Goal: Task Accomplishment & Management: Complete application form

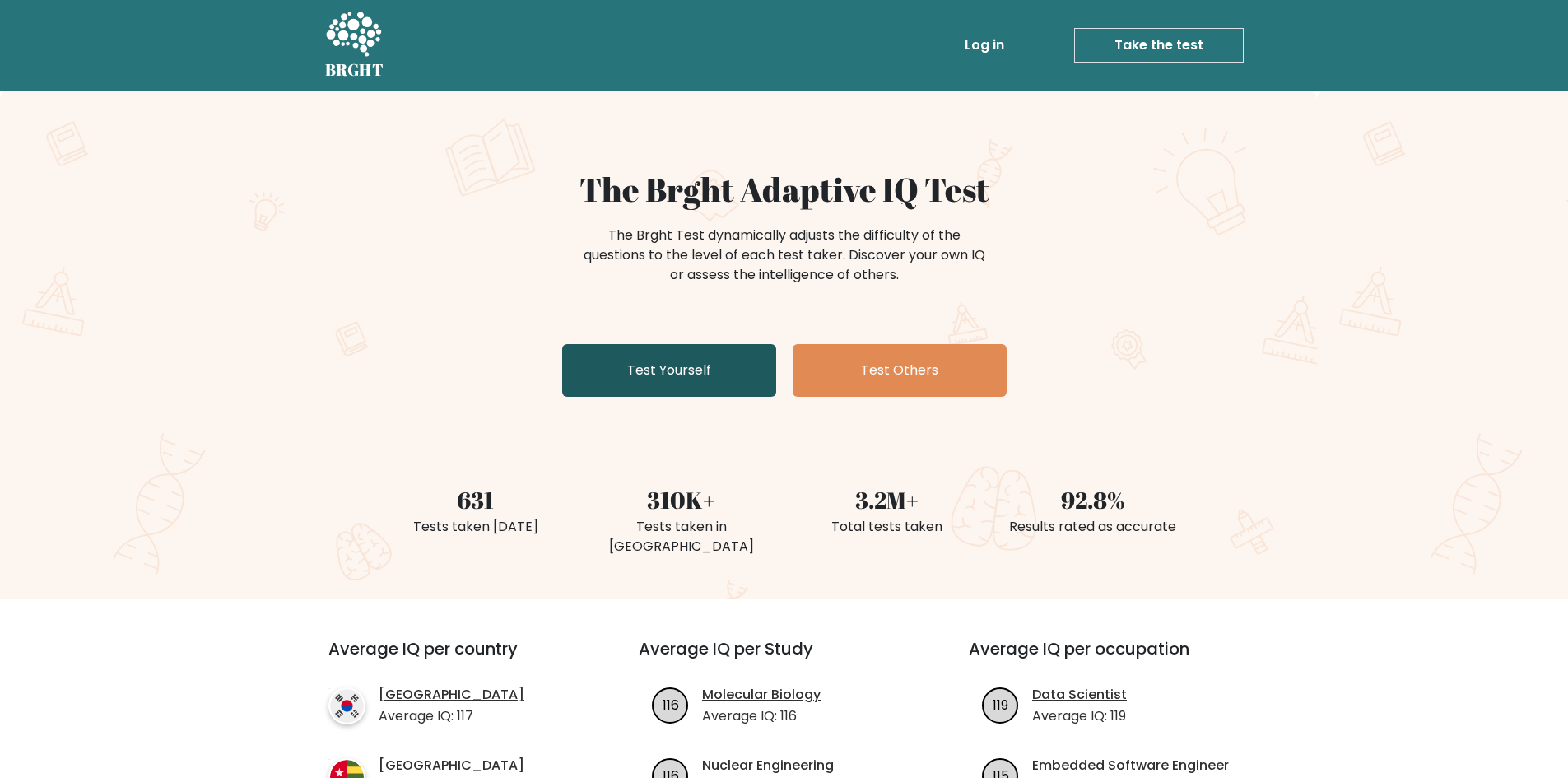
click at [692, 353] on link "Test Yourself" at bounding box center [669, 371] width 214 height 53
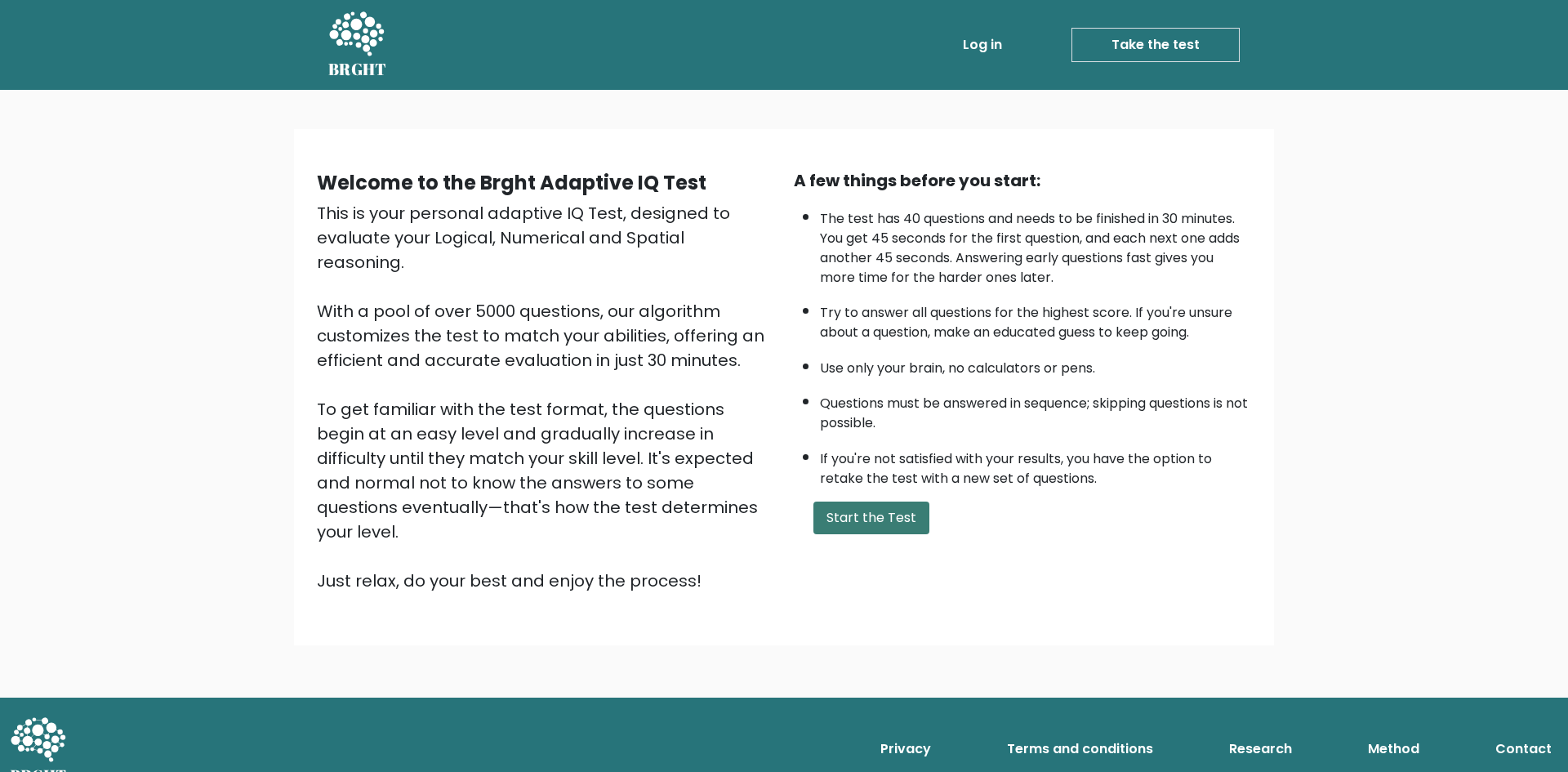
click at [890, 518] on button "Start the Test" at bounding box center [871, 518] width 116 height 33
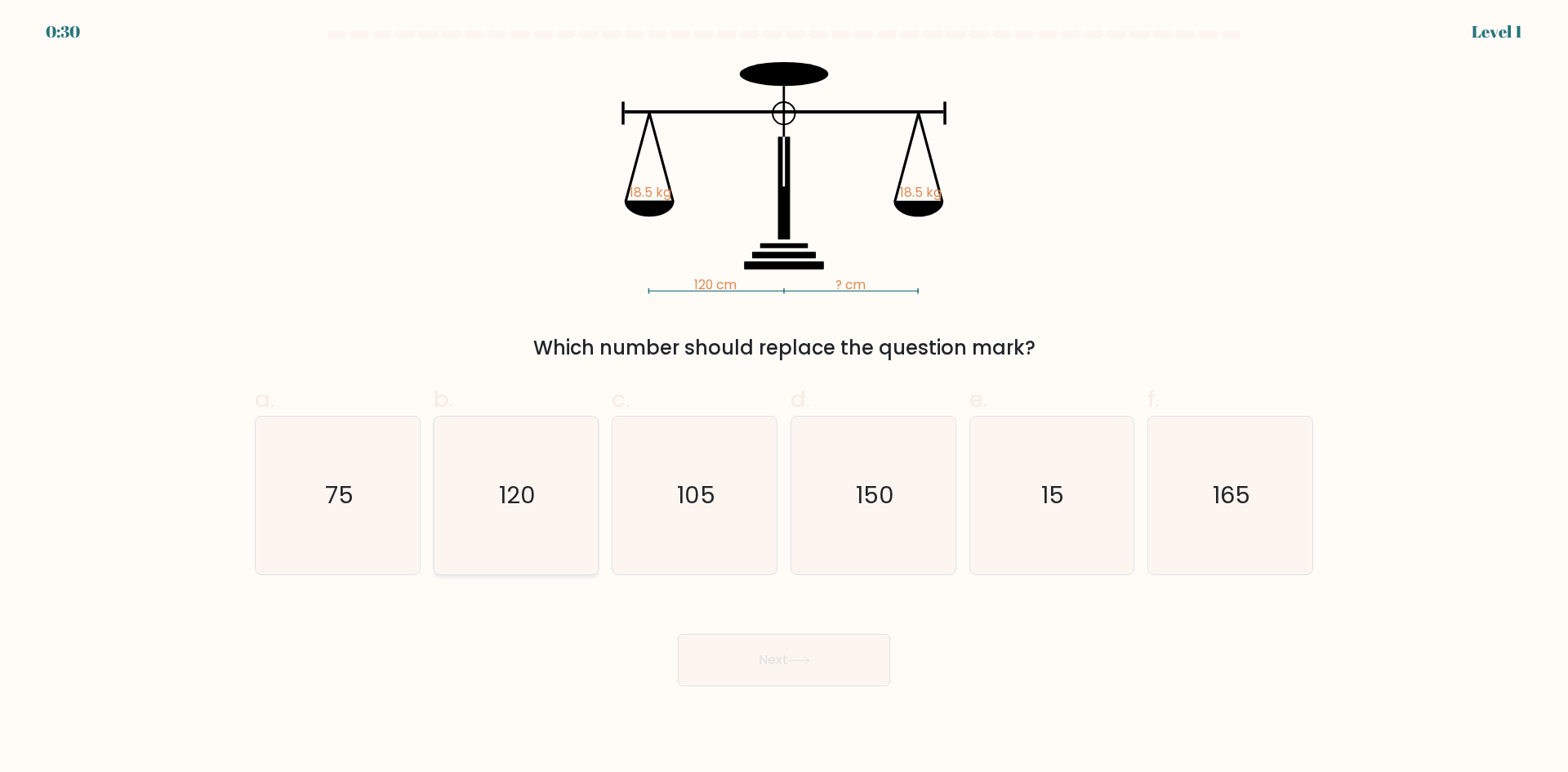
click at [517, 497] on text "120" at bounding box center [517, 495] width 37 height 33
click at [784, 397] on input "b. 120" at bounding box center [784, 391] width 1 height 11
radio input "true"
click at [818, 659] on button "Next" at bounding box center [784, 660] width 213 height 52
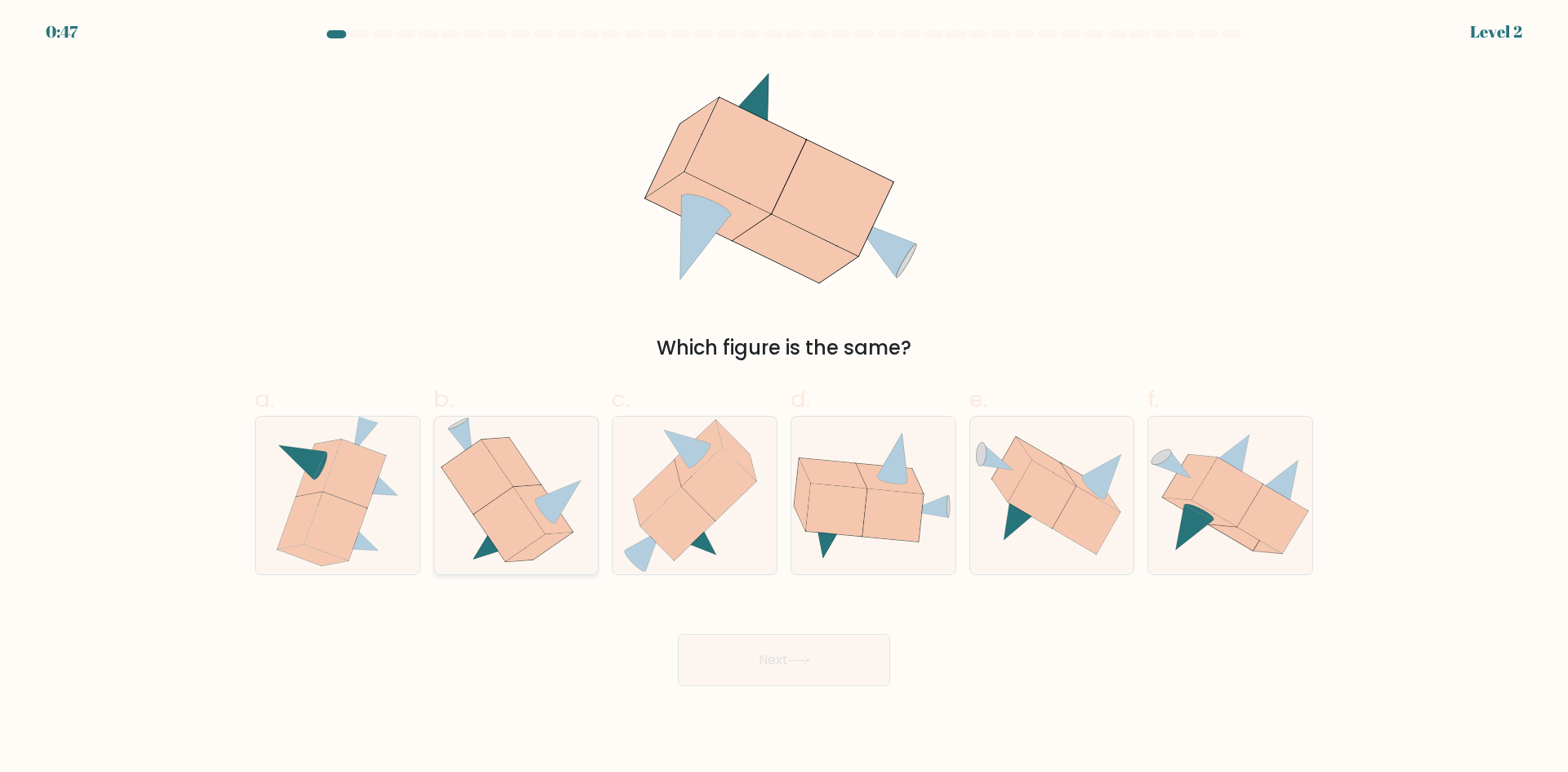
click at [568, 511] on icon at bounding box center [516, 495] width 151 height 158
click at [784, 397] on input "b." at bounding box center [784, 391] width 1 height 11
radio input "true"
click at [835, 673] on button "Next" at bounding box center [784, 660] width 213 height 52
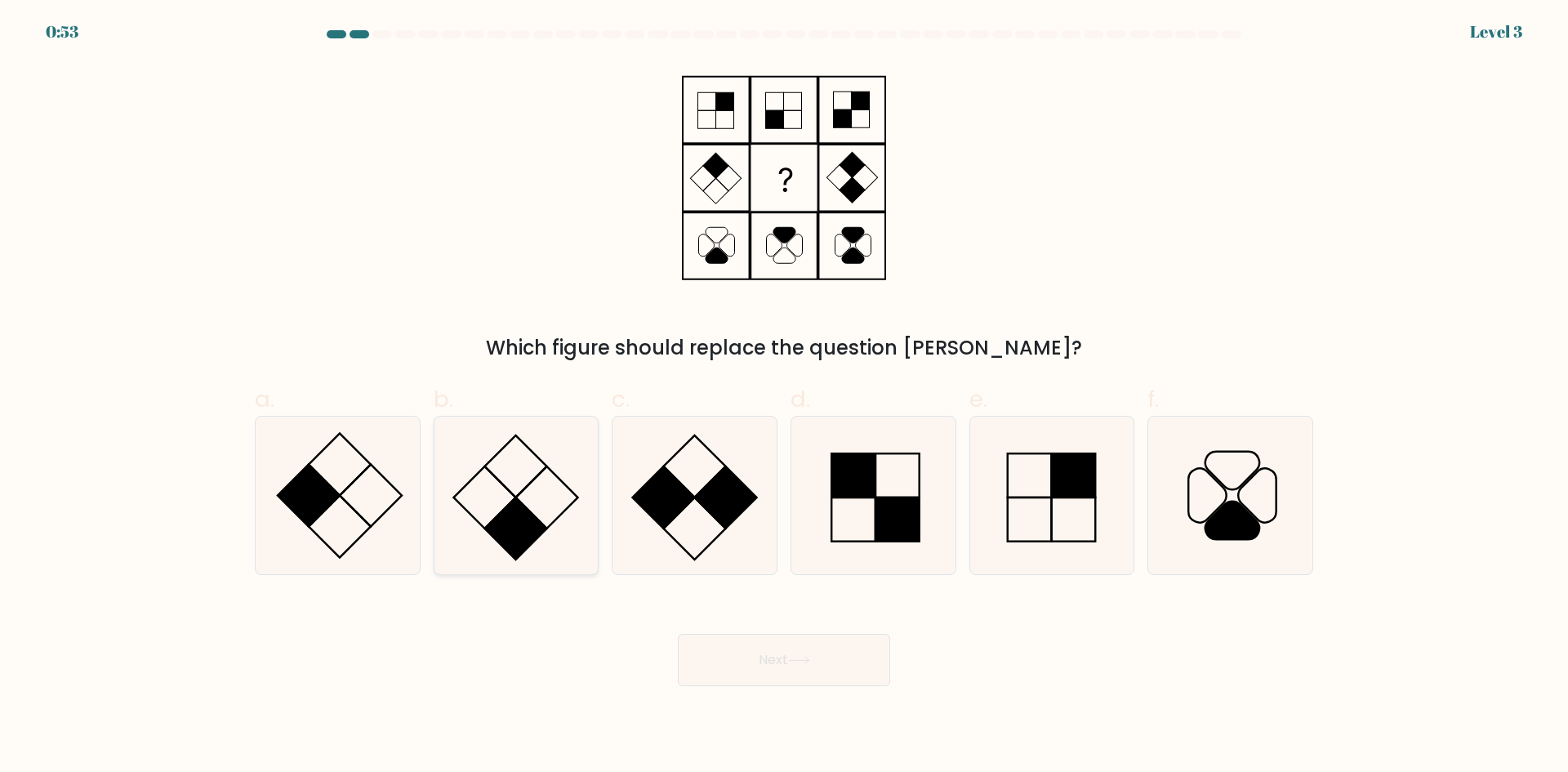
click at [503, 514] on rect at bounding box center [516, 528] width 62 height 62
click at [784, 397] on input "b." at bounding box center [784, 391] width 1 height 11
radio input "true"
click at [836, 640] on button "Next" at bounding box center [784, 660] width 213 height 52
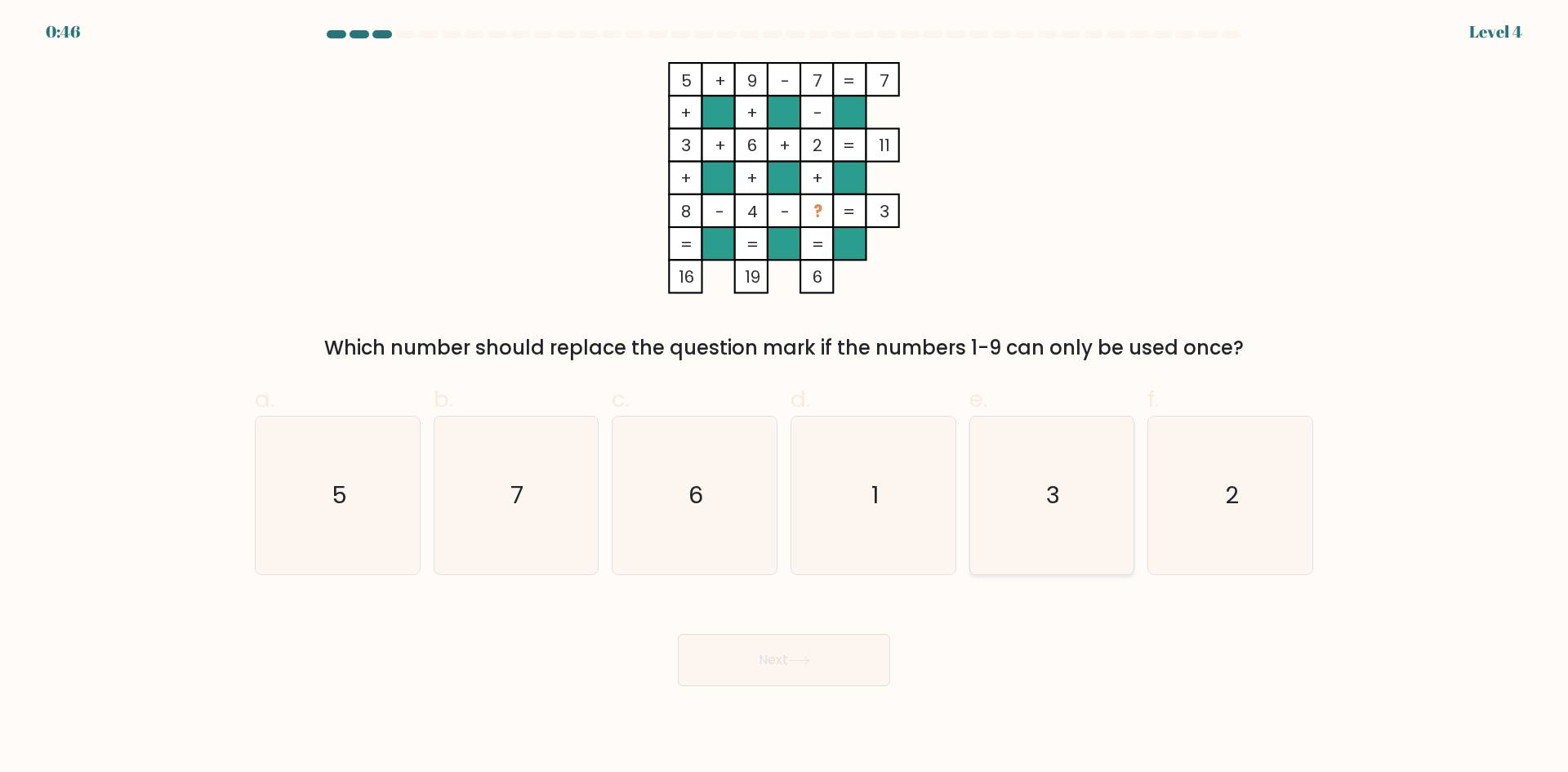
click at [1073, 491] on icon "3" at bounding box center [1051, 495] width 158 height 158
click at [785, 397] on input "e. 3" at bounding box center [784, 391] width 1 height 11
radio input "true"
click at [815, 676] on button "Next" at bounding box center [784, 660] width 213 height 52
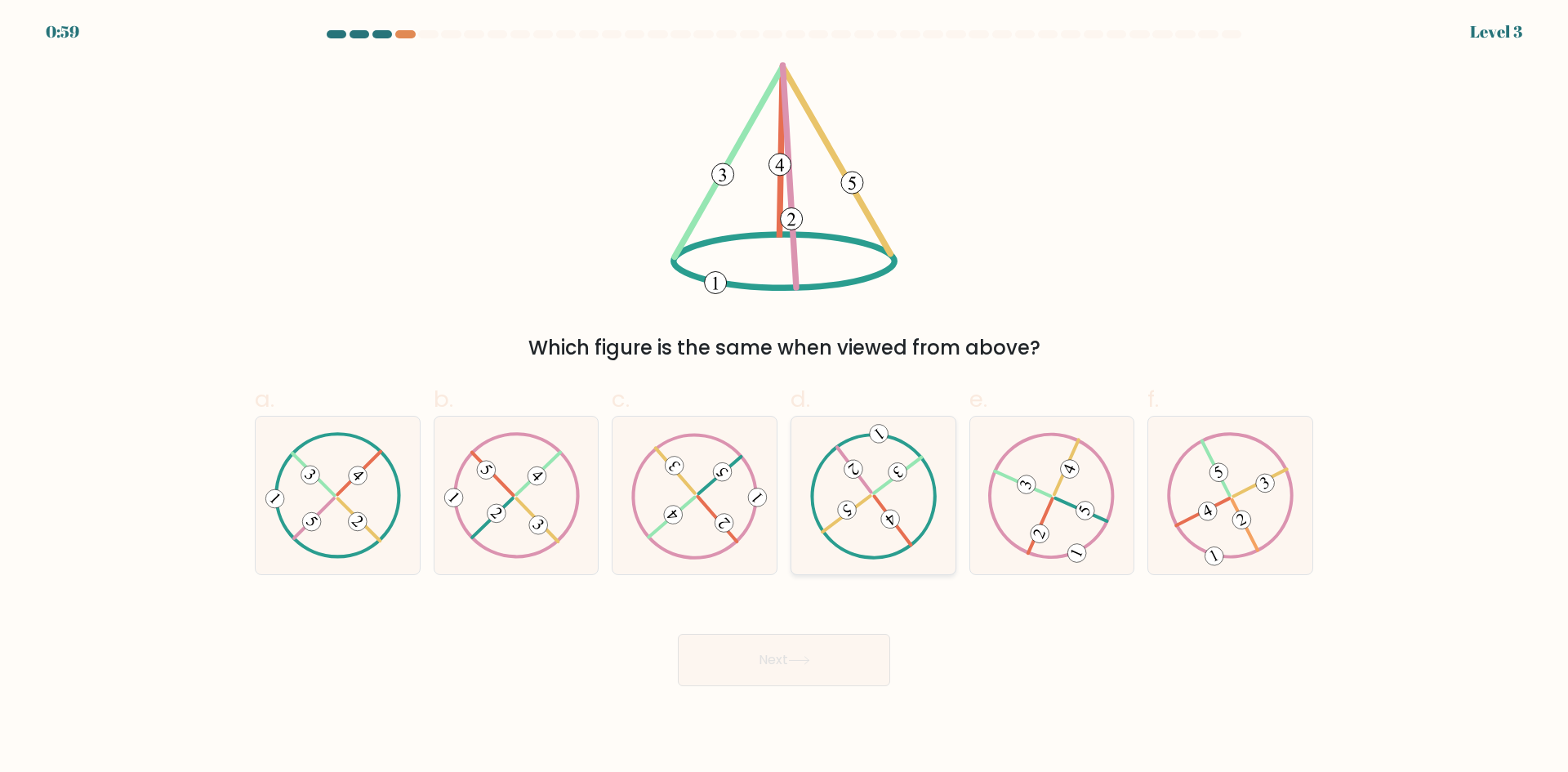
click at [896, 482] on icon at bounding box center [873, 495] width 128 height 126
click at [785, 397] on input "d." at bounding box center [784, 391] width 1 height 11
radio input "true"
click at [832, 667] on button "Next" at bounding box center [784, 660] width 213 height 52
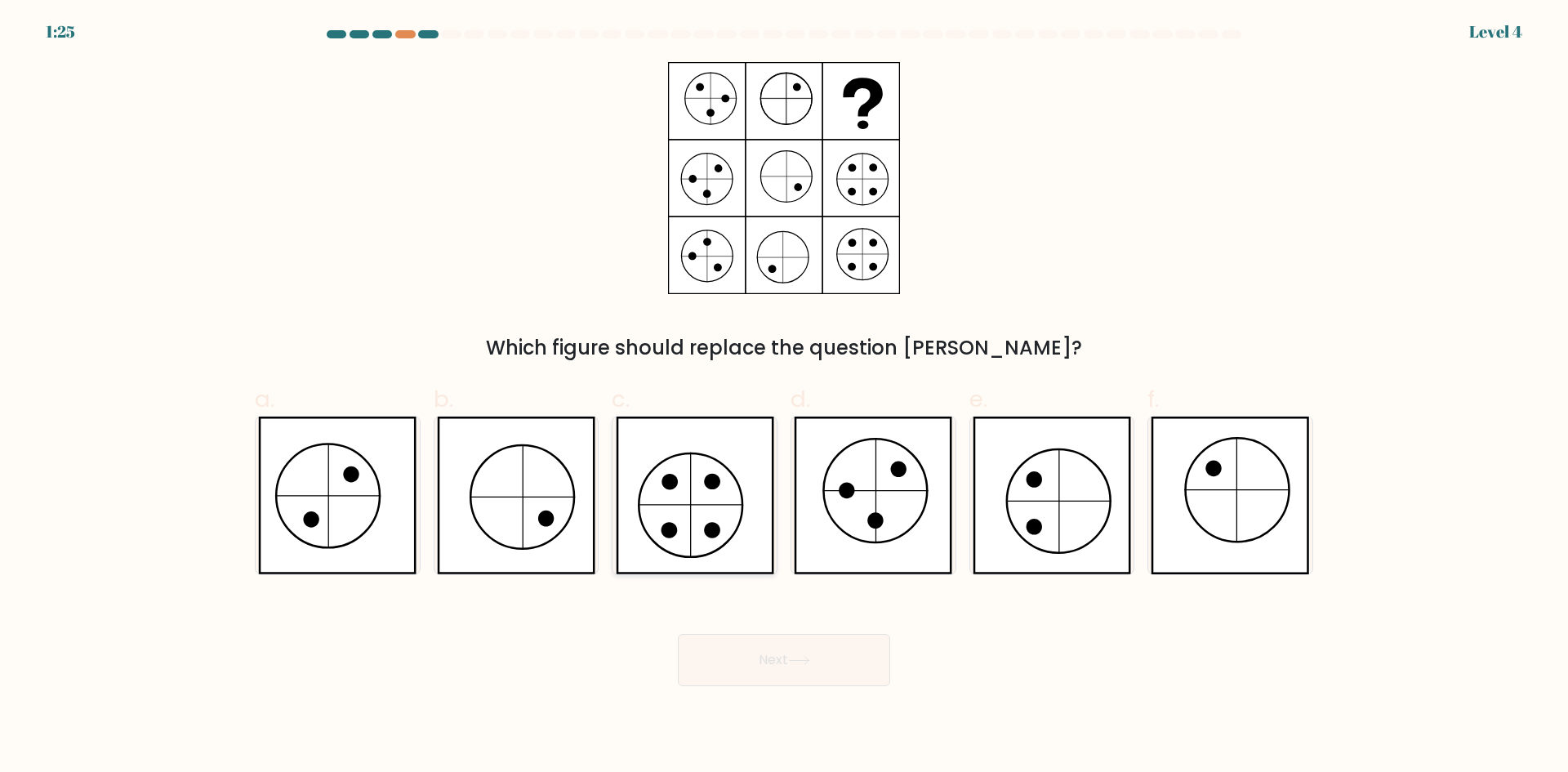
click at [700, 498] on icon at bounding box center [695, 495] width 159 height 158
click at [784, 397] on input "c." at bounding box center [784, 391] width 1 height 11
radio input "true"
click at [827, 666] on button "Next" at bounding box center [784, 660] width 213 height 52
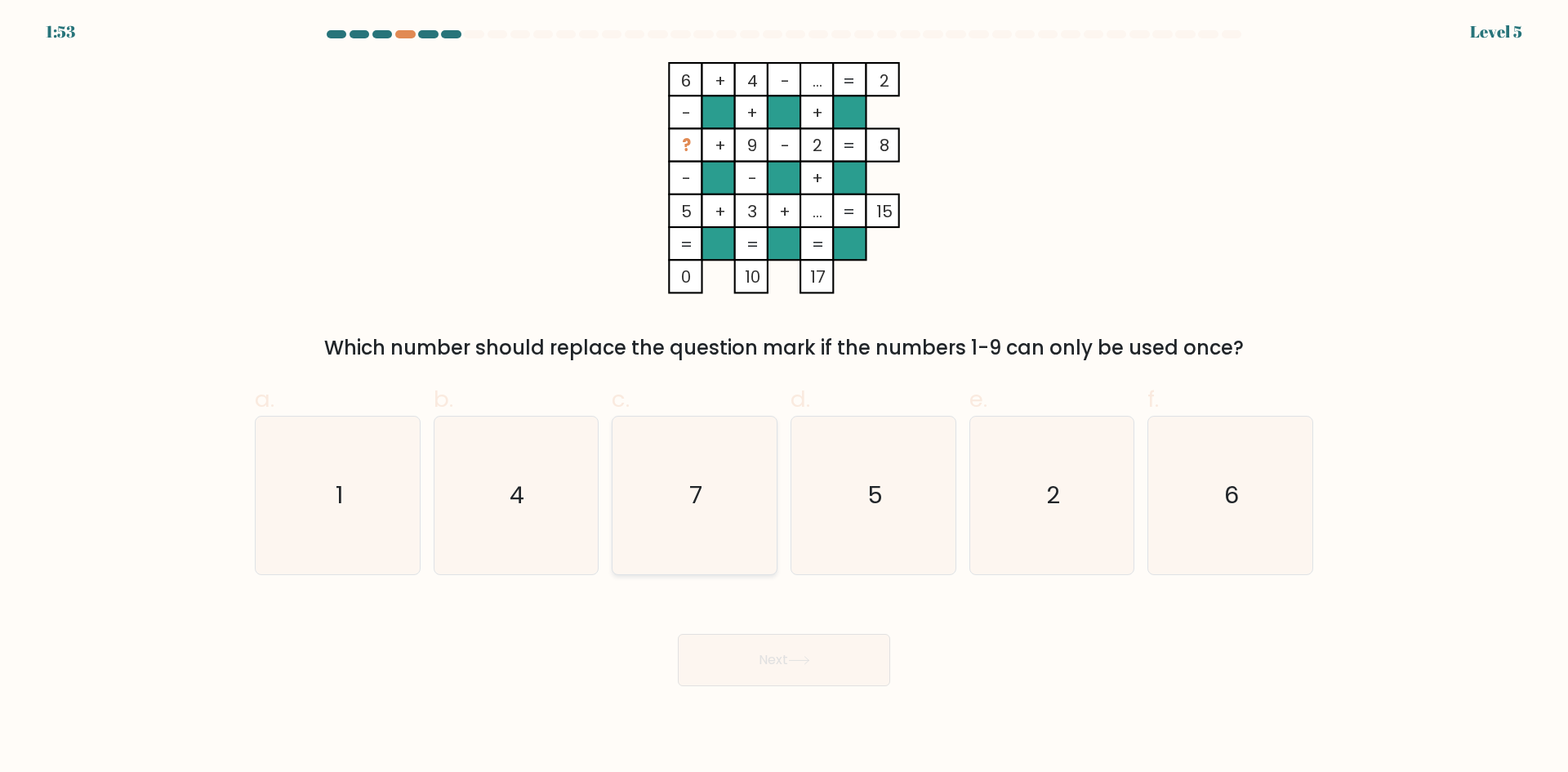
click at [692, 475] on icon "7" at bounding box center [694, 495] width 158 height 158
click at [784, 397] on input "c. 7" at bounding box center [784, 391] width 1 height 11
radio input "true"
click at [844, 656] on button "Next" at bounding box center [784, 660] width 213 height 52
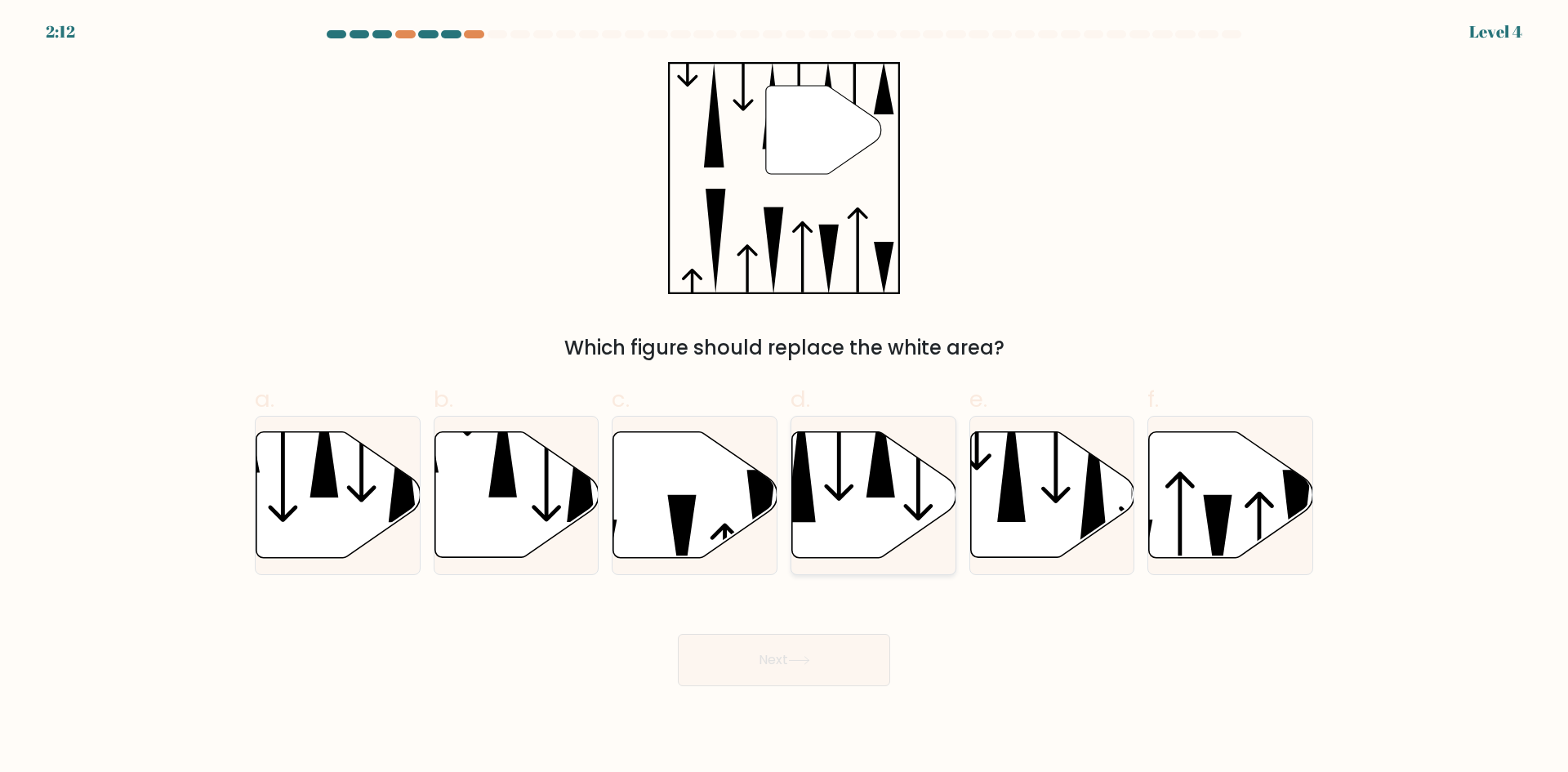
click at [894, 509] on icon at bounding box center [874, 495] width 164 height 126
click at [785, 397] on input "d." at bounding box center [784, 391] width 1 height 11
radio input "true"
click at [809, 676] on button "Next" at bounding box center [784, 660] width 213 height 52
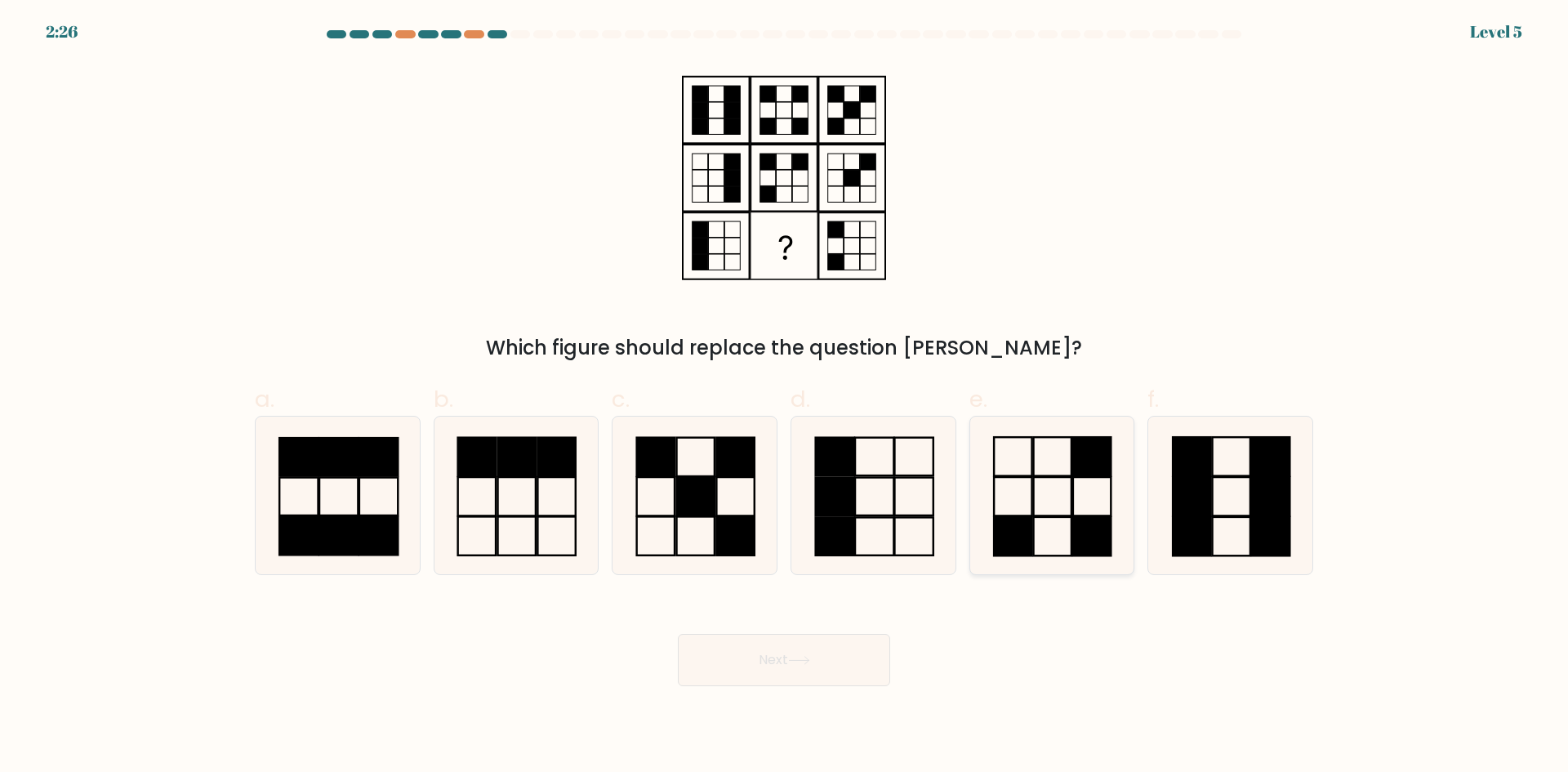
click at [1060, 500] on icon at bounding box center [1051, 495] width 158 height 158
click at [785, 397] on input "e." at bounding box center [784, 391] width 1 height 11
radio input "true"
click at [804, 649] on button "Next" at bounding box center [784, 660] width 213 height 52
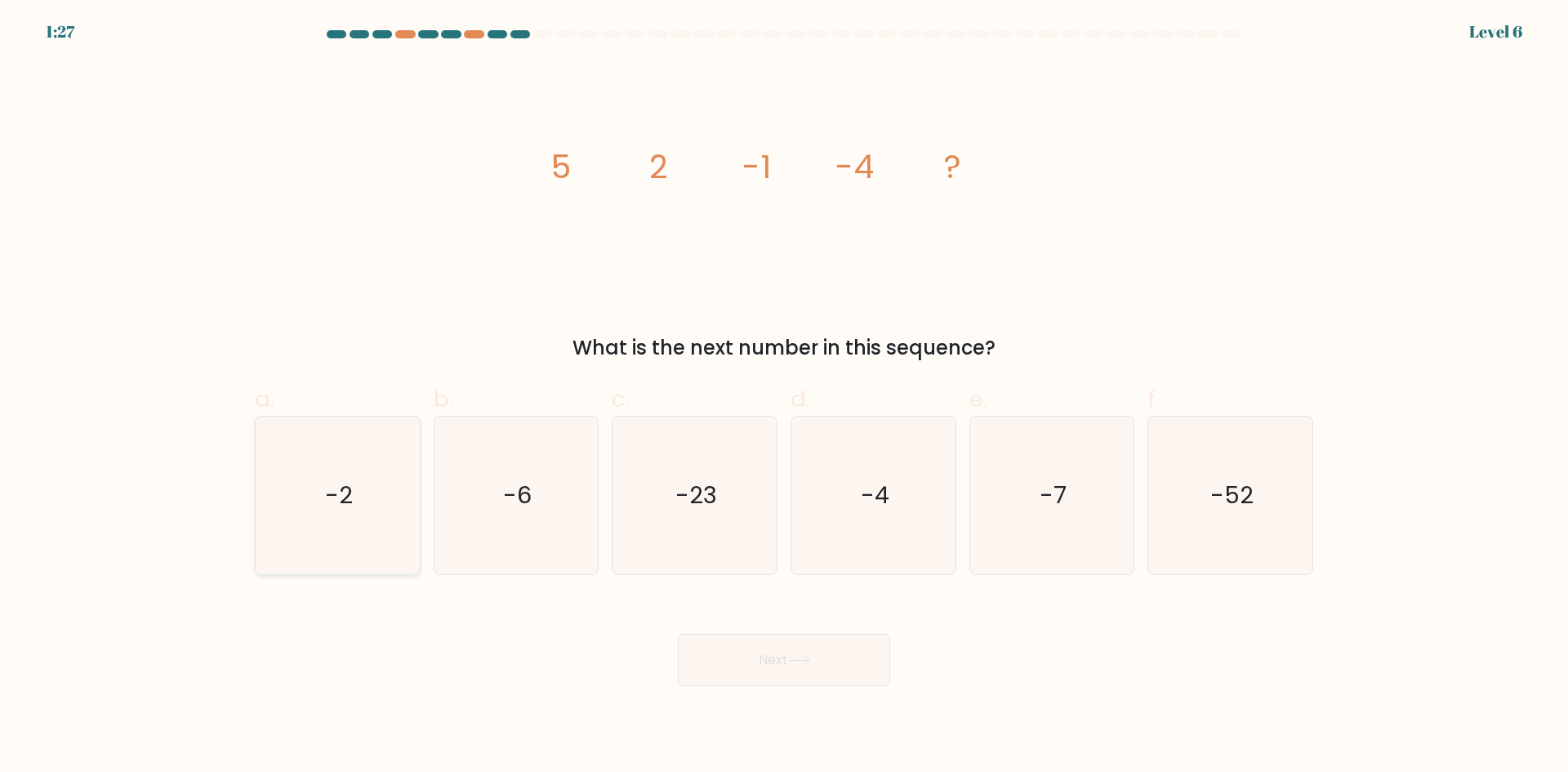
click at [339, 482] on text "-2" at bounding box center [339, 495] width 28 height 33
click at [784, 397] on input "a. -2" at bounding box center [784, 391] width 1 height 11
radio input "true"
click at [800, 658] on icon at bounding box center [799, 660] width 22 height 9
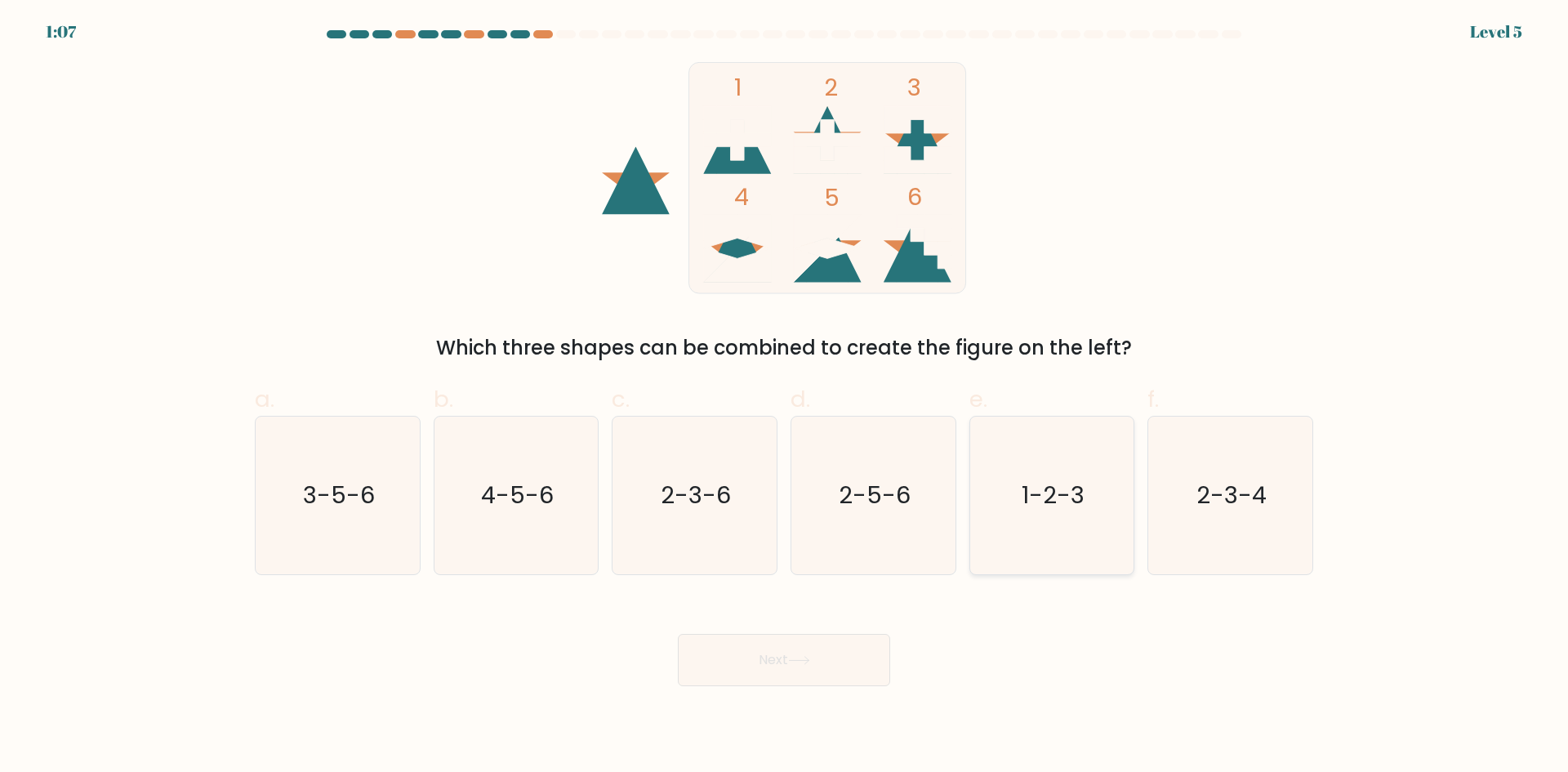
click at [1022, 506] on icon "1-2-3" at bounding box center [1051, 495] width 158 height 158
click at [785, 397] on input "e. 1-2-3" at bounding box center [784, 391] width 1 height 11
radio input "true"
click at [829, 644] on button "Next" at bounding box center [784, 660] width 213 height 52
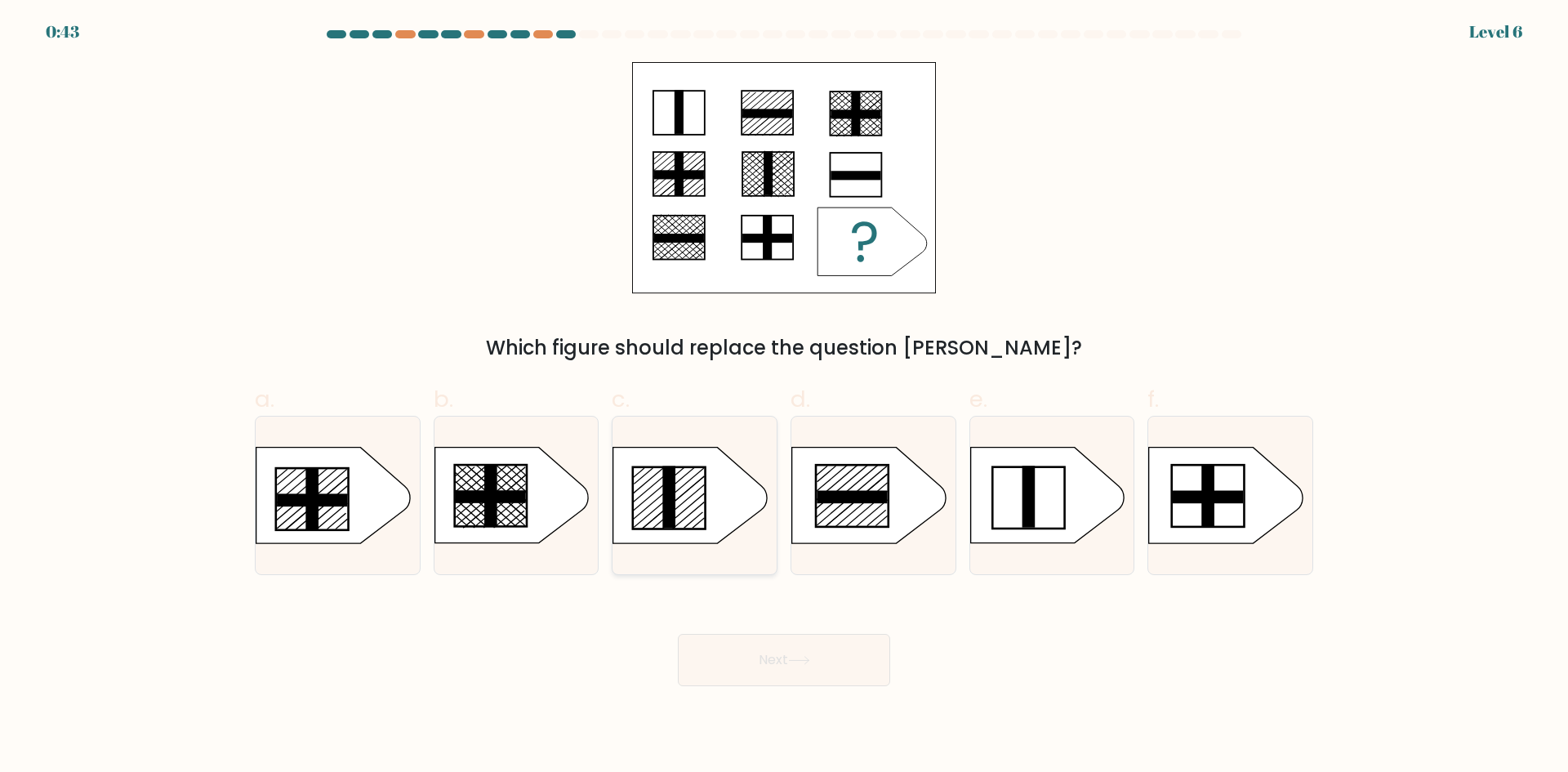
click at [689, 489] on line at bounding box center [673, 502] width 63 height 53
click at [784, 397] on input "c." at bounding box center [784, 391] width 1 height 11
radio input "true"
click at [822, 658] on button "Next" at bounding box center [784, 660] width 213 height 52
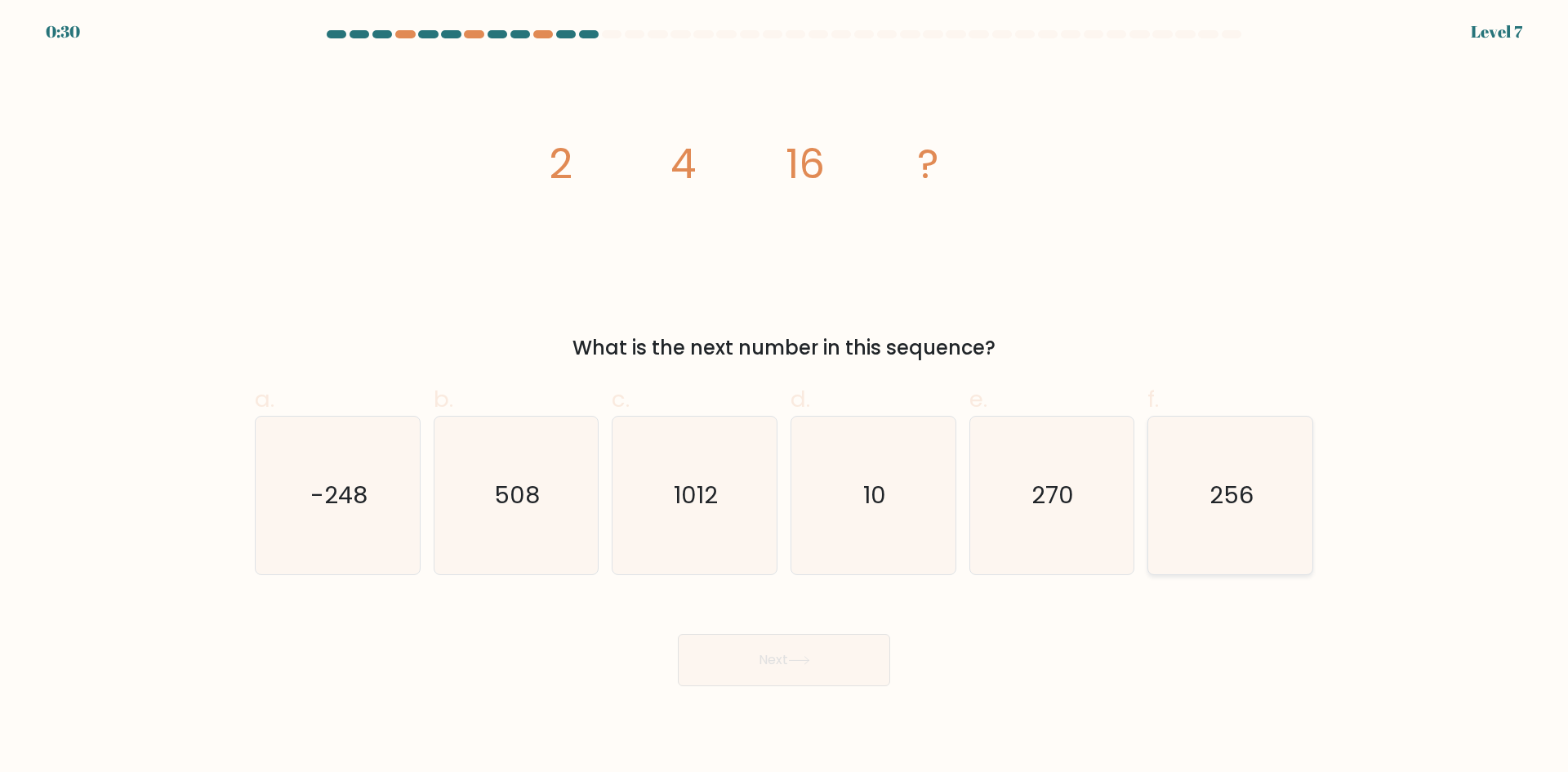
click at [1243, 506] on text "256" at bounding box center [1232, 495] width 44 height 33
click at [785, 397] on input "f. 256" at bounding box center [784, 391] width 1 height 11
radio input "true"
click at [832, 653] on button "Next" at bounding box center [784, 660] width 213 height 52
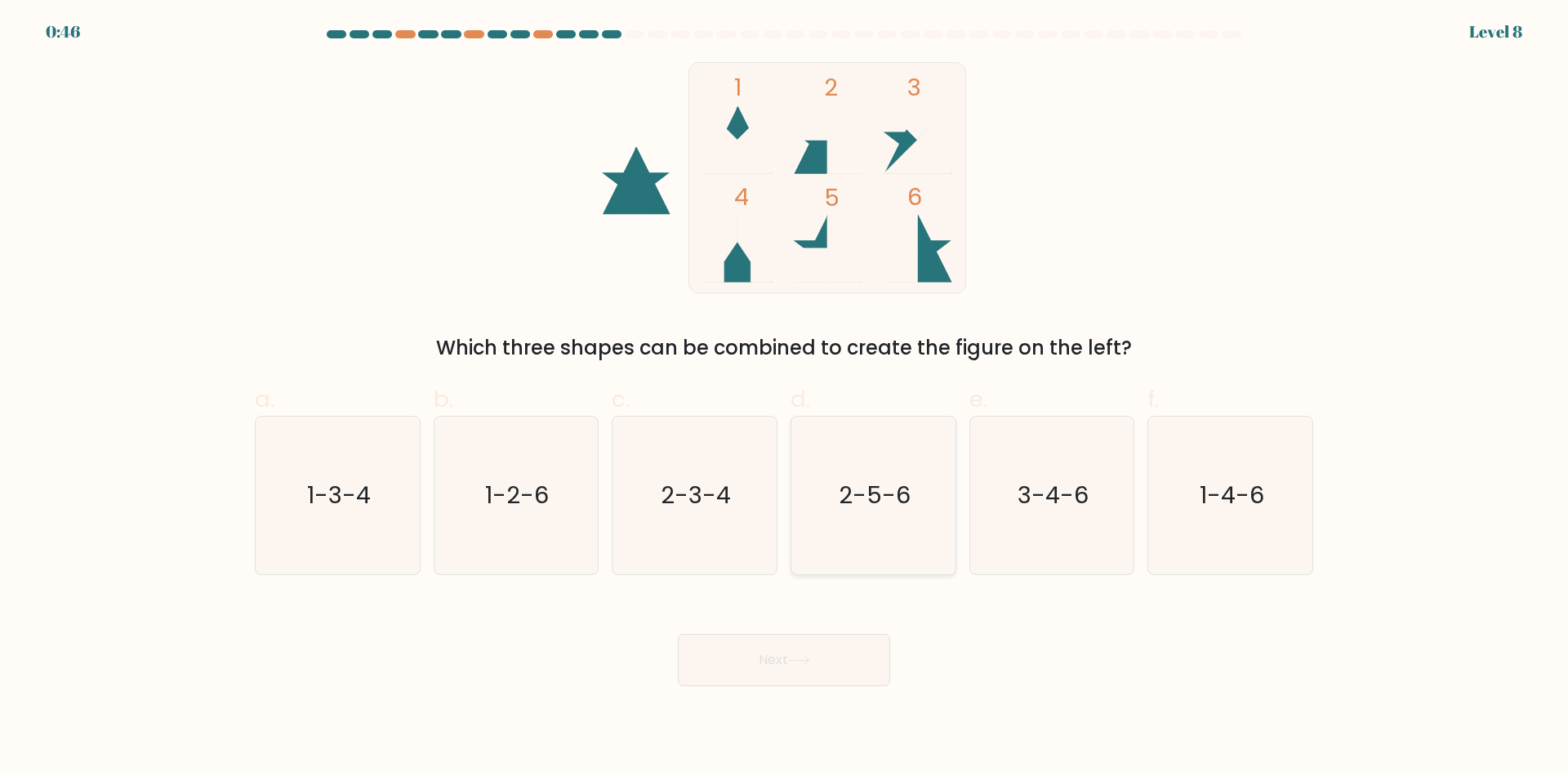
click at [878, 500] on text "2-5-6" at bounding box center [875, 495] width 72 height 33
click at [785, 397] on input "d. 2-5-6" at bounding box center [784, 391] width 1 height 11
radio input "true"
click at [815, 667] on button "Next" at bounding box center [784, 660] width 213 height 52
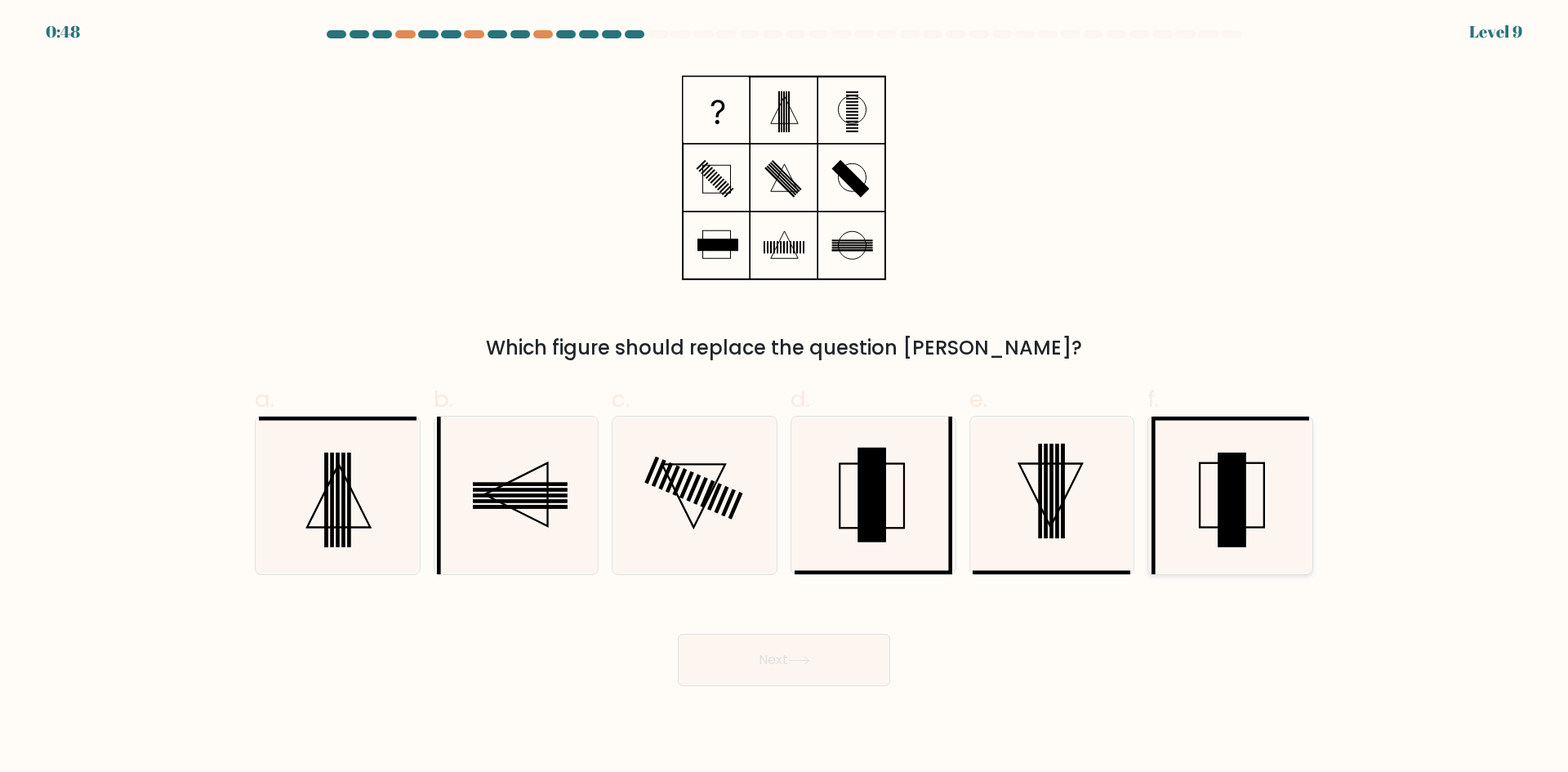
click at [1221, 520] on rect at bounding box center [1231, 500] width 29 height 95
click at [785, 397] on input "f." at bounding box center [784, 391] width 1 height 11
radio input "true"
click at [836, 650] on button "Next" at bounding box center [784, 660] width 213 height 52
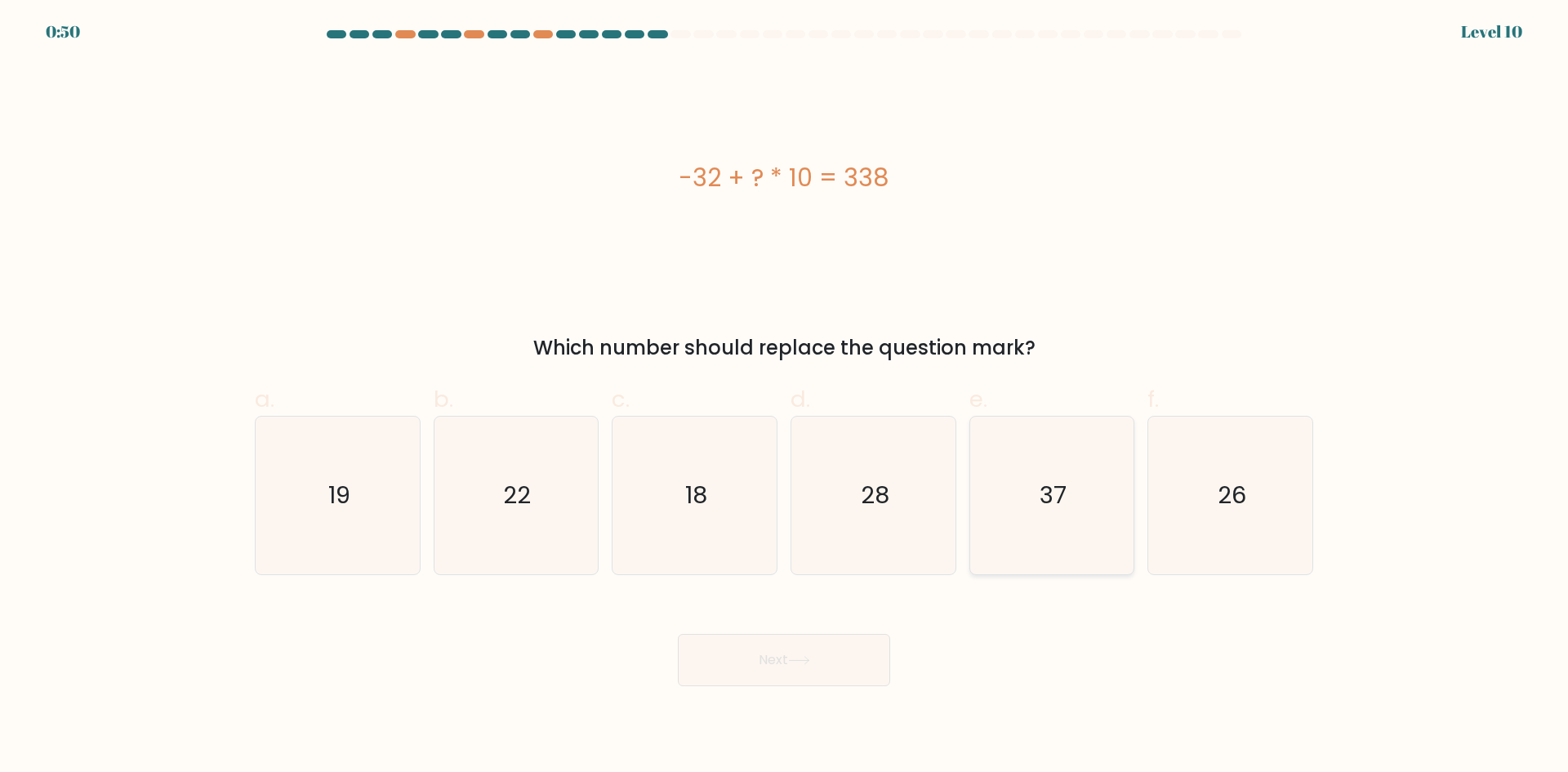
click at [1046, 470] on icon "37" at bounding box center [1051, 495] width 158 height 158
click at [785, 397] on input "e. 37" at bounding box center [784, 391] width 1 height 11
radio input "true"
click at [786, 658] on button "Next" at bounding box center [784, 660] width 213 height 52
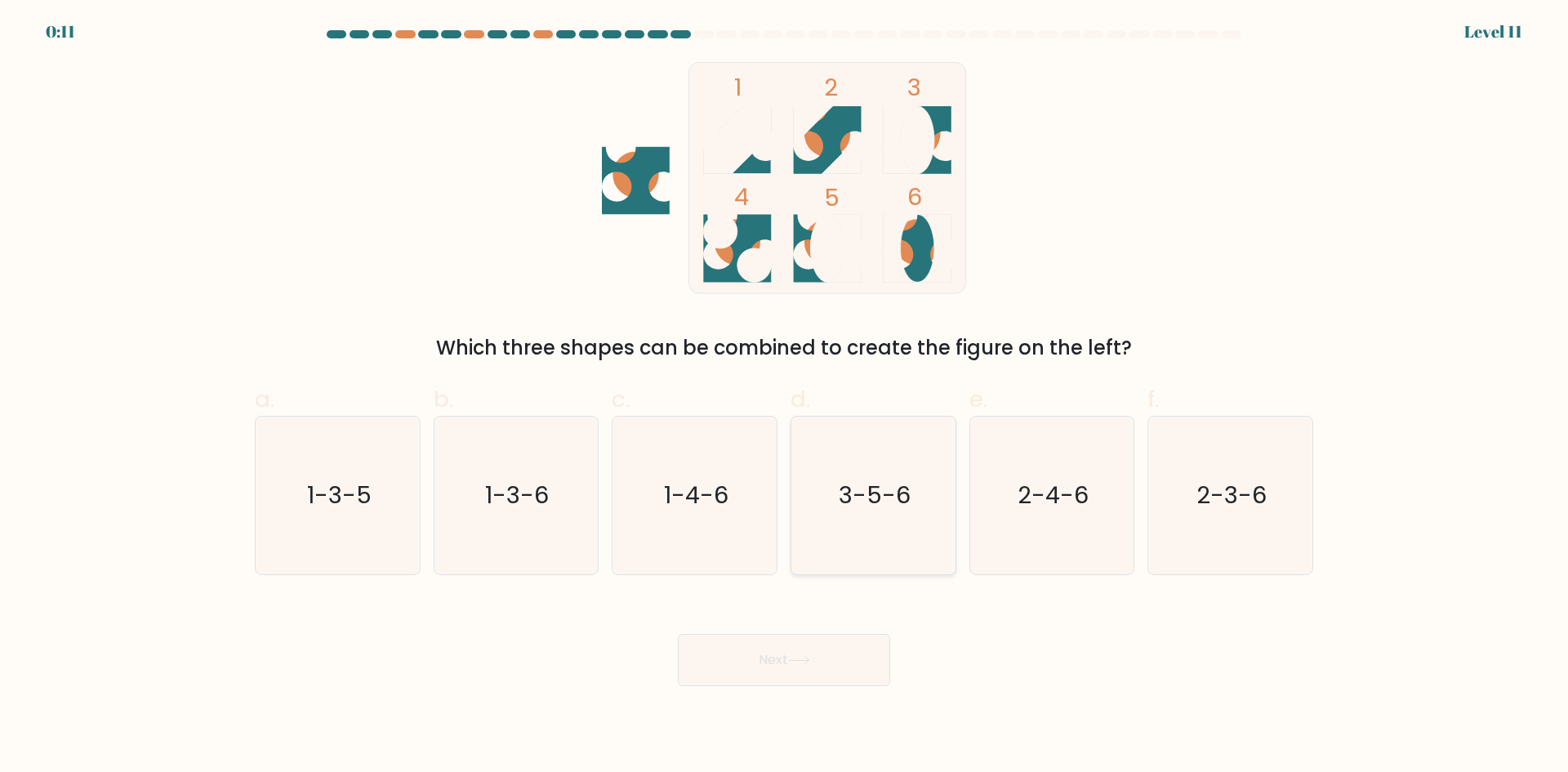
click at [880, 495] on text "3-5-6" at bounding box center [875, 495] width 72 height 33
click at [785, 397] on input "d. 3-5-6" at bounding box center [784, 391] width 1 height 11
radio input "true"
click at [810, 655] on button "Next" at bounding box center [784, 660] width 213 height 52
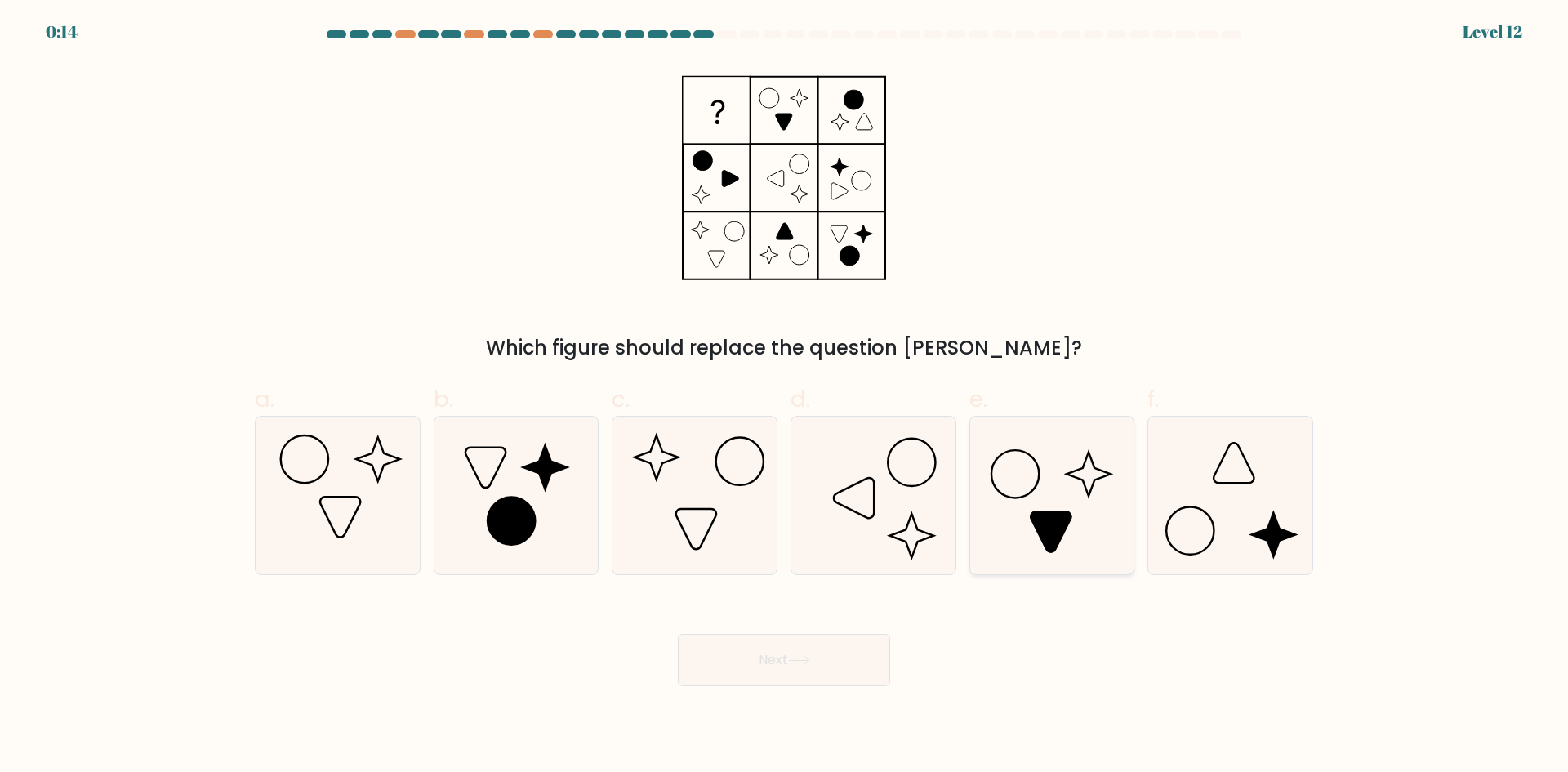
click at [1043, 505] on icon at bounding box center [1051, 495] width 158 height 158
click at [785, 397] on input "e." at bounding box center [784, 391] width 1 height 11
radio input "true"
click at [840, 659] on button "Next" at bounding box center [784, 660] width 213 height 52
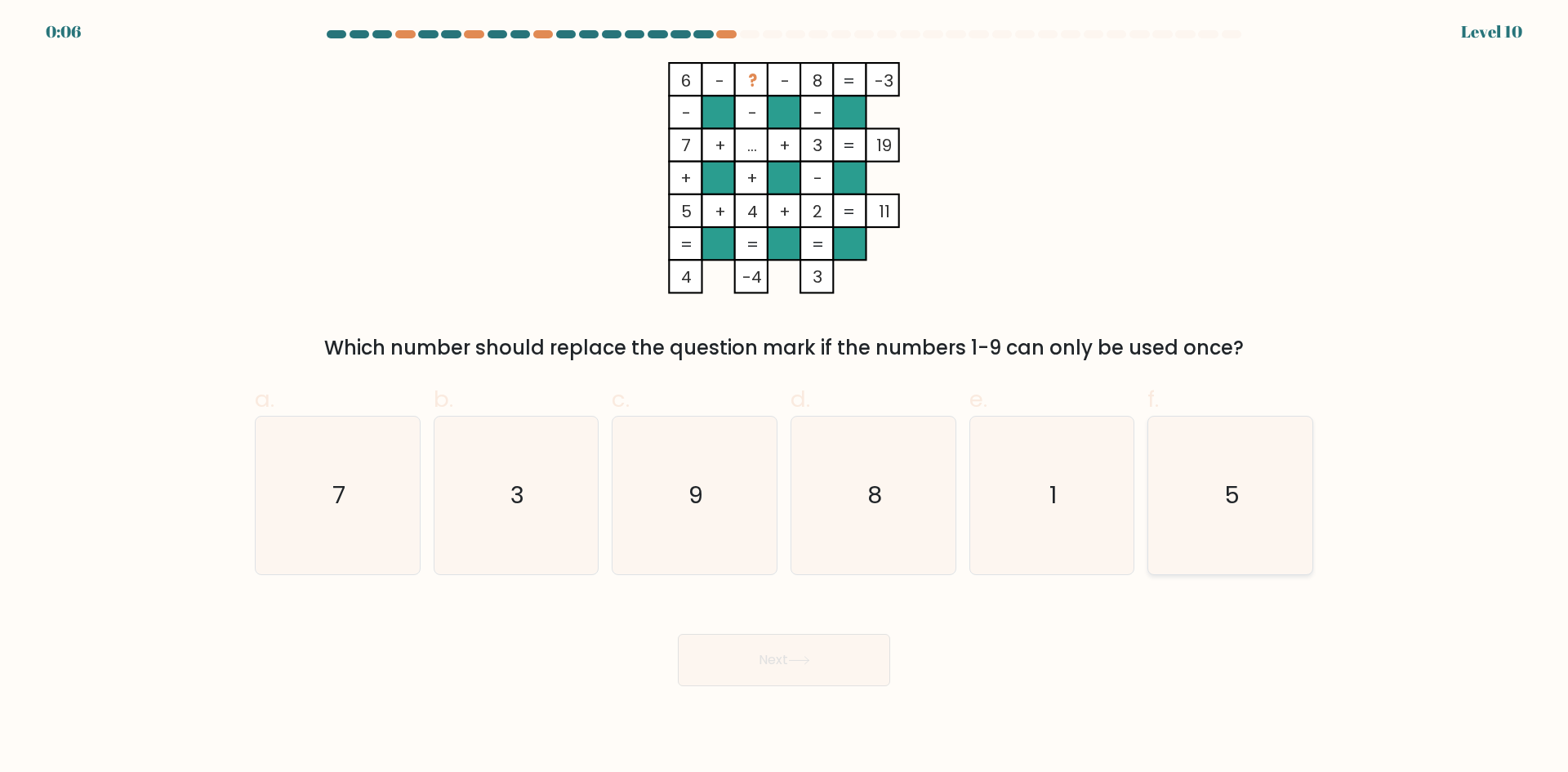
click at [1214, 485] on icon "5" at bounding box center [1230, 495] width 158 height 158
click at [785, 397] on input "f. 5" at bounding box center [784, 391] width 1 height 11
radio input "true"
click at [827, 650] on button "Next" at bounding box center [784, 660] width 213 height 52
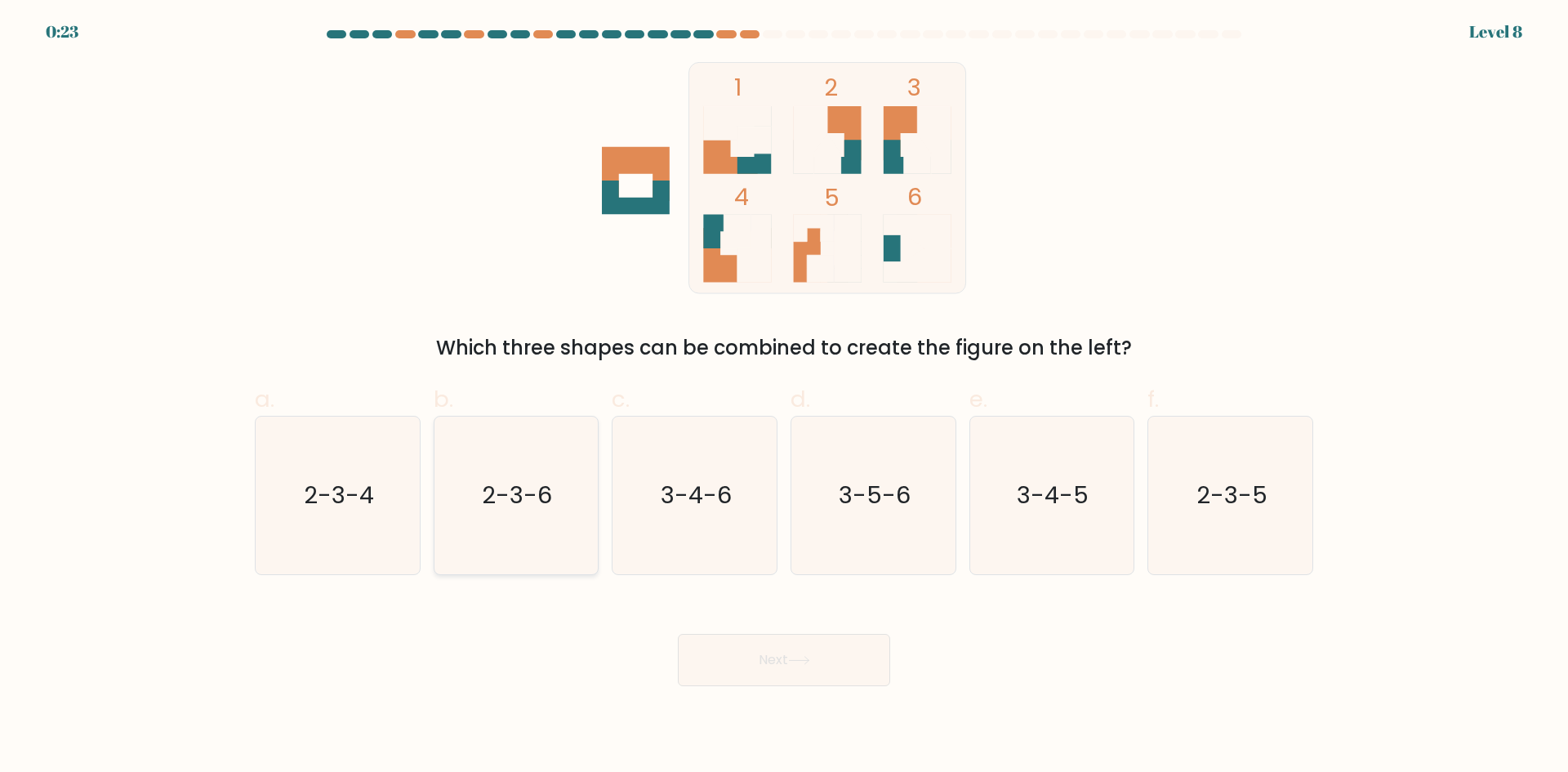
click at [508, 491] on text "2-3-6" at bounding box center [517, 495] width 70 height 33
click at [784, 397] on input "b. 2-3-6" at bounding box center [784, 391] width 1 height 11
radio input "true"
click at [842, 658] on button "Next" at bounding box center [784, 660] width 213 height 52
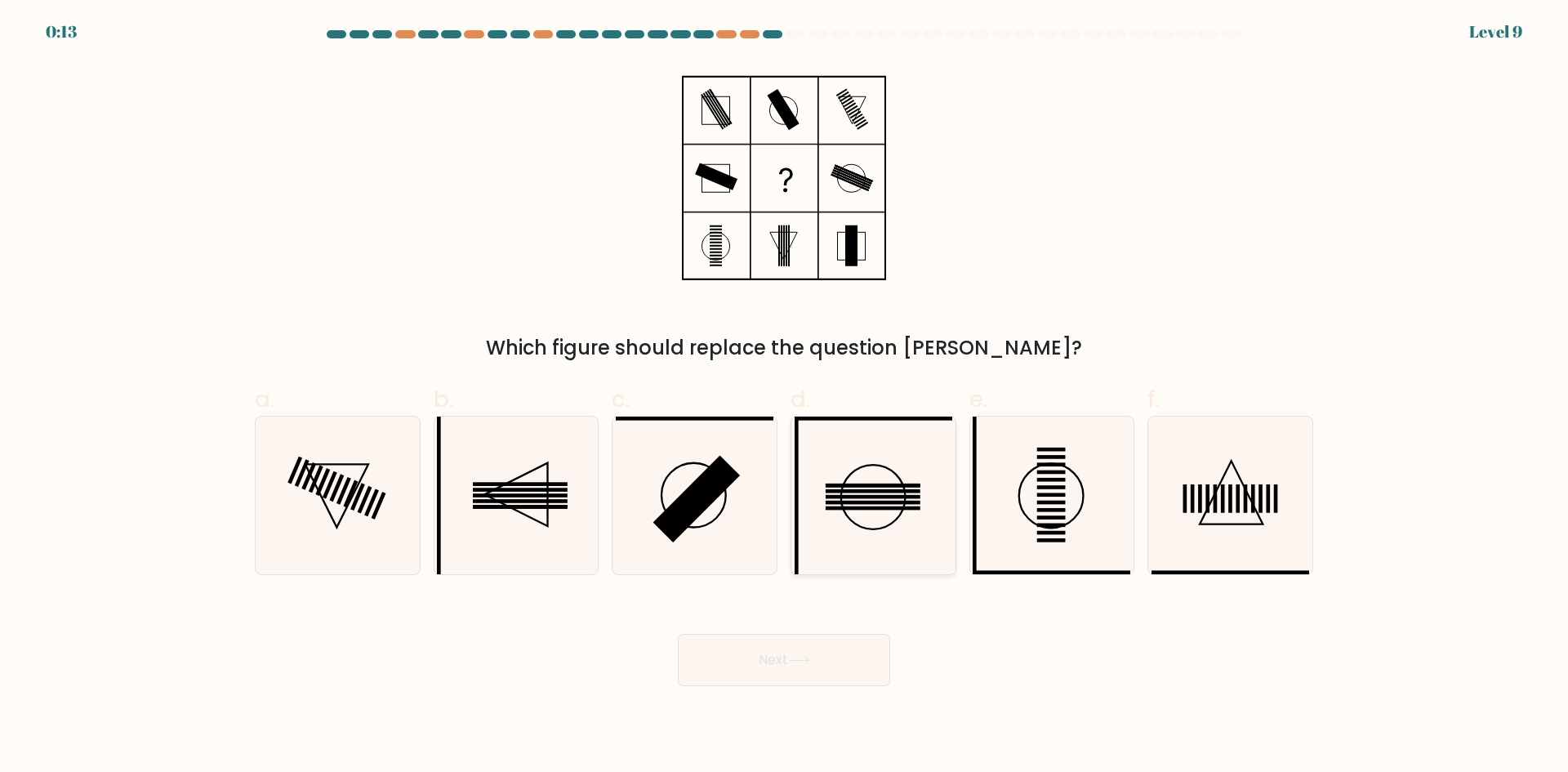
click at [855, 485] on rect at bounding box center [873, 485] width 95 height 4
click at [785, 397] on input "d." at bounding box center [784, 391] width 1 height 11
radio input "true"
click at [795, 669] on button "Next" at bounding box center [784, 660] width 213 height 52
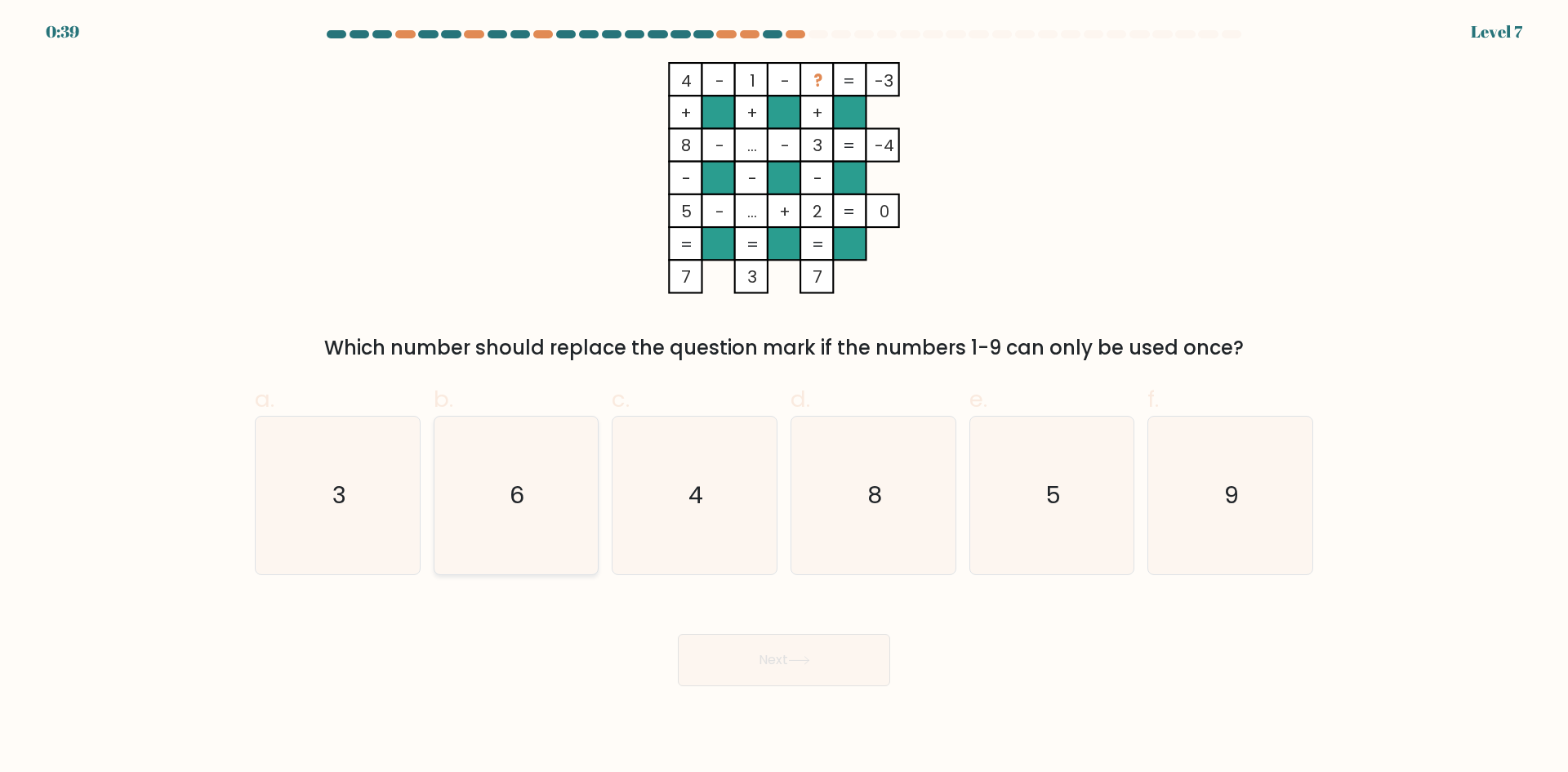
drag, startPoint x: 549, startPoint y: 486, endPoint x: 544, endPoint y: 472, distance: 14.9
click at [546, 480] on icon "6" at bounding box center [515, 495] width 158 height 158
click at [784, 397] on input "b. 6" at bounding box center [784, 391] width 1 height 11
radio input "true"
click at [806, 666] on button "Next" at bounding box center [784, 660] width 213 height 52
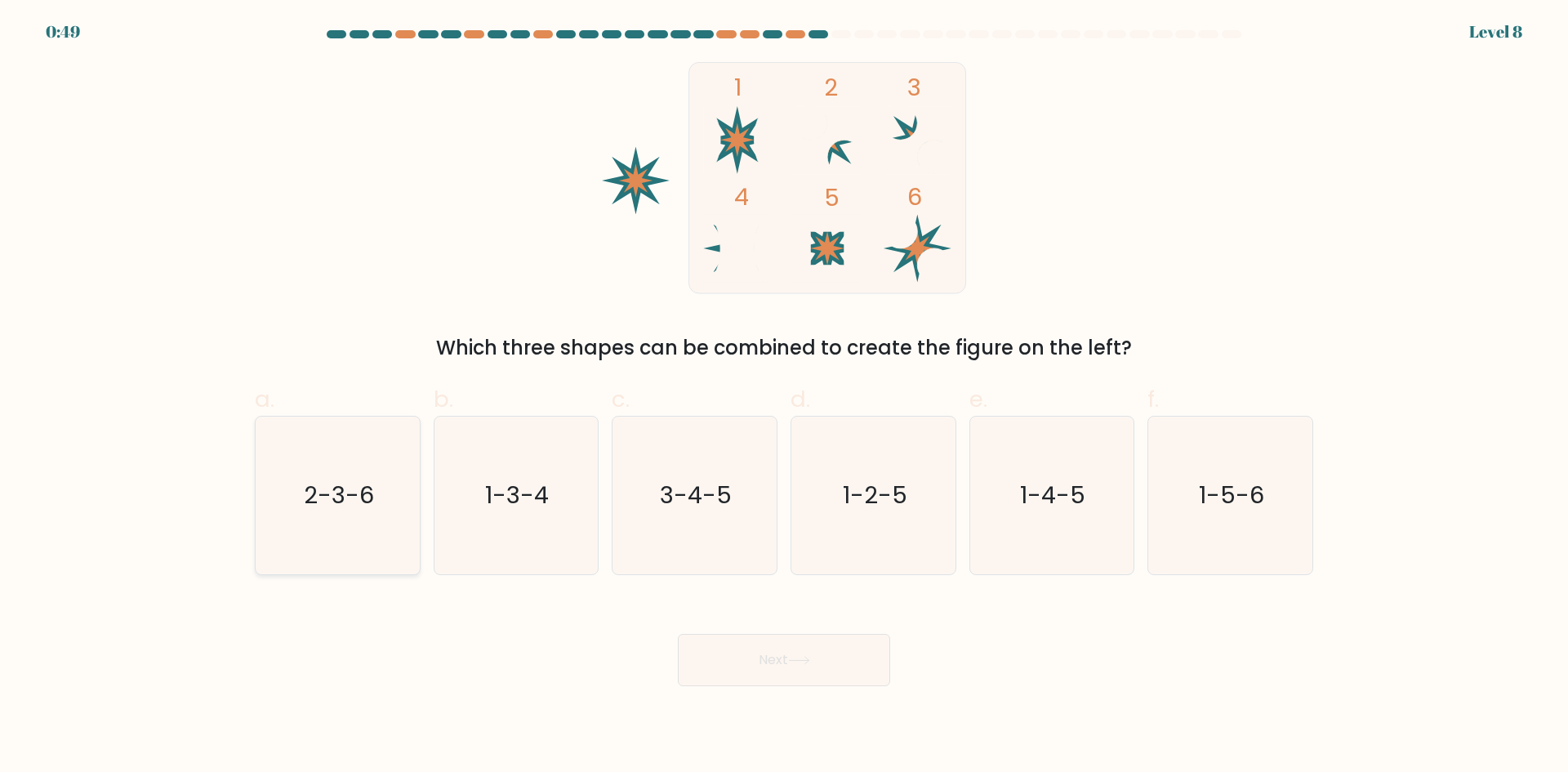
click at [353, 470] on icon "2-3-6" at bounding box center [338, 495] width 158 height 158
click at [784, 397] on input "a. 2-3-6" at bounding box center [784, 391] width 1 height 11
radio input "true"
click at [840, 643] on button "Next" at bounding box center [784, 660] width 213 height 52
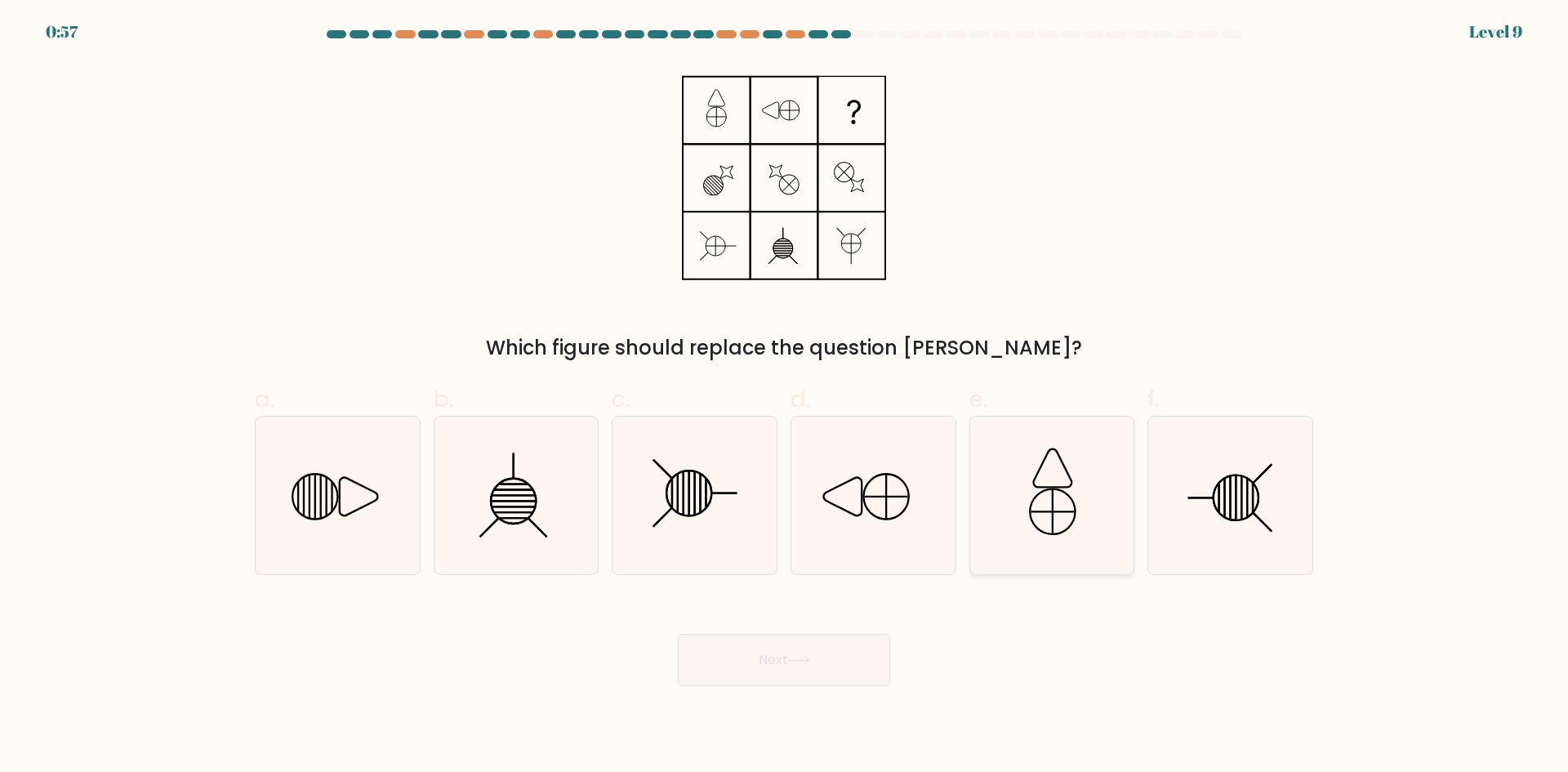
click at [1043, 479] on icon at bounding box center [1051, 495] width 158 height 158
click at [785, 397] on input "e." at bounding box center [784, 391] width 1 height 11
radio input "true"
click at [862, 658] on button "Next" at bounding box center [784, 660] width 213 height 52
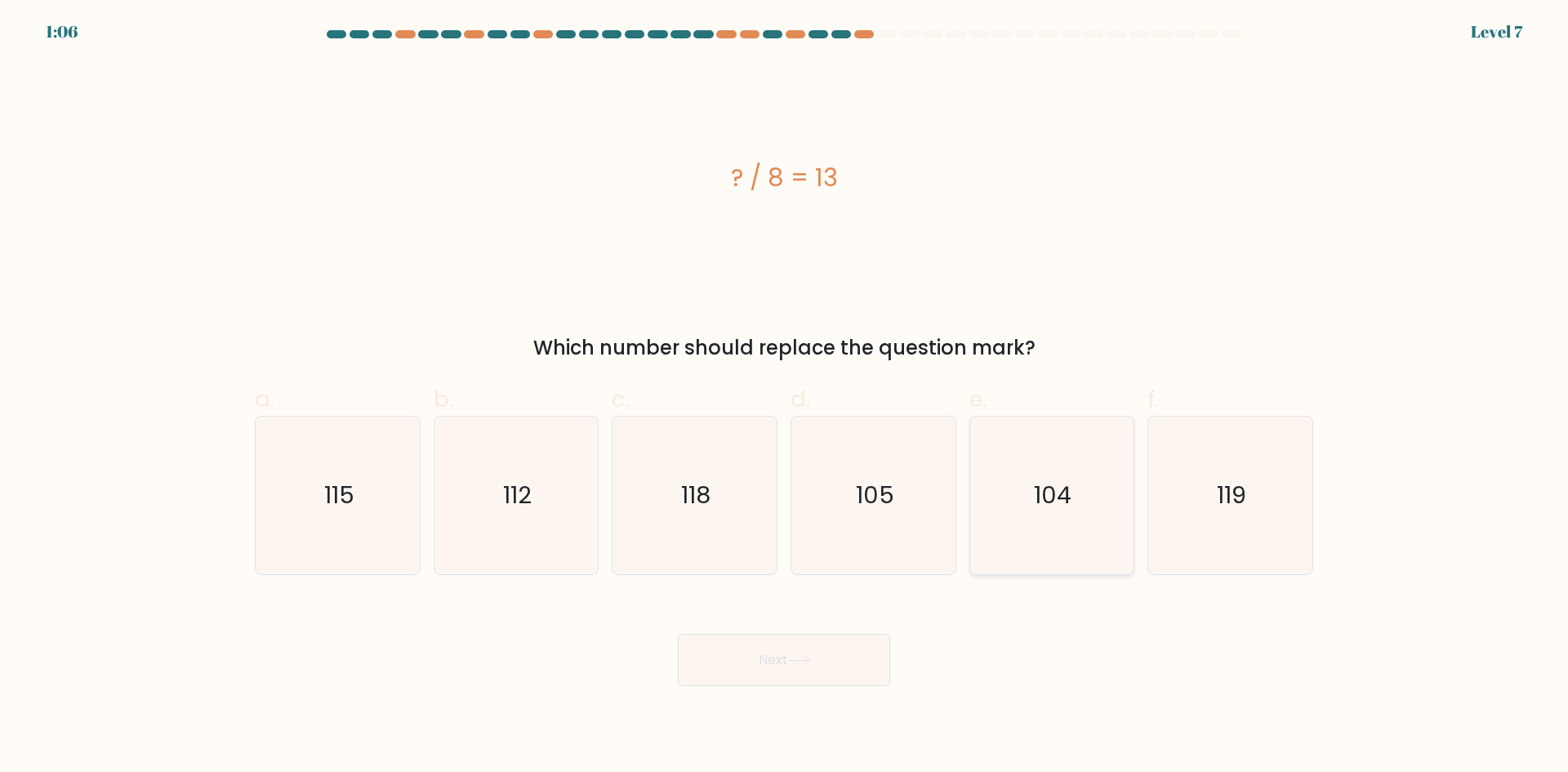
click at [1039, 492] on text "104" at bounding box center [1054, 495] width 38 height 33
click at [785, 397] on input "e. 104" at bounding box center [784, 391] width 1 height 11
radio input "true"
click at [836, 671] on button "Next" at bounding box center [784, 660] width 213 height 52
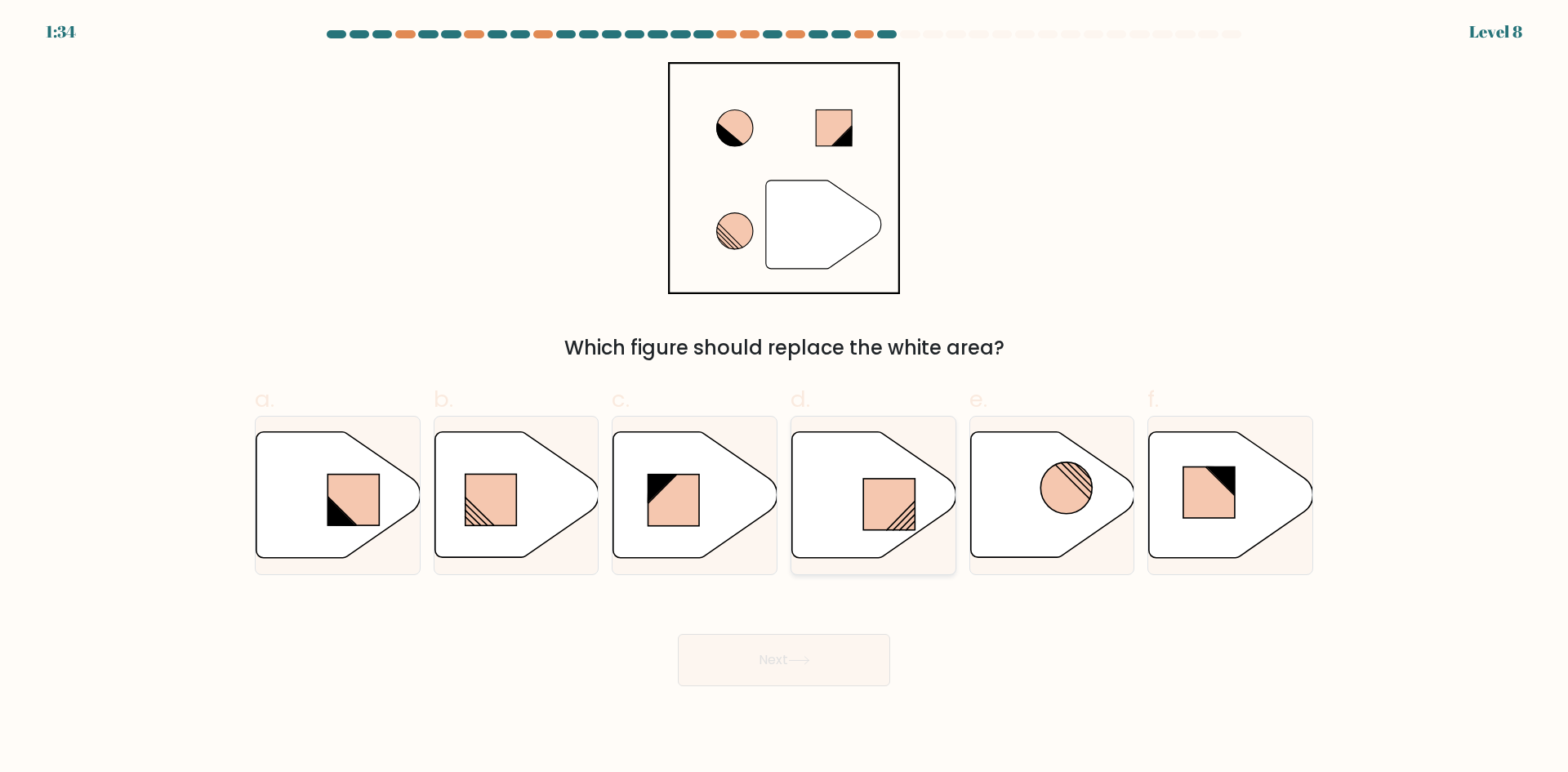
drag, startPoint x: 886, startPoint y: 487, endPoint x: 806, endPoint y: 548, distance: 100.6
click at [886, 487] on rect at bounding box center [889, 504] width 52 height 52
click at [785, 397] on input "d." at bounding box center [784, 391] width 1 height 11
radio input "true"
click at [757, 657] on button "Next" at bounding box center [784, 660] width 213 height 52
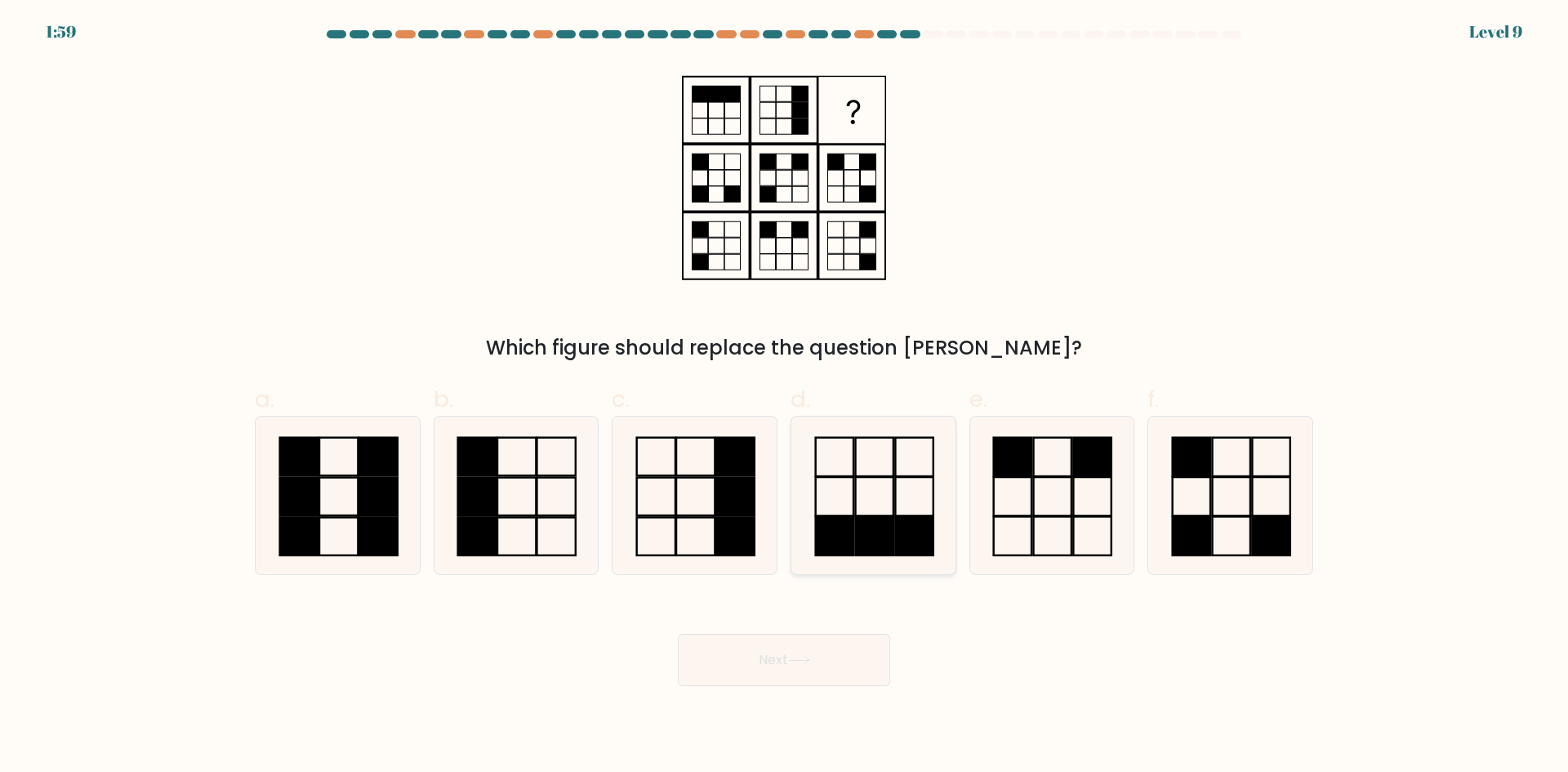
click at [888, 478] on rect at bounding box center [874, 496] width 38 height 38
click at [785, 397] on input "d." at bounding box center [784, 391] width 1 height 11
radio input "true"
click at [856, 666] on button "Next" at bounding box center [784, 660] width 213 height 52
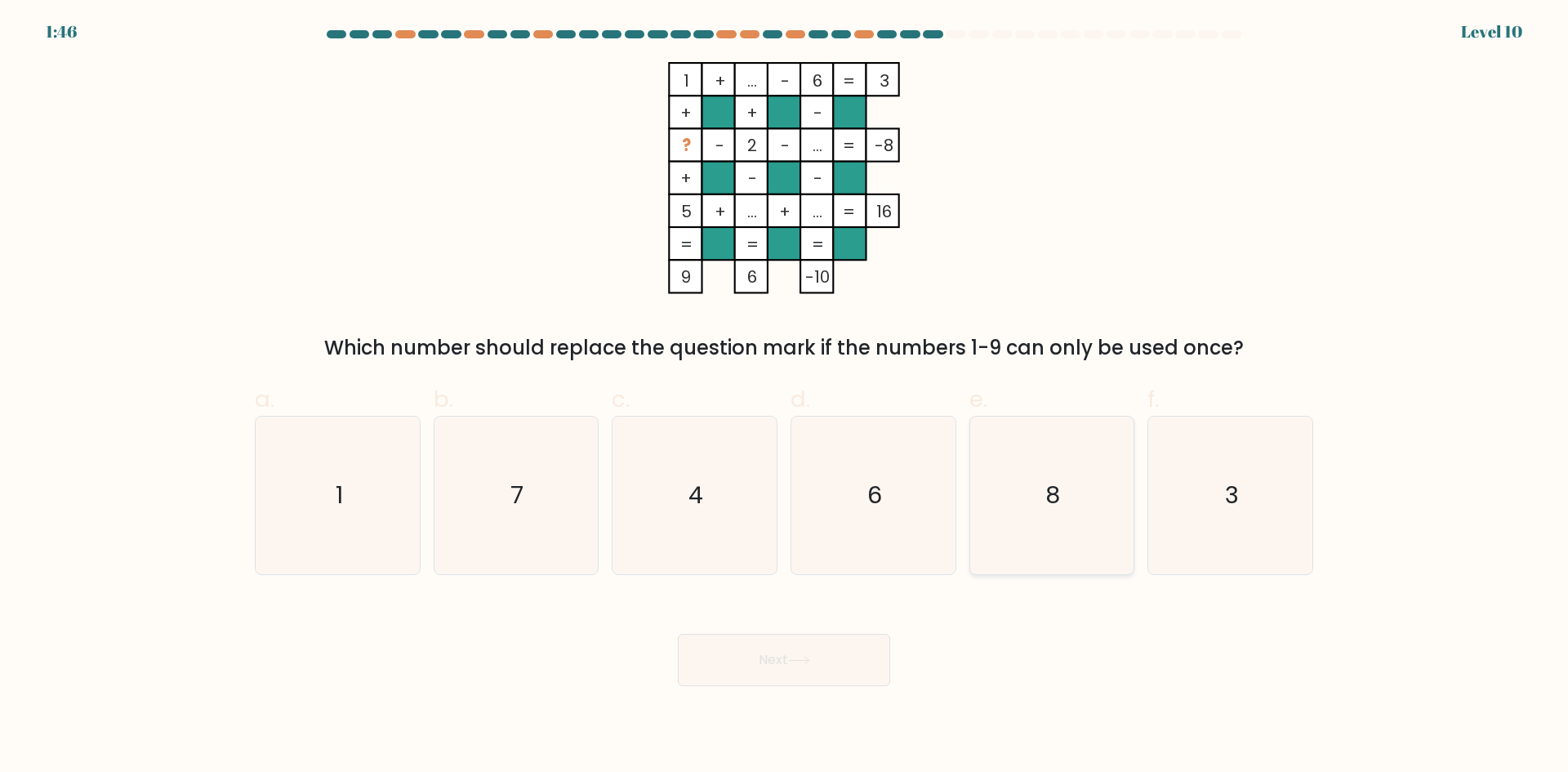
click at [1051, 501] on text "8" at bounding box center [1054, 495] width 15 height 33
click at [785, 397] on input "e. 8" at bounding box center [784, 391] width 1 height 11
radio input "true"
click at [820, 507] on icon "6" at bounding box center [873, 495] width 158 height 158
click at [785, 397] on input "d. 6" at bounding box center [784, 391] width 1 height 11
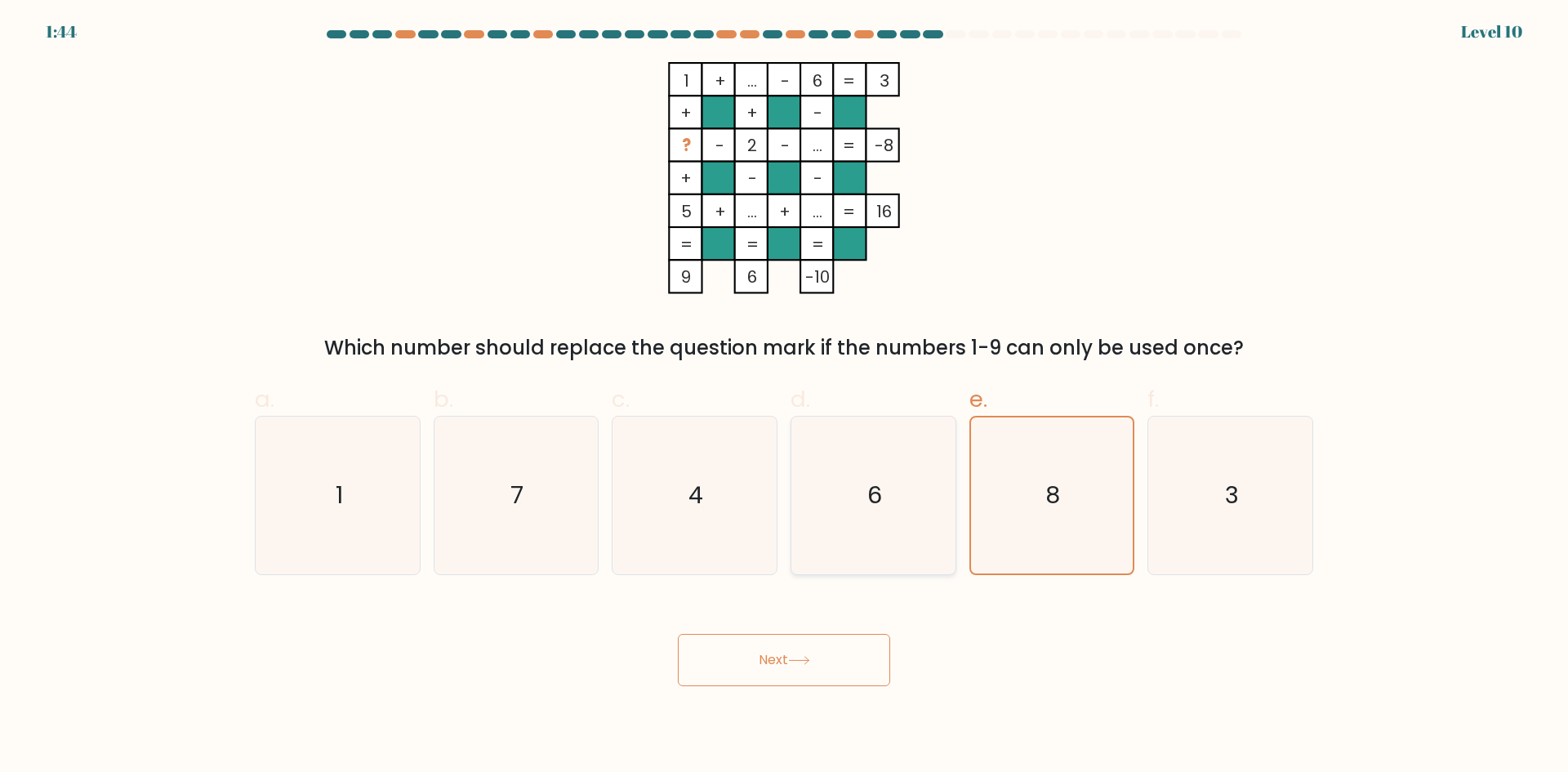
radio input "true"
click at [1045, 494] on icon "8" at bounding box center [1051, 495] width 158 height 158
click at [785, 397] on input "e. 8" at bounding box center [784, 391] width 1 height 11
radio input "true"
click at [930, 469] on icon "6" at bounding box center [873, 495] width 158 height 158
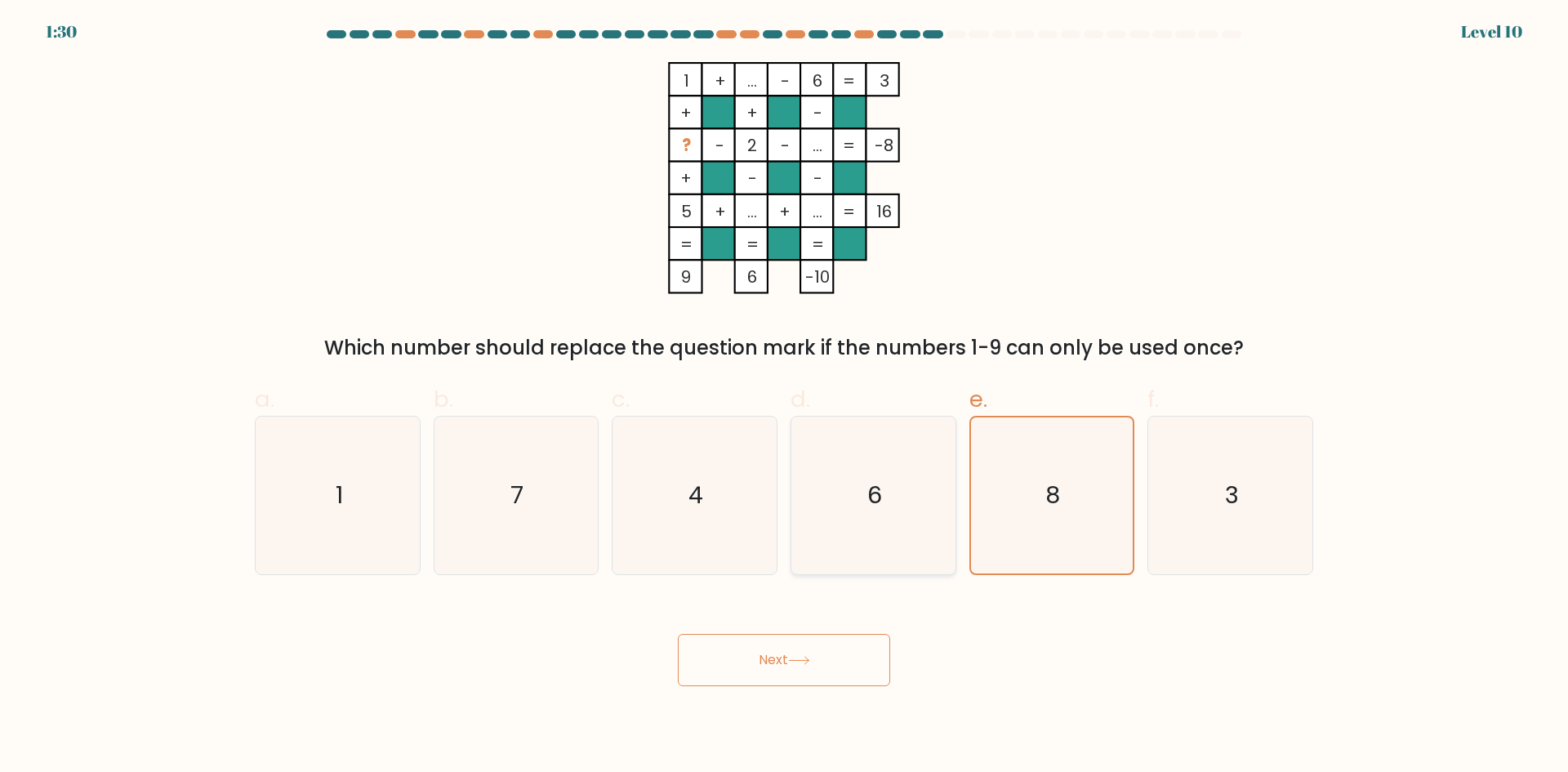
click at [785, 397] on input "d. 6" at bounding box center [784, 391] width 1 height 11
radio input "true"
click at [848, 663] on button "Next" at bounding box center [784, 660] width 213 height 52
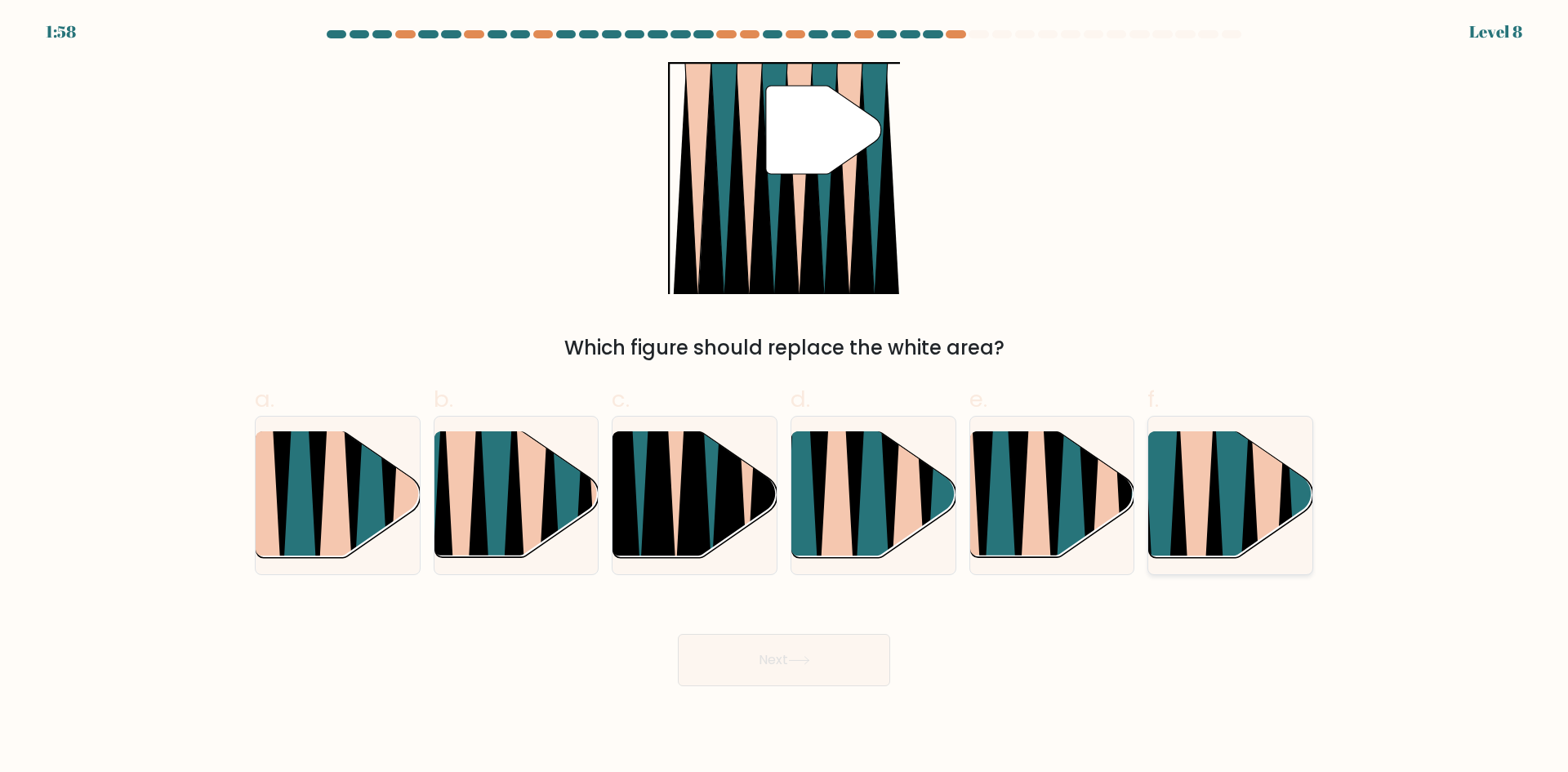
click at [1241, 497] on icon at bounding box center [1231, 564] width 37 height 329
click at [785, 397] on input "f." at bounding box center [784, 391] width 1 height 11
radio input "true"
click at [802, 658] on icon at bounding box center [799, 660] width 22 height 9
click at [836, 658] on button "Next" at bounding box center [784, 660] width 213 height 52
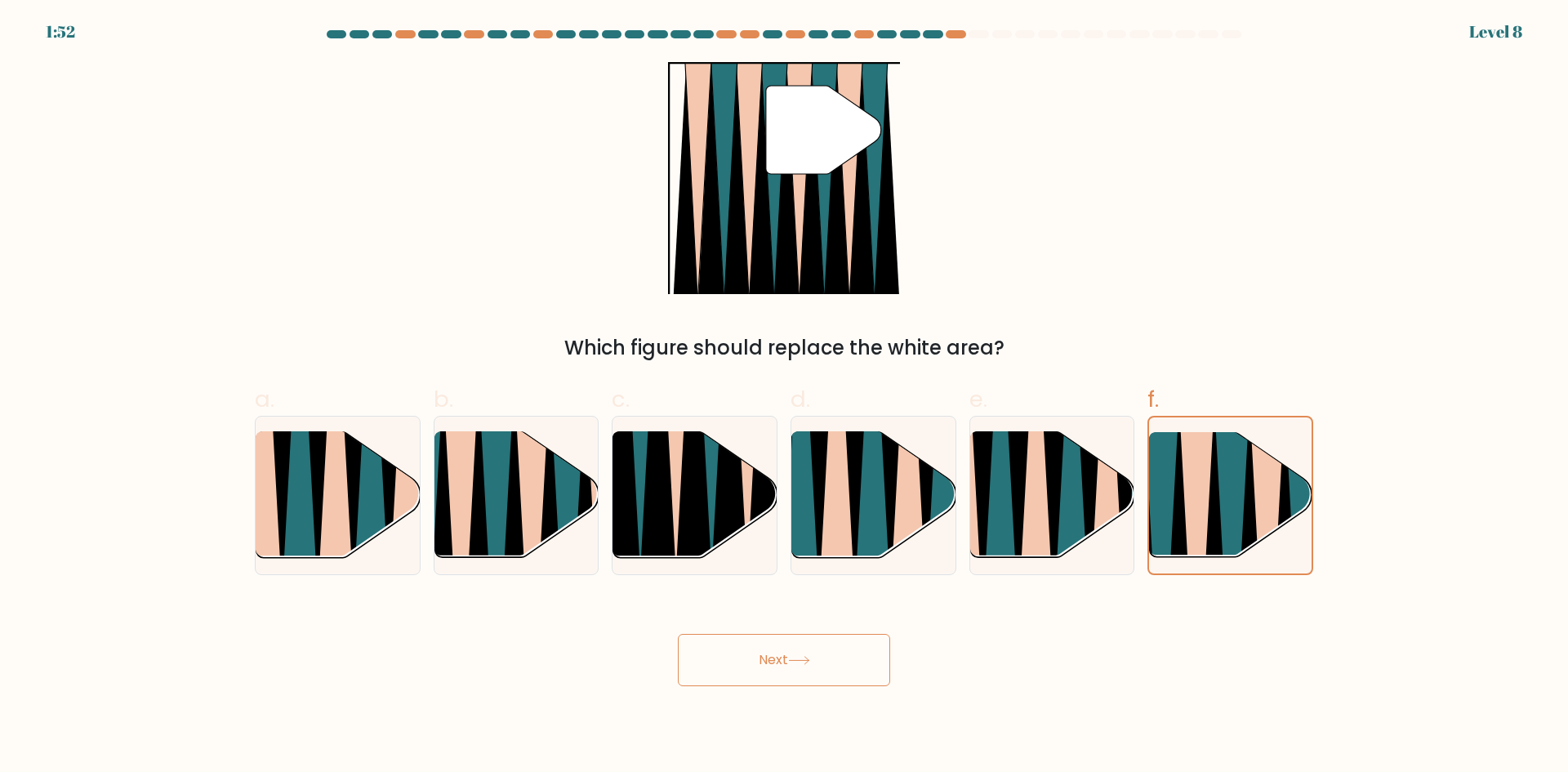
click at [820, 662] on button "Next" at bounding box center [784, 660] width 213 height 52
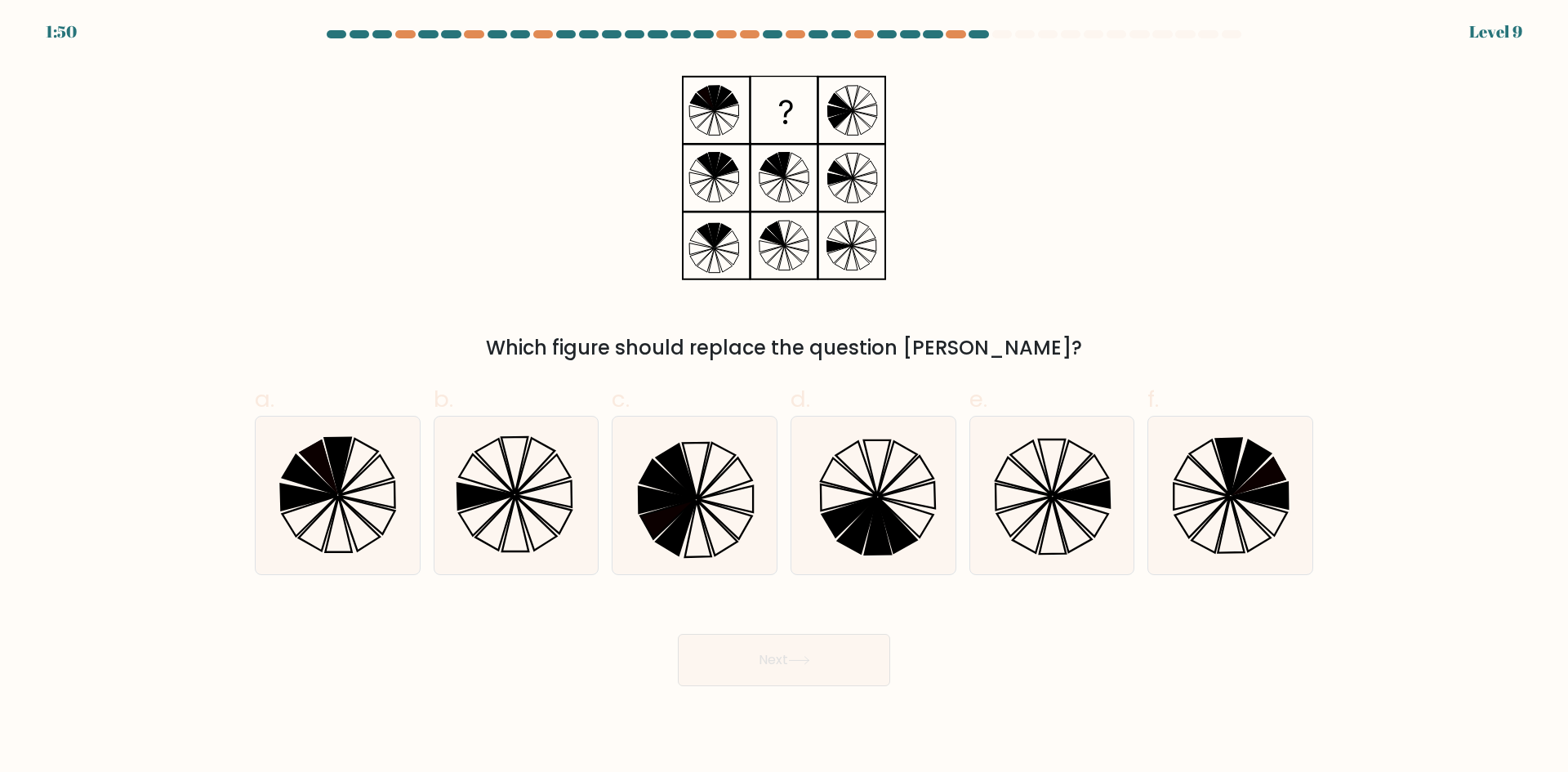
click at [1230, 511] on icon at bounding box center [1230, 495] width 158 height 158
click at [785, 397] on input "f." at bounding box center [784, 391] width 1 height 11
radio input "true"
click at [338, 459] on icon at bounding box center [338, 465] width 26 height 56
click at [784, 397] on input "a." at bounding box center [784, 391] width 1 height 11
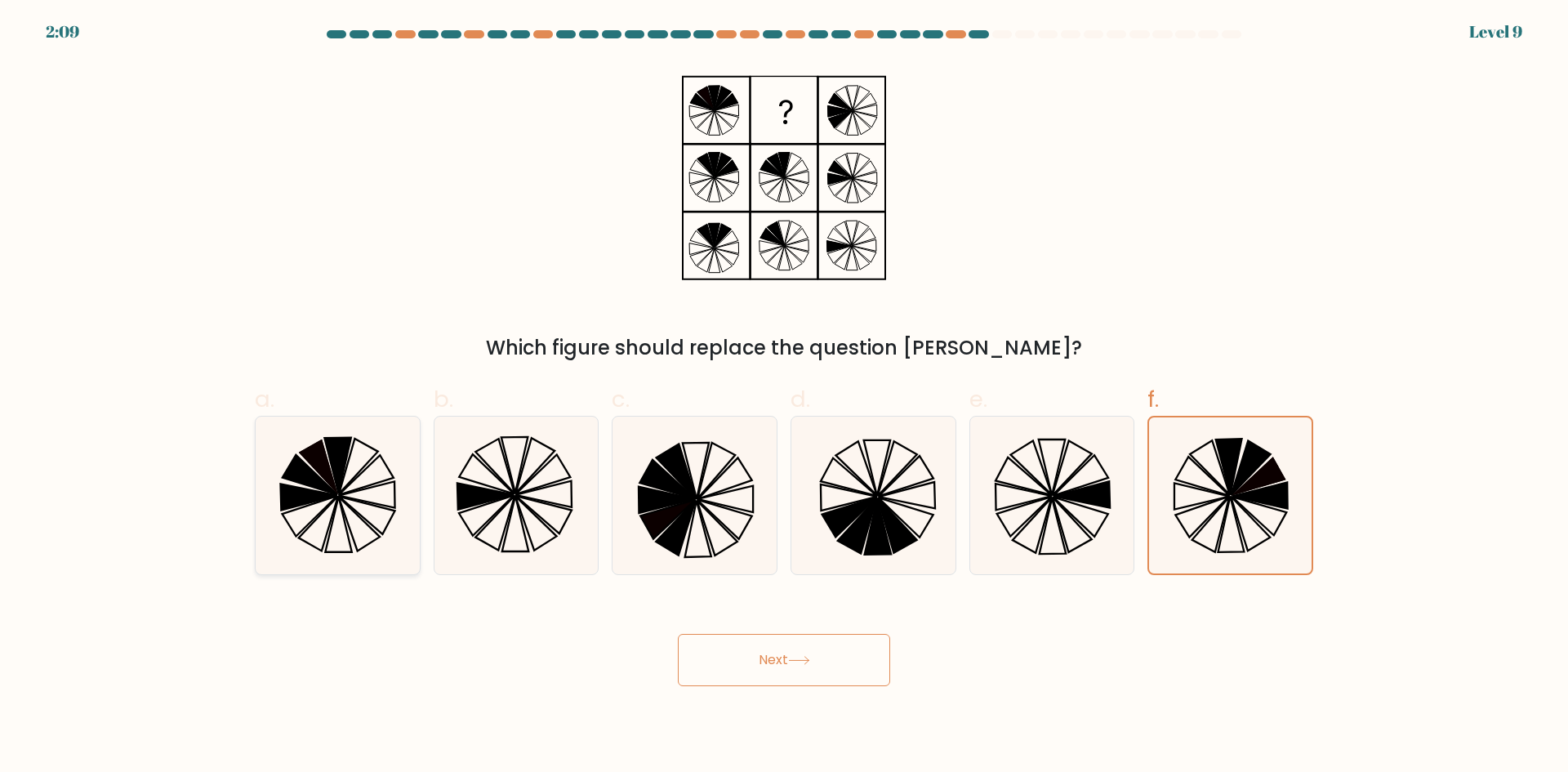
radio input "true"
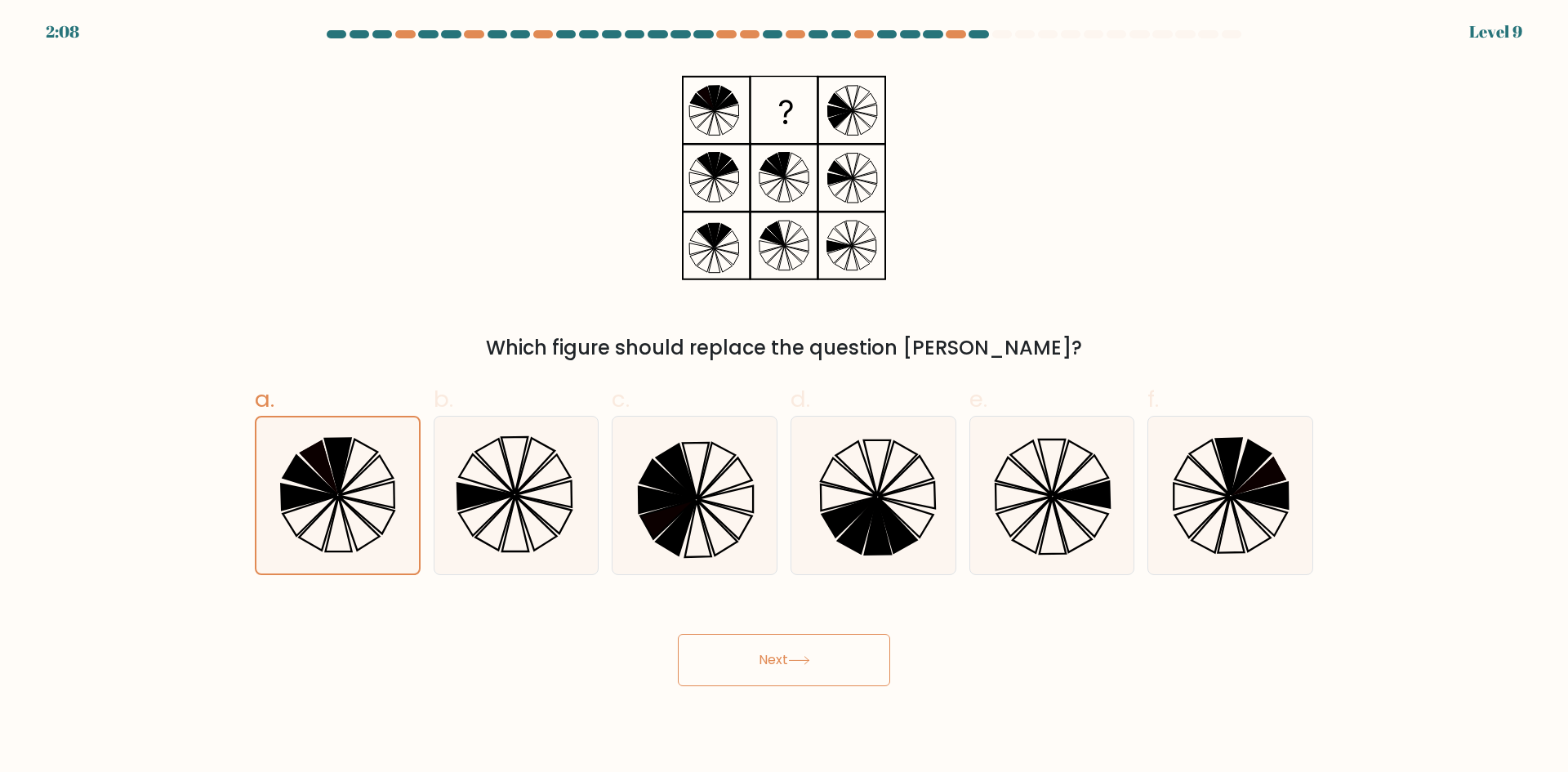
click at [800, 653] on button "Next" at bounding box center [784, 660] width 213 height 52
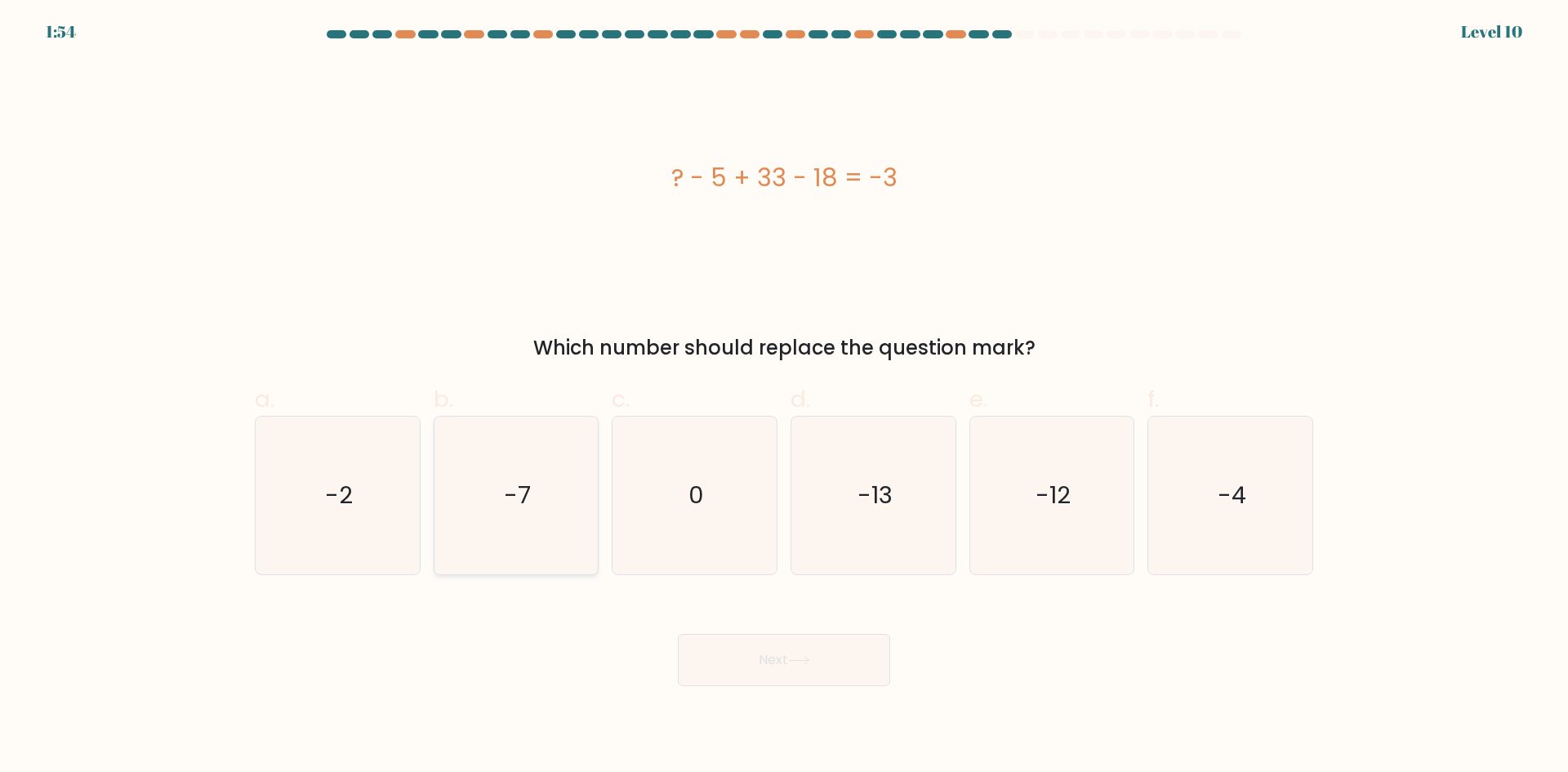
click at [493, 474] on icon "-7" at bounding box center [515, 495] width 158 height 158
click at [784, 397] on input "b. -7" at bounding box center [784, 391] width 1 height 11
radio input "true"
click at [803, 653] on button "Next" at bounding box center [784, 660] width 213 height 52
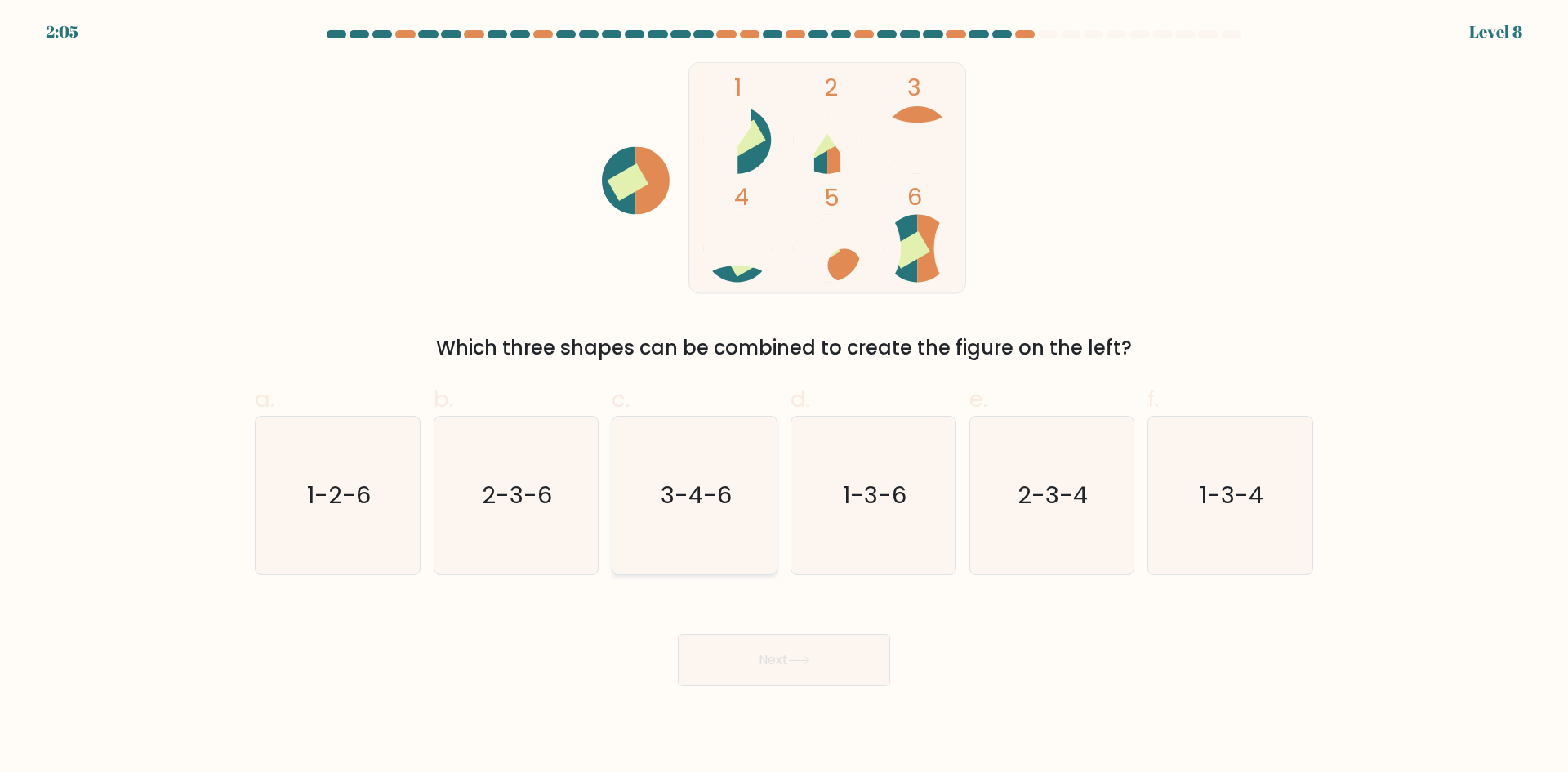
click at [703, 502] on text "3-4-6" at bounding box center [696, 495] width 71 height 33
click at [784, 397] on input "c. 3-4-6" at bounding box center [784, 391] width 1 height 11
radio input "true"
click at [840, 654] on button "Next" at bounding box center [784, 660] width 213 height 52
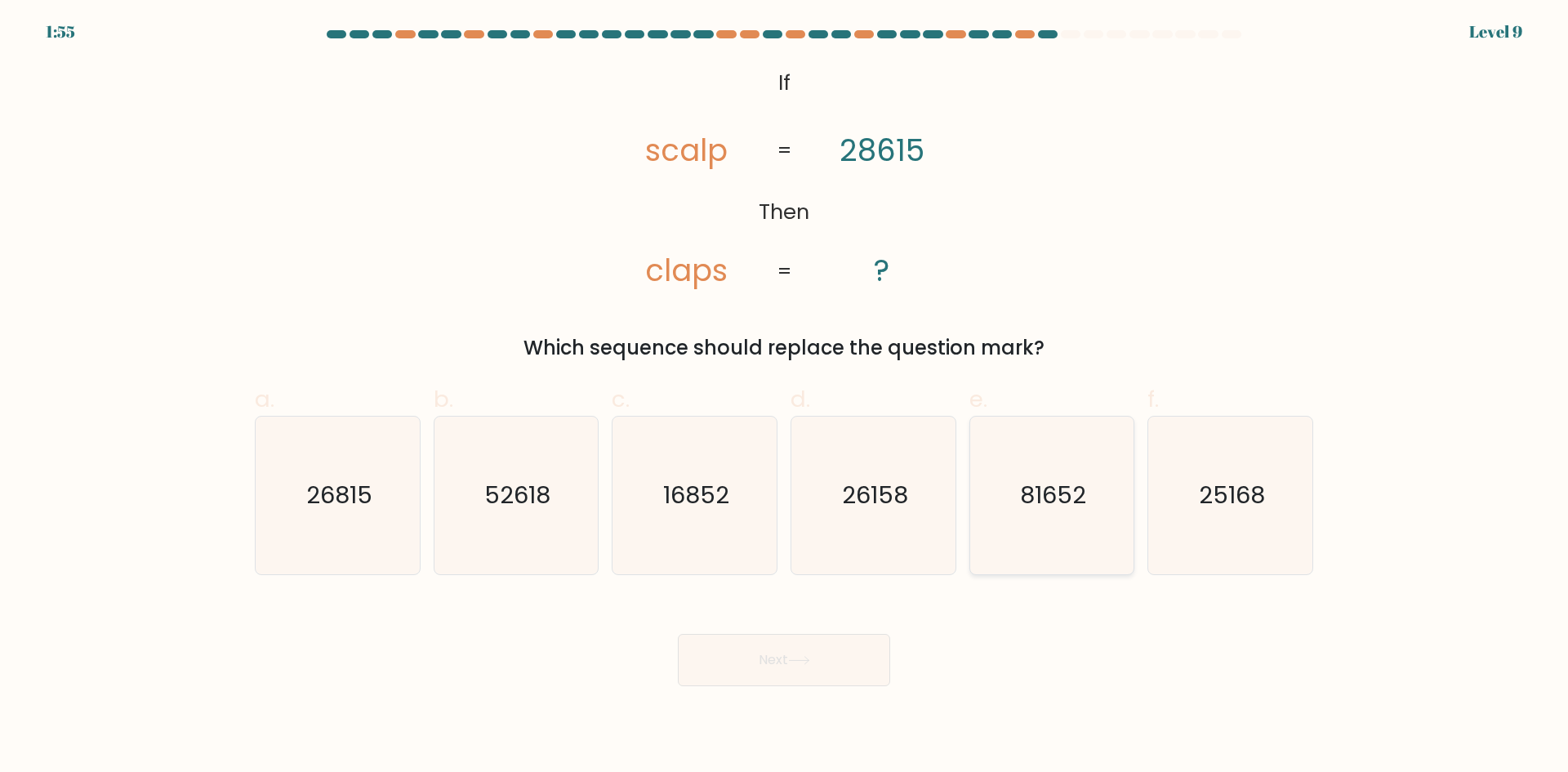
click at [1097, 506] on icon "81652" at bounding box center [1051, 495] width 158 height 158
click at [785, 397] on input "e. 81652" at bounding box center [784, 391] width 1 height 11
radio input "true"
click at [870, 671] on button "Next" at bounding box center [784, 660] width 213 height 52
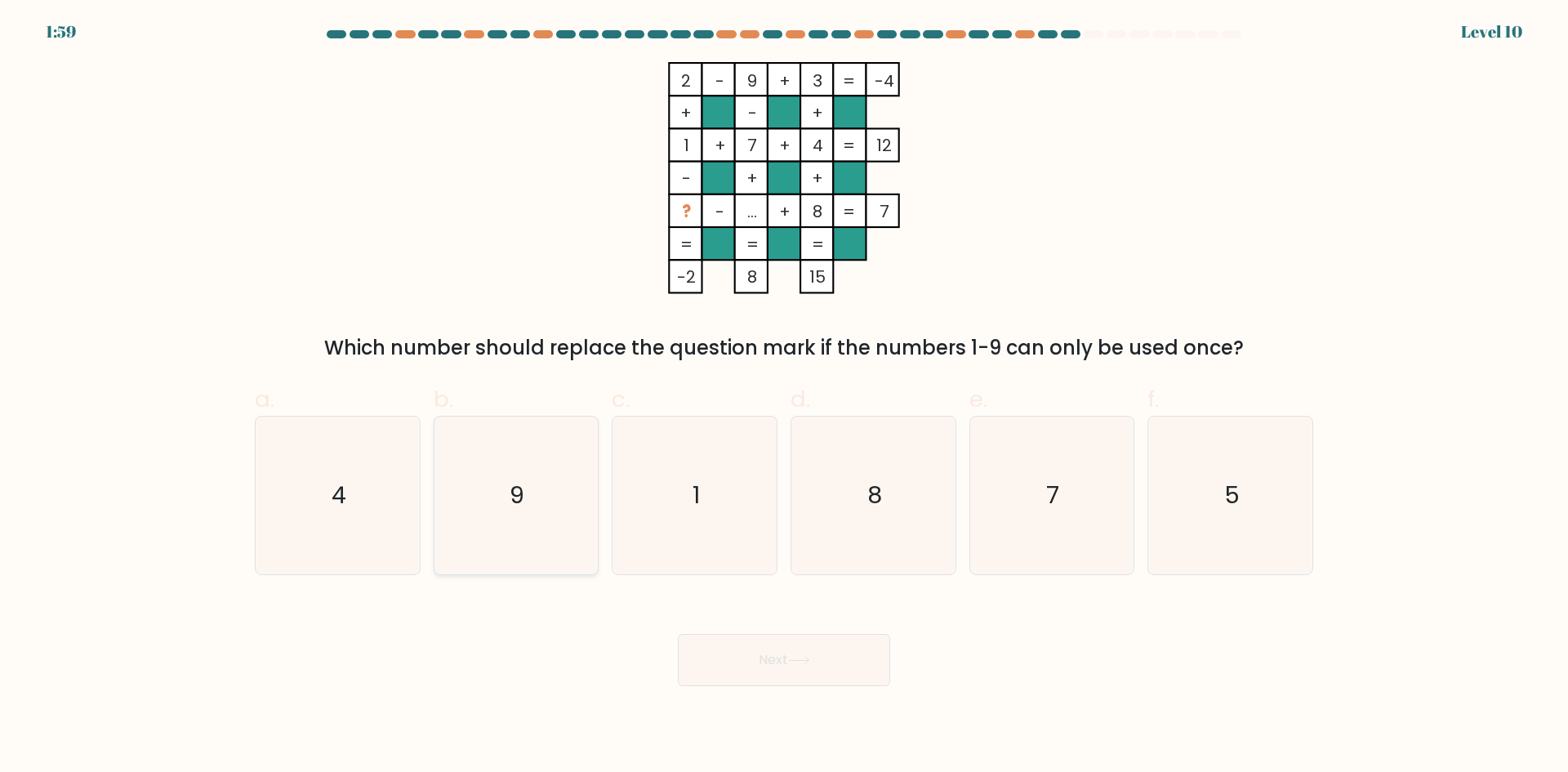
drag, startPoint x: 508, startPoint y: 483, endPoint x: 545, endPoint y: 496, distance: 39.2
click at [522, 488] on icon "9" at bounding box center [515, 495] width 158 height 158
click at [547, 466] on icon "9" at bounding box center [515, 495] width 158 height 158
click at [784, 397] on input "b. 9" at bounding box center [784, 391] width 1 height 11
radio input "true"
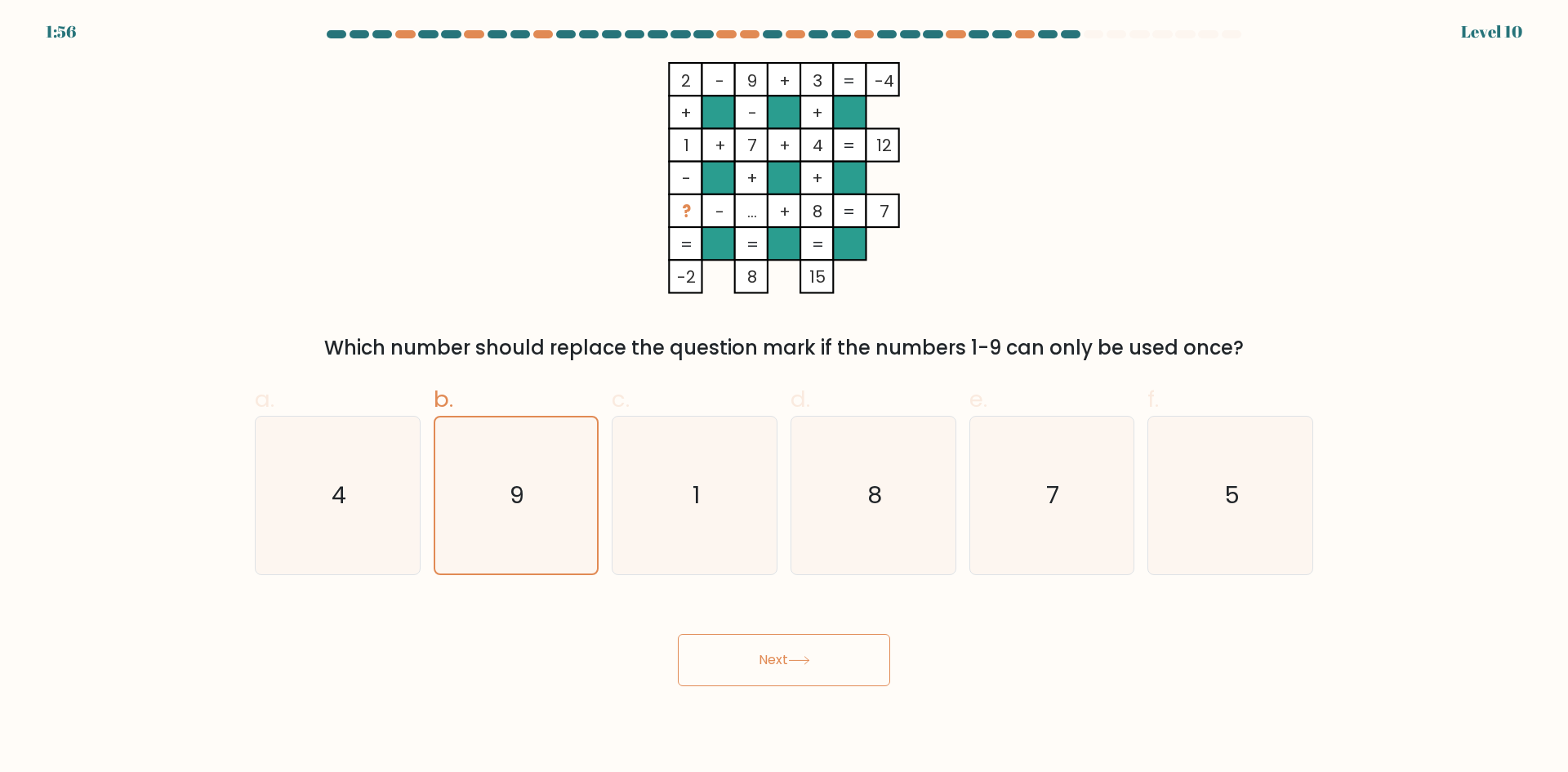
click at [810, 670] on button "Next" at bounding box center [784, 660] width 213 height 52
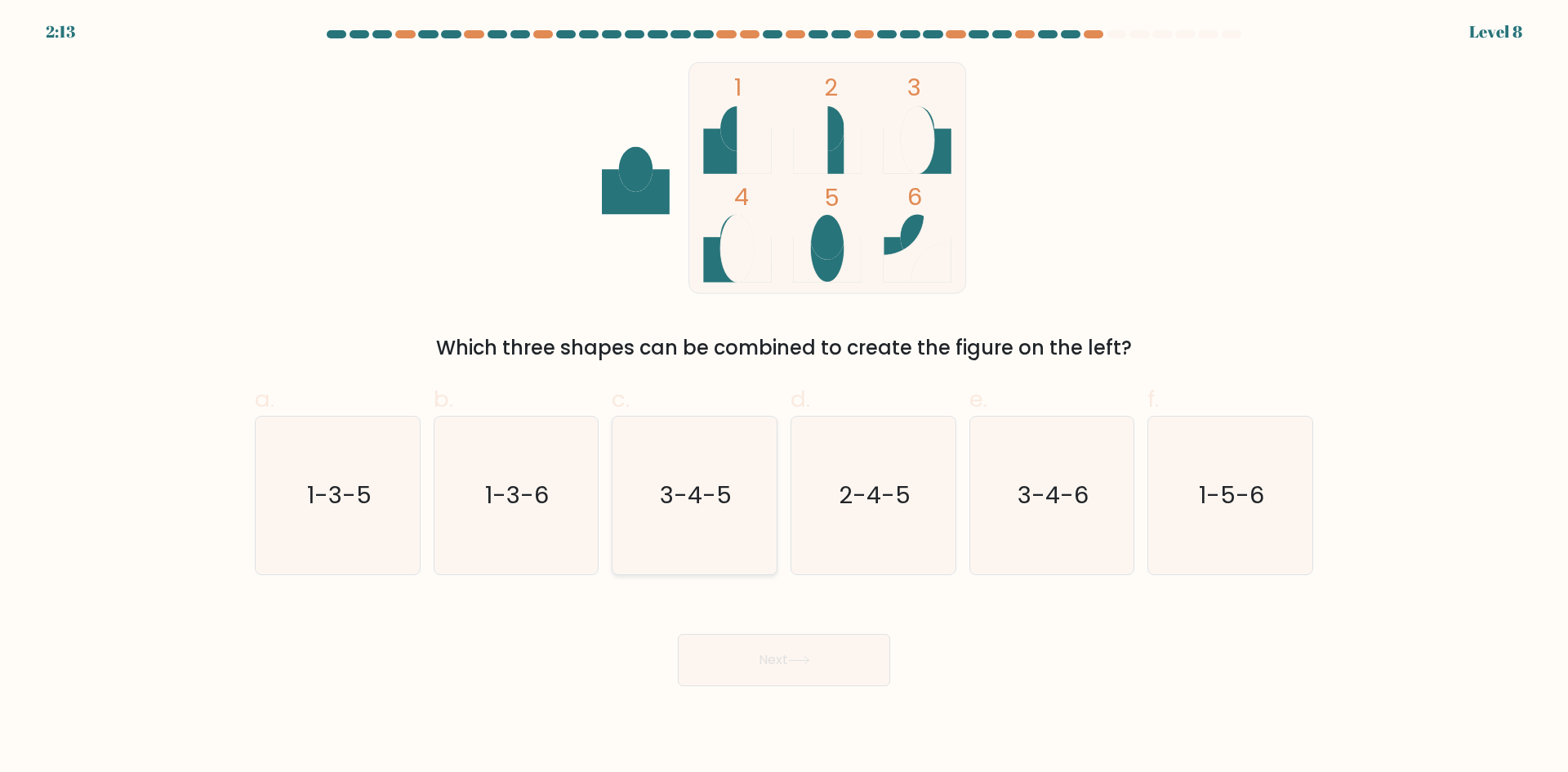
click at [688, 497] on text "3-4-5" at bounding box center [697, 495] width 72 height 33
click at [784, 397] on input "c. 3-4-5" at bounding box center [784, 391] width 1 height 11
radio input "true"
click at [836, 651] on button "Next" at bounding box center [784, 660] width 213 height 52
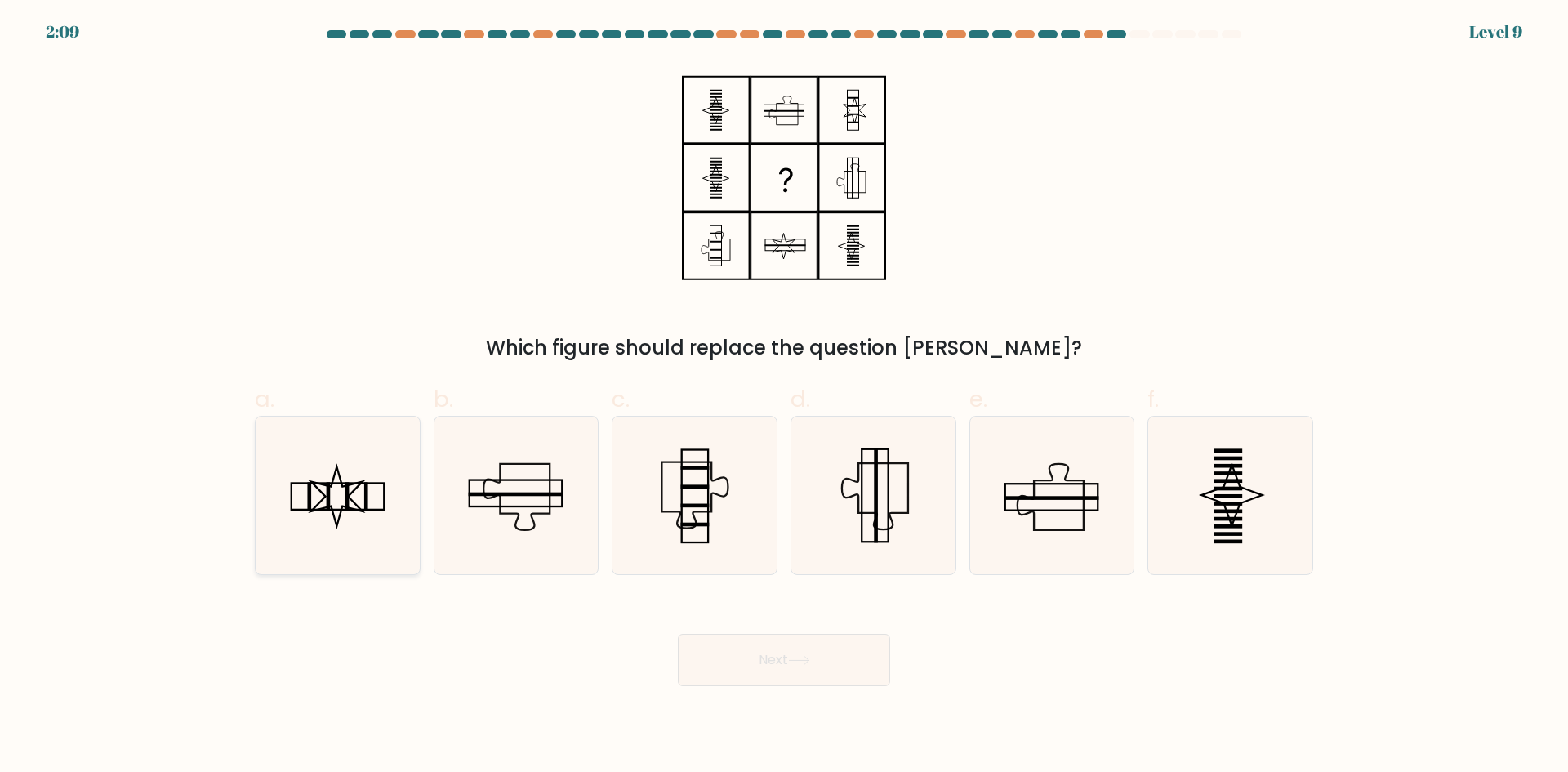
click at [290, 478] on icon at bounding box center [338, 495] width 158 height 158
click at [784, 397] on input "a." at bounding box center [784, 391] width 1 height 11
radio input "true"
click at [818, 662] on button "Next" at bounding box center [784, 660] width 213 height 52
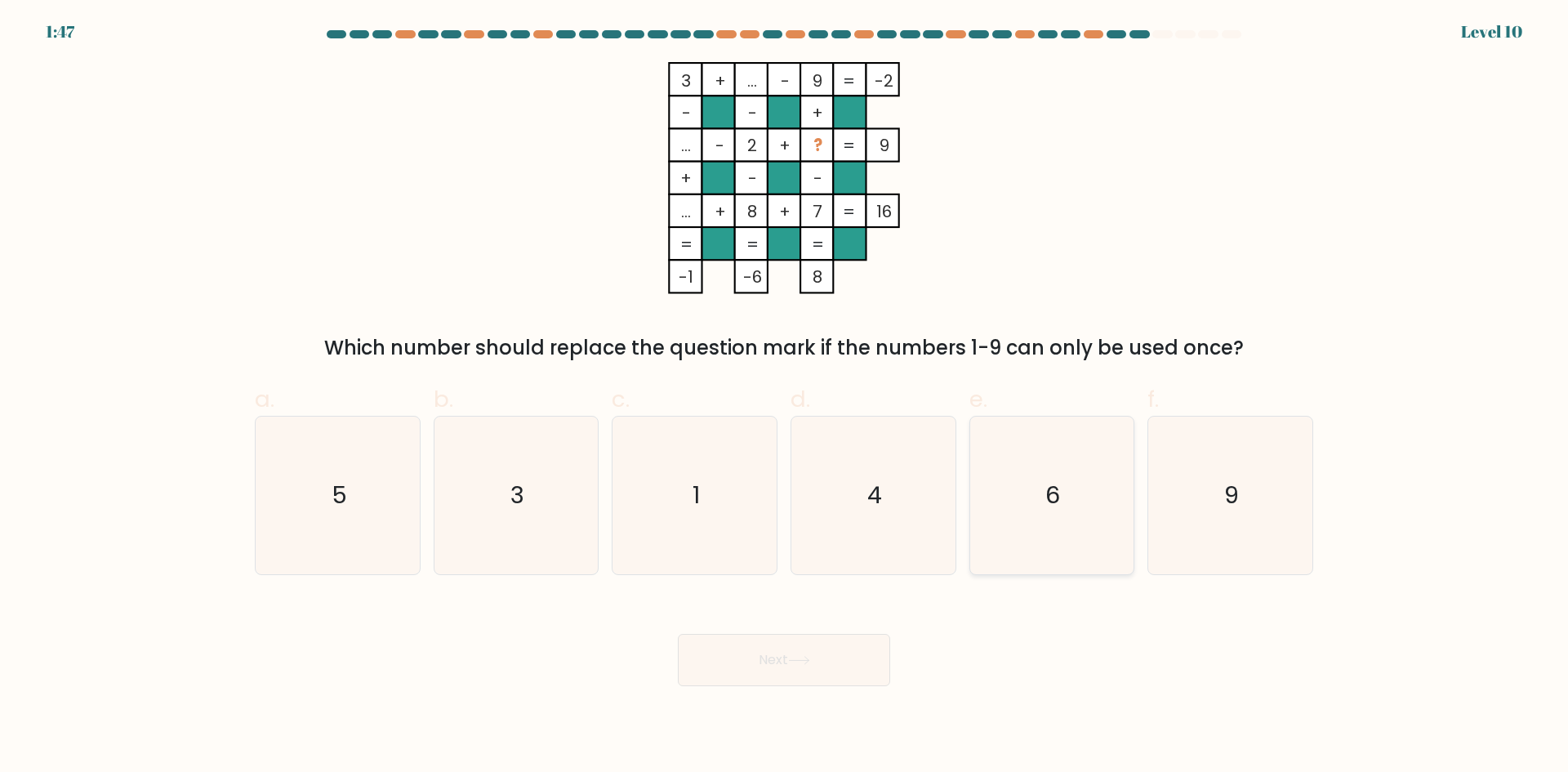
click at [1033, 469] on icon "6" at bounding box center [1051, 495] width 158 height 158
click at [785, 397] on input "e. 6" at bounding box center [784, 391] width 1 height 11
radio input "true"
click at [862, 647] on button "Next" at bounding box center [784, 660] width 213 height 52
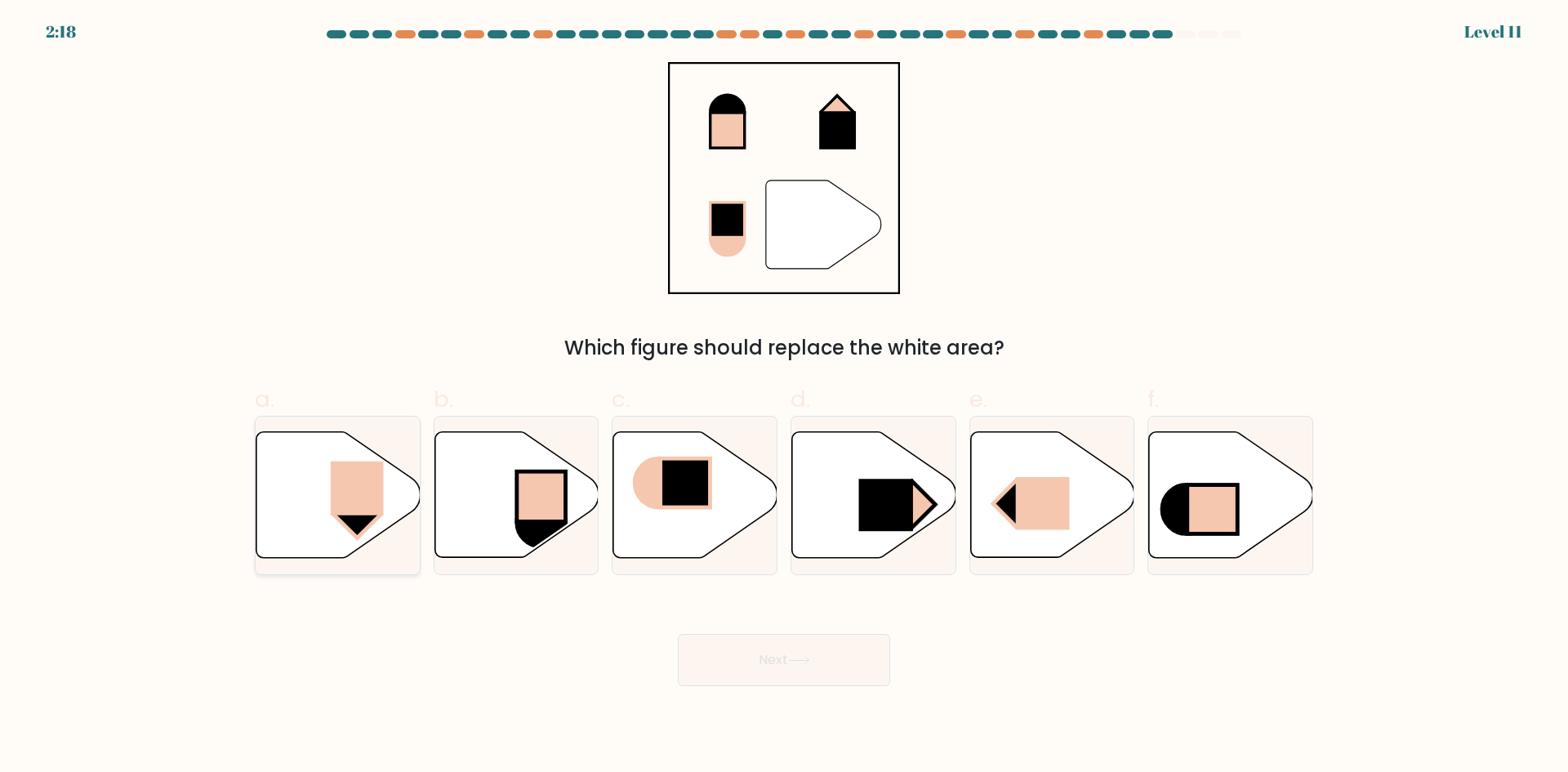
drag, startPoint x: 289, startPoint y: 480, endPoint x: 297, endPoint y: 478, distance: 8.2
click at [289, 480] on icon at bounding box center [338, 495] width 164 height 126
click at [784, 397] on input "a." at bounding box center [784, 391] width 1 height 11
radio input "true"
click at [832, 671] on button "Next" at bounding box center [784, 660] width 213 height 52
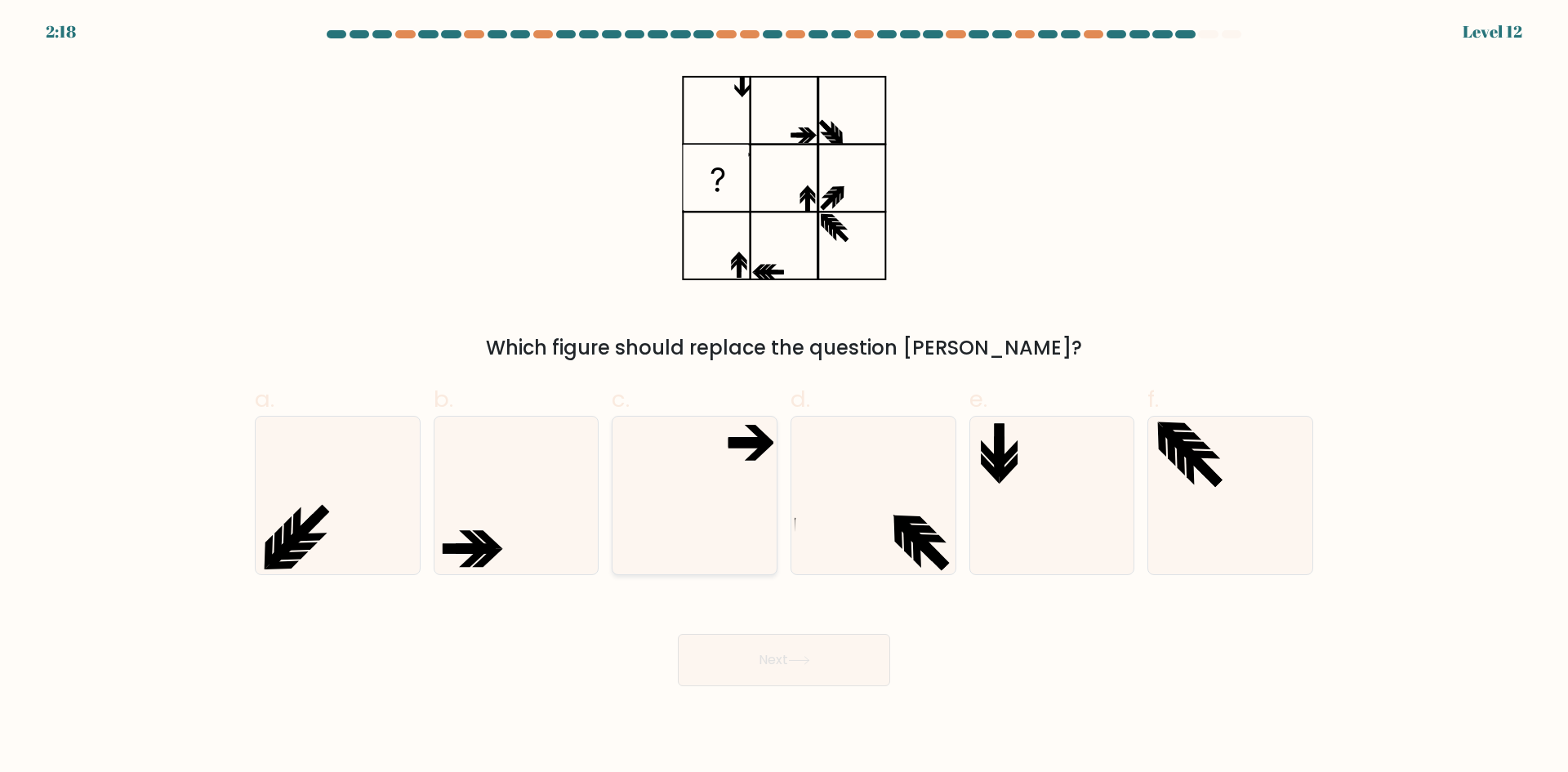
click at [723, 455] on icon at bounding box center [694, 495] width 158 height 158
click at [784, 397] on input "c." at bounding box center [784, 391] width 1 height 11
radio input "true"
click at [839, 660] on button "Next" at bounding box center [784, 660] width 213 height 52
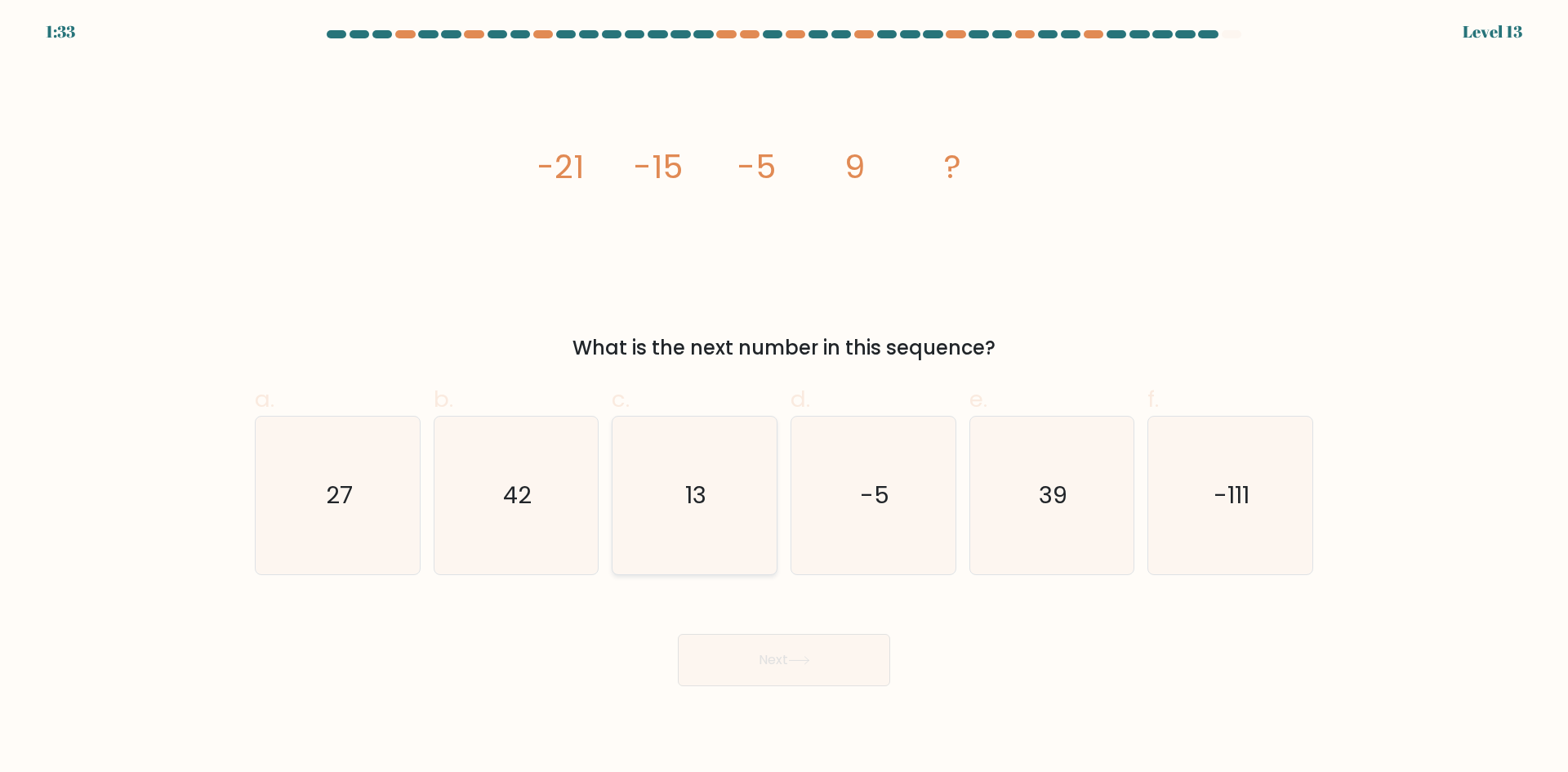
drag, startPoint x: 693, startPoint y: 524, endPoint x: 728, endPoint y: 557, distance: 48.1
click at [696, 529] on icon "13" at bounding box center [694, 495] width 158 height 158
click at [784, 397] on input "c. 13" at bounding box center [784, 391] width 1 height 11
radio input "true"
click at [849, 644] on button "Next" at bounding box center [784, 660] width 213 height 52
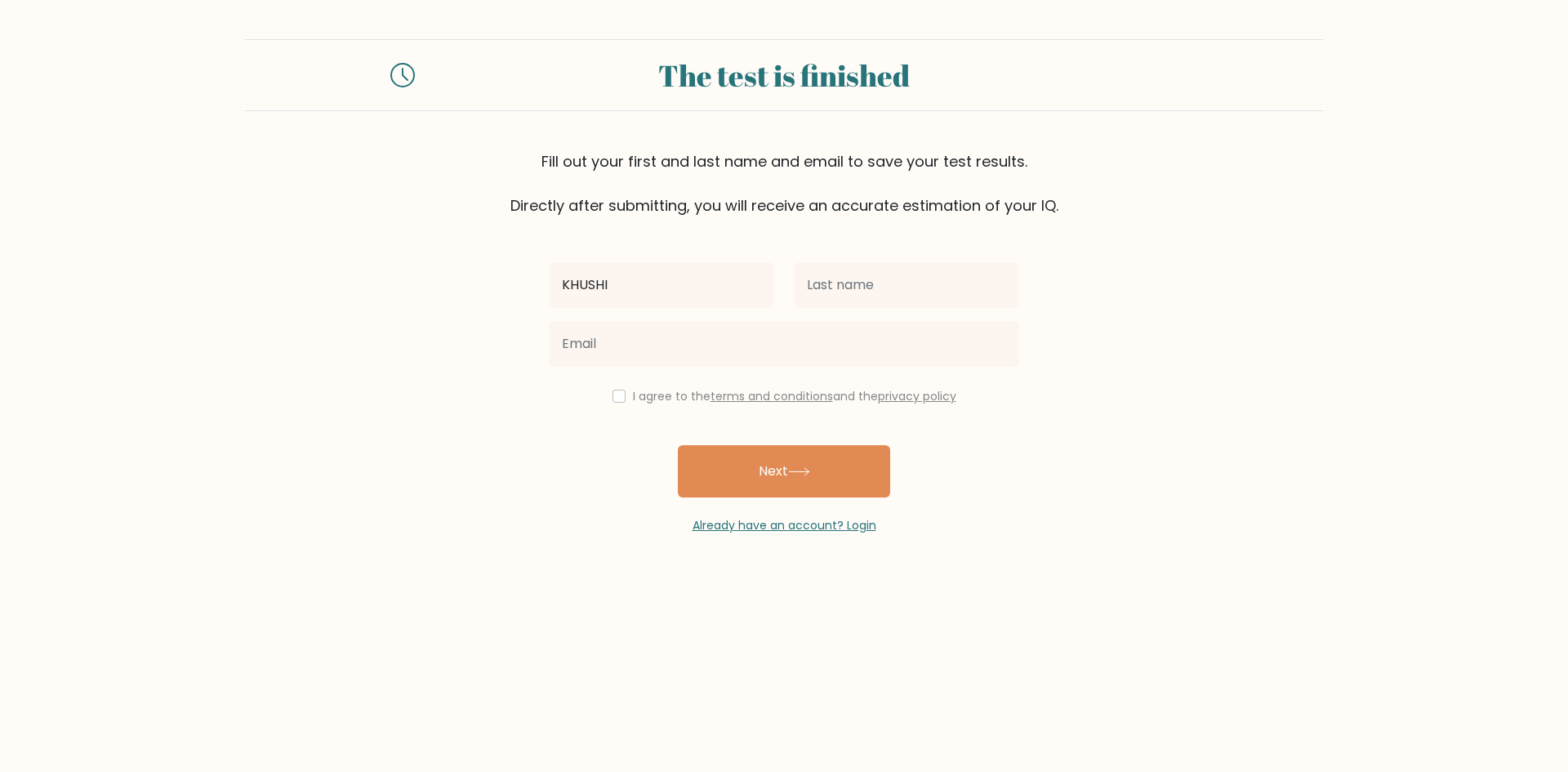
type input "KHUSHI"
click at [898, 283] on input "text" at bounding box center [907, 285] width 226 height 46
type input "HUD"
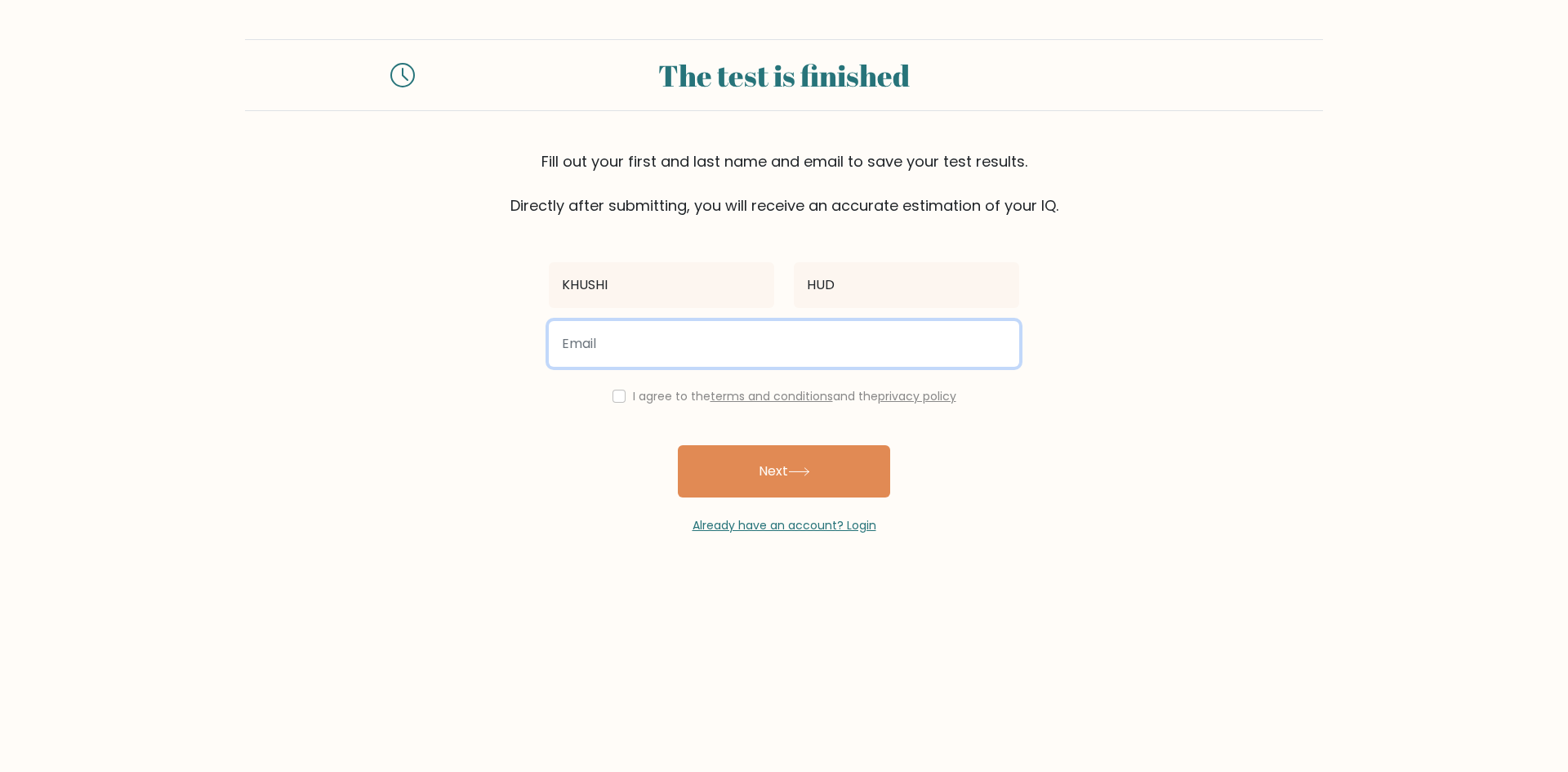
click at [728, 347] on input "email" at bounding box center [783, 344] width 470 height 46
type input "K"
type input "khushihud881@gmail.com"
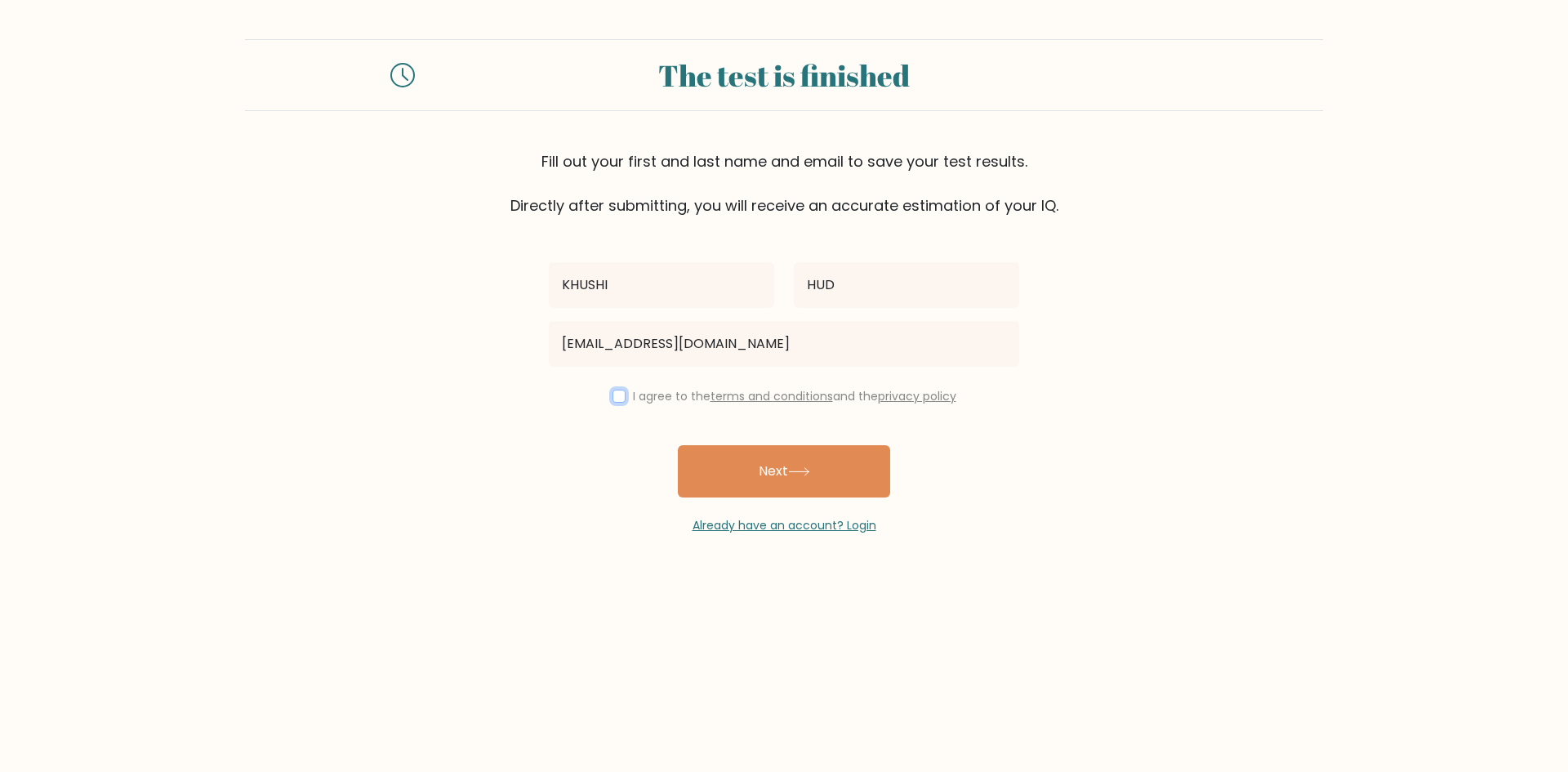
click at [612, 391] on input "checkbox" at bounding box center [619, 396] width 13 height 13
checkbox input "true"
click at [853, 483] on button "Next" at bounding box center [784, 471] width 213 height 52
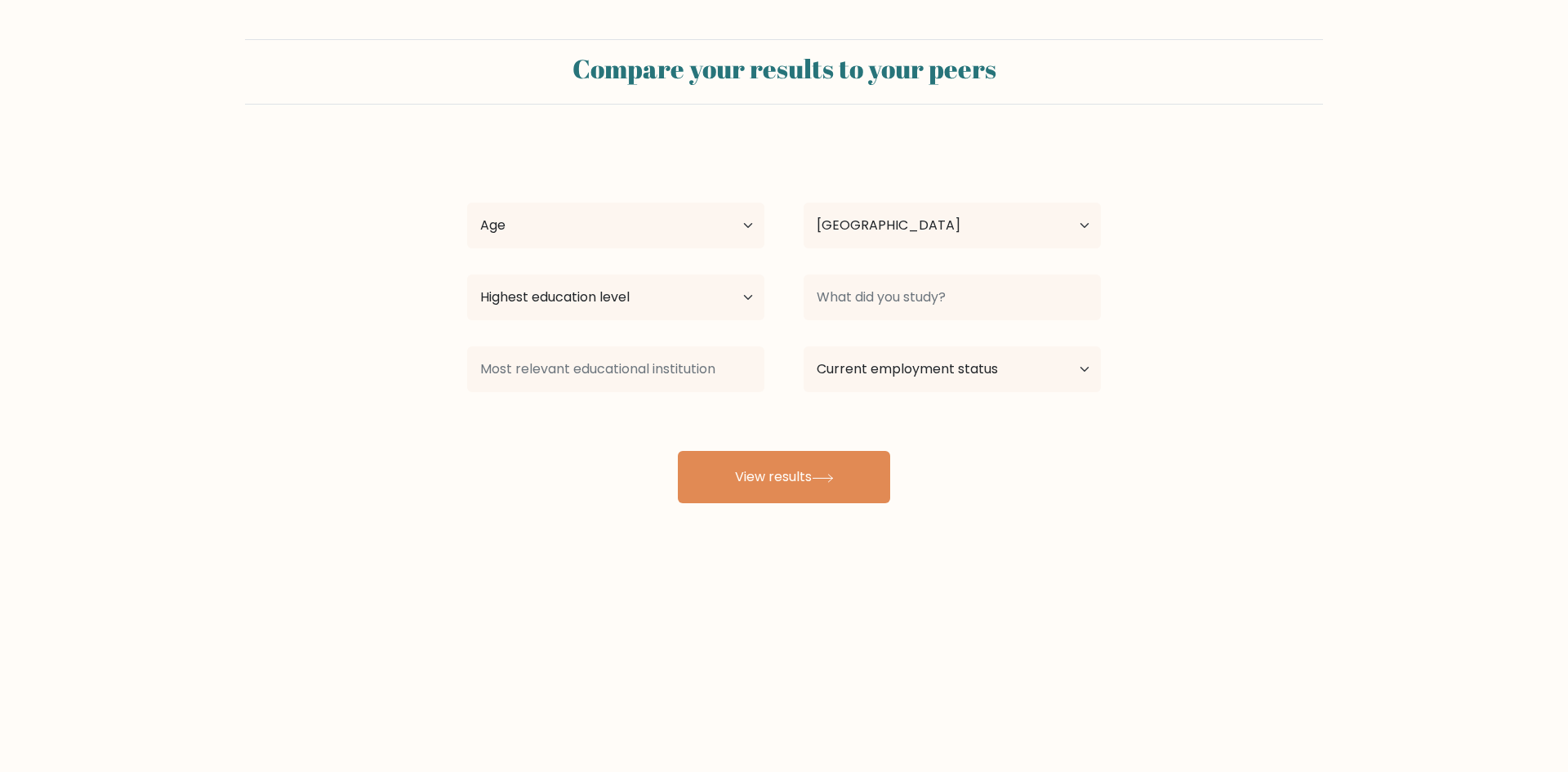
select select "IN"
click at [754, 220] on select "Age Under 18 years old 18-24 years old 25-34 years old 35-44 years old 45-54 ye…" at bounding box center [616, 226] width 298 height 46
select select "18_24"
click at [467, 203] on select "Age Under 18 years old 18-24 years old 25-34 years old 35-44 years old 45-54 ye…" at bounding box center [616, 226] width 298 height 46
click at [756, 301] on select "Highest education level No schooling Primary Lower Secondary Upper Secondary Oc…" at bounding box center [616, 298] width 298 height 46
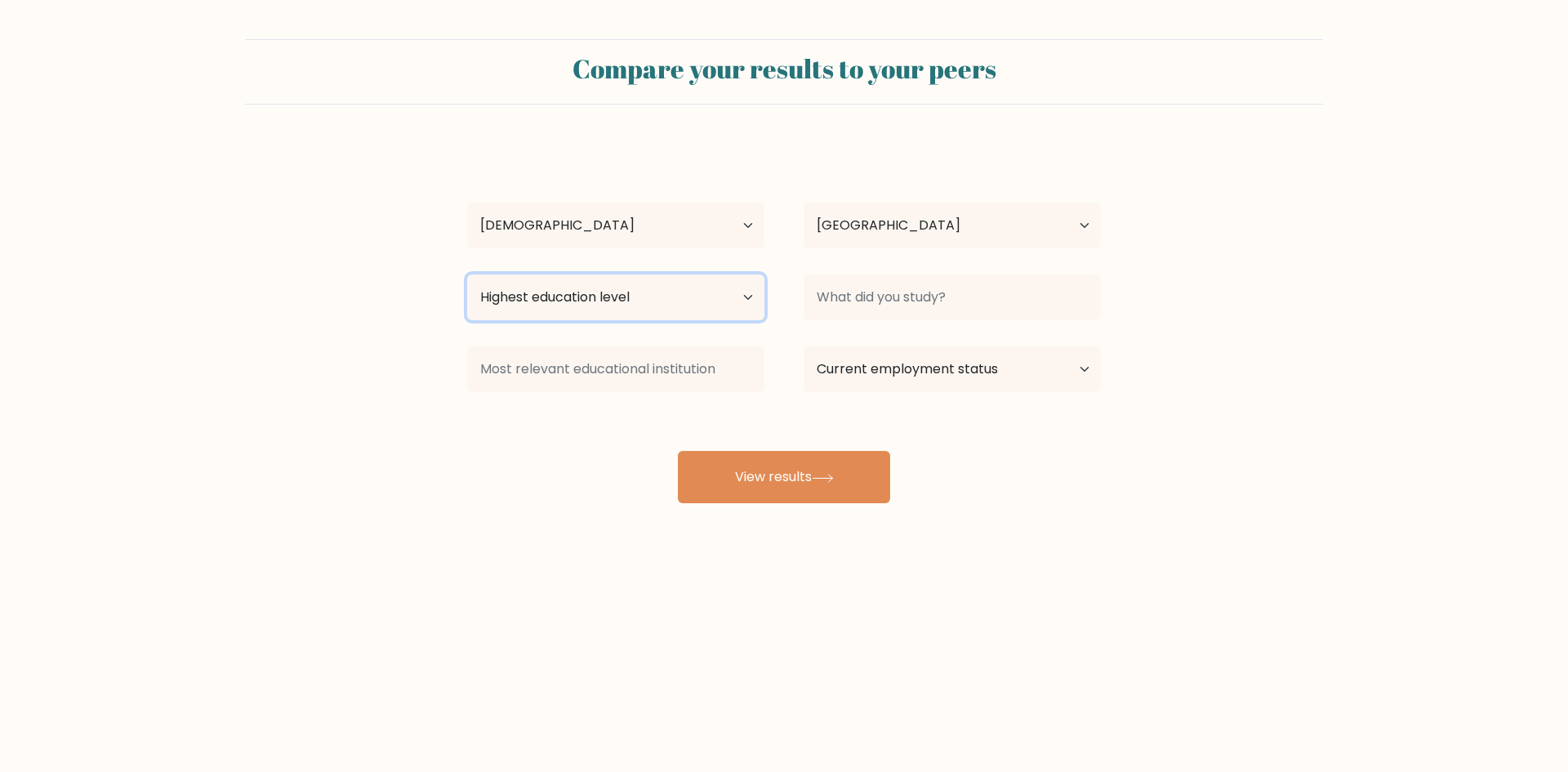
select select "lower_secondary"
click at [467, 275] on select "Highest education level No schooling Primary Lower Secondary Upper Secondary Oc…" at bounding box center [616, 298] width 298 height 46
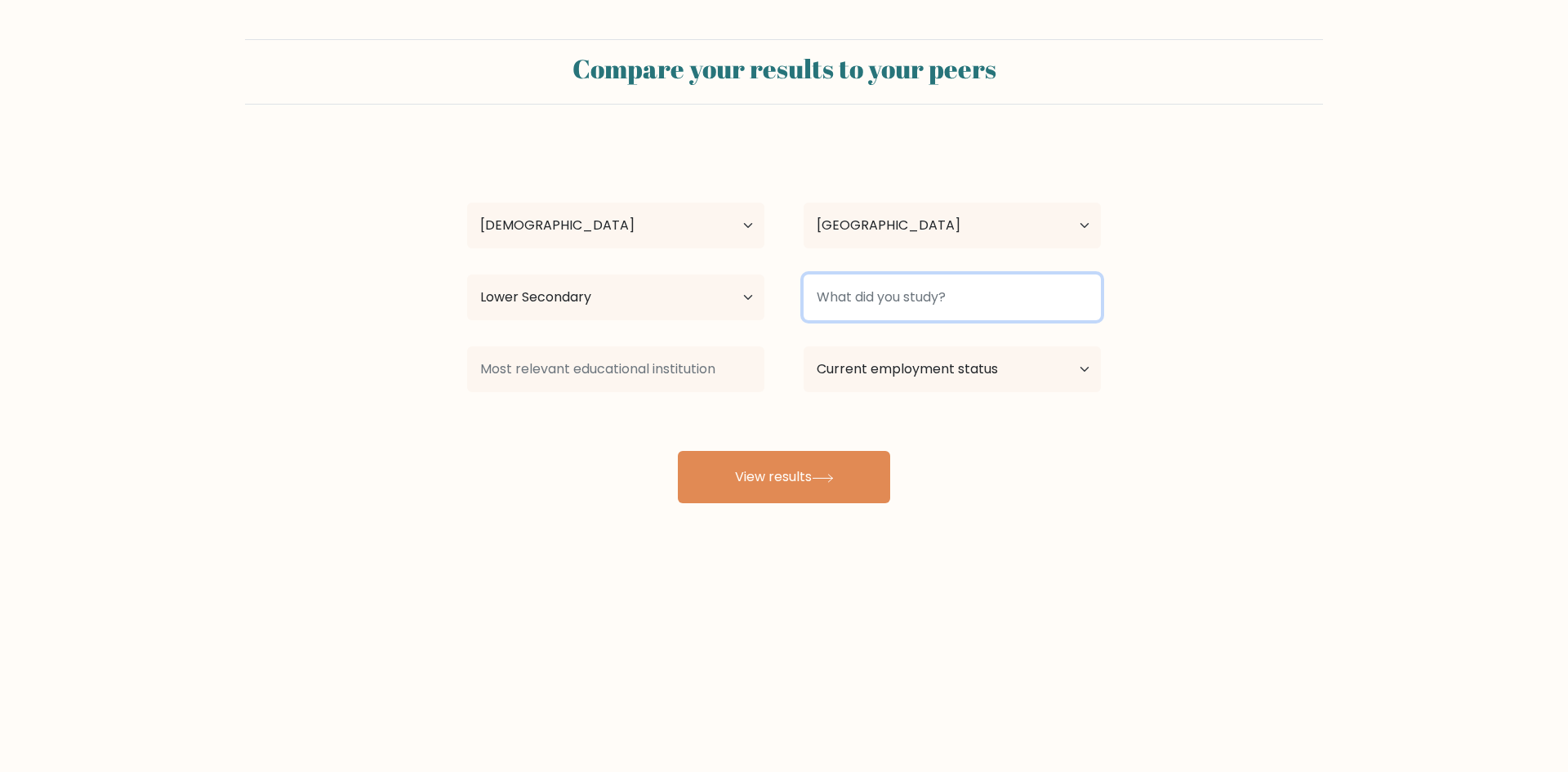
click at [1066, 303] on input at bounding box center [952, 298] width 298 height 46
type input "iti"
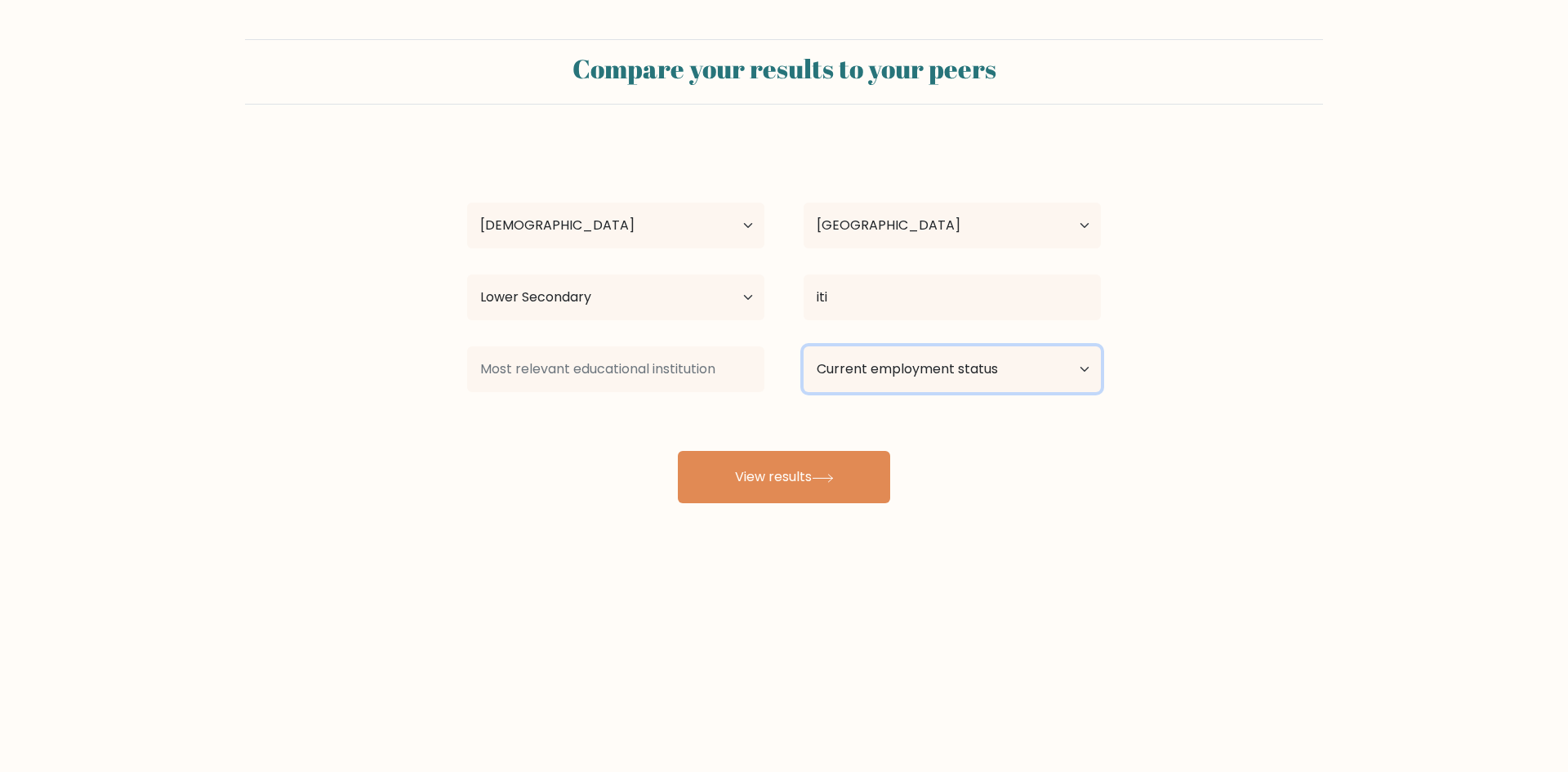
click at [1084, 368] on select "Current employment status Employed Student Retired Other / prefer not to answer" at bounding box center [952, 370] width 298 height 46
select select "student"
click at [804, 347] on select "Current employment status Employed Student Retired Other / prefer not to answer" at bounding box center [952, 370] width 298 height 46
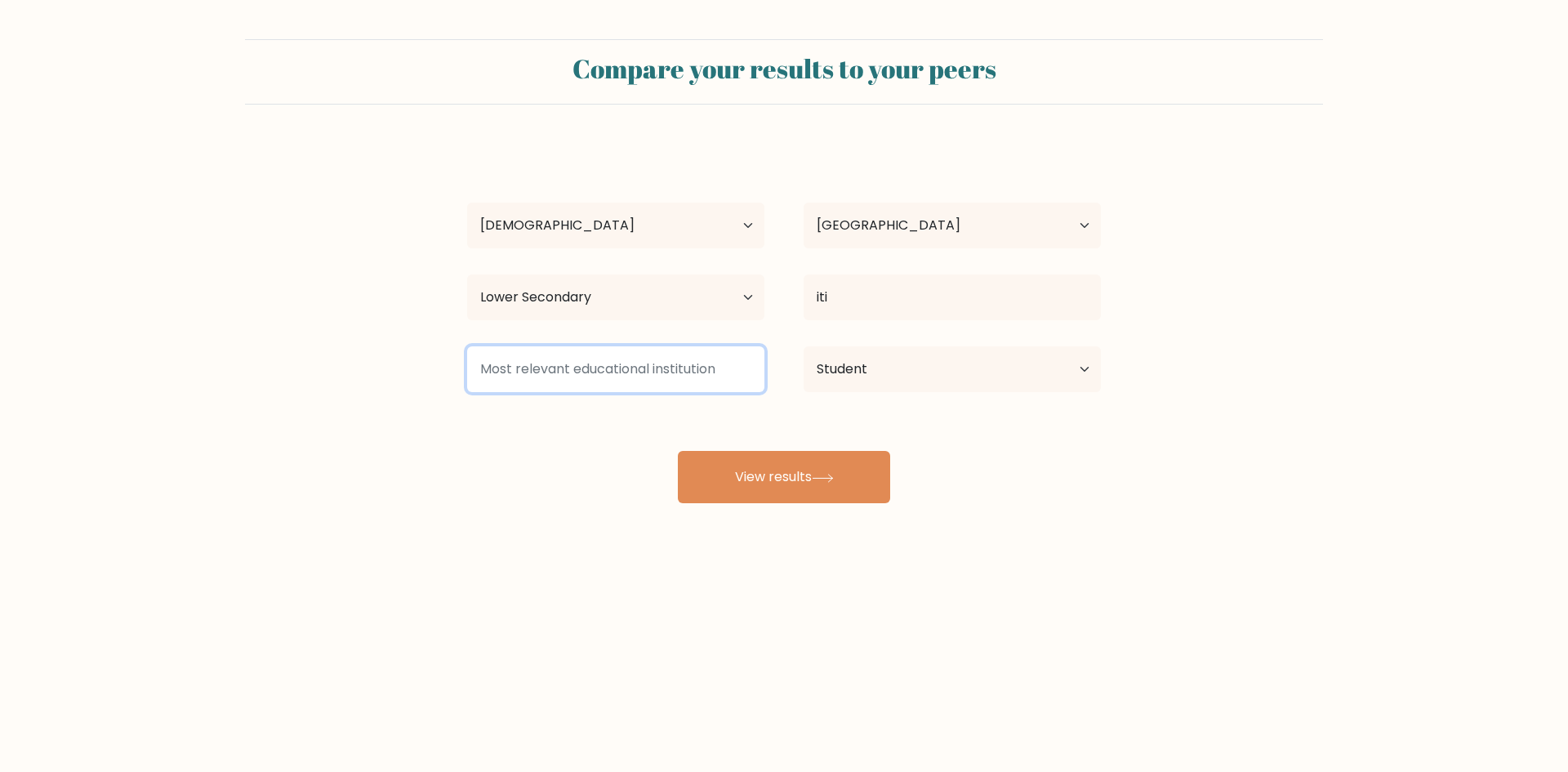
click at [713, 369] on input at bounding box center [616, 370] width 298 height 46
click at [458, 456] on div "KHUSHI HUD Age Under 18 years old 18-24 years old 25-34 years old 35-44 years o…" at bounding box center [783, 323] width 653 height 359
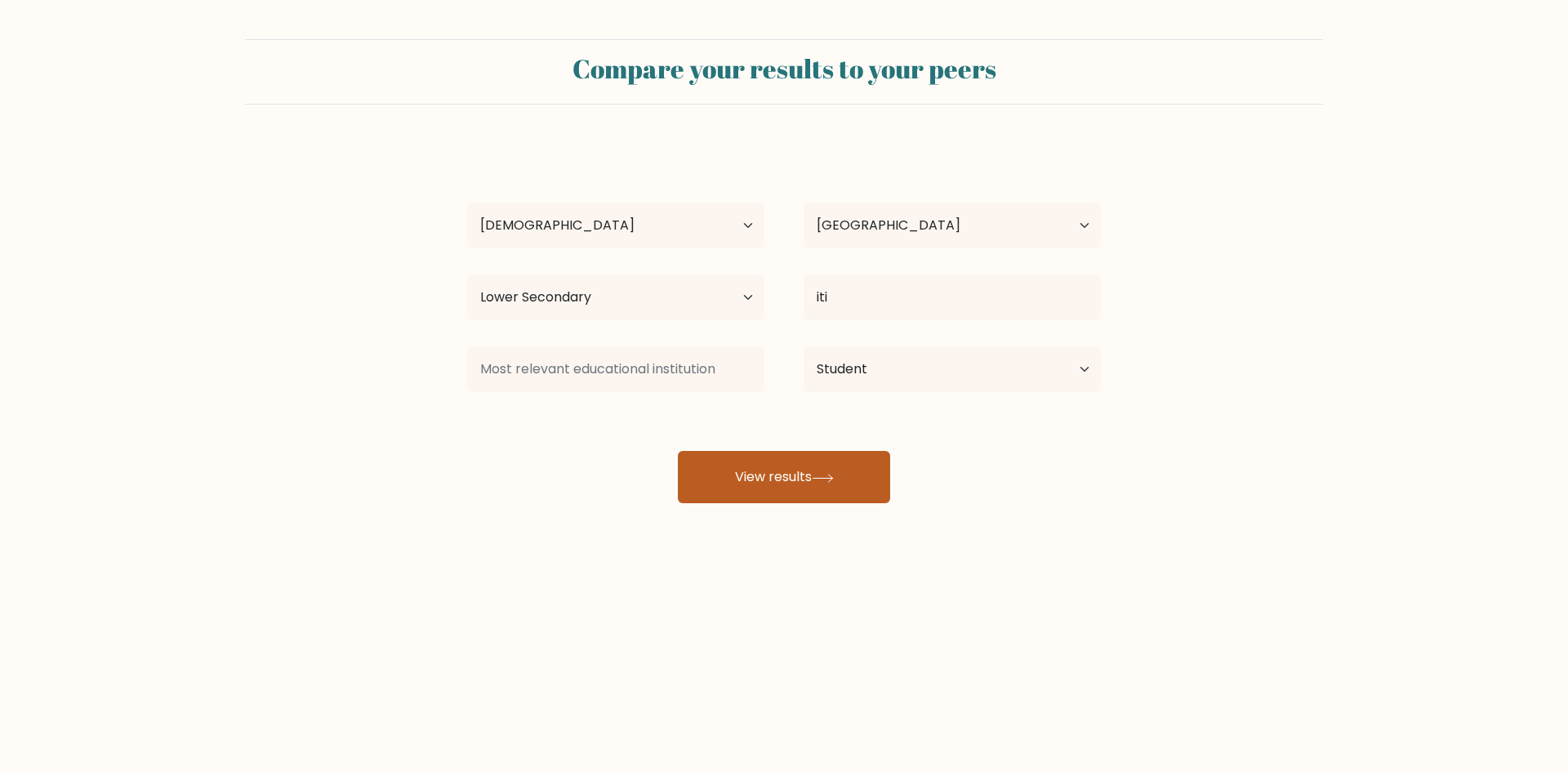
click at [825, 481] on icon at bounding box center [822, 478] width 22 height 9
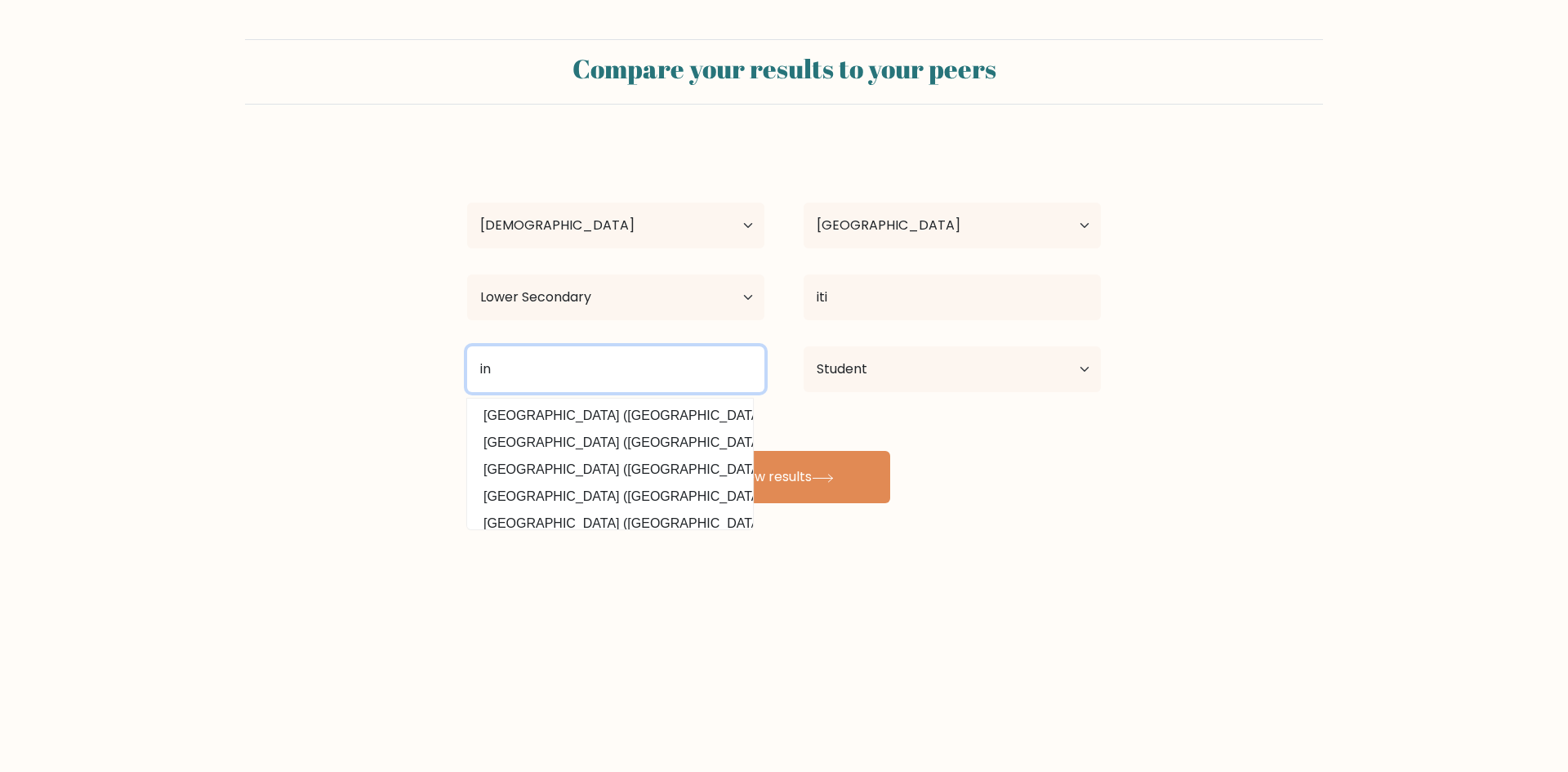
type input "i"
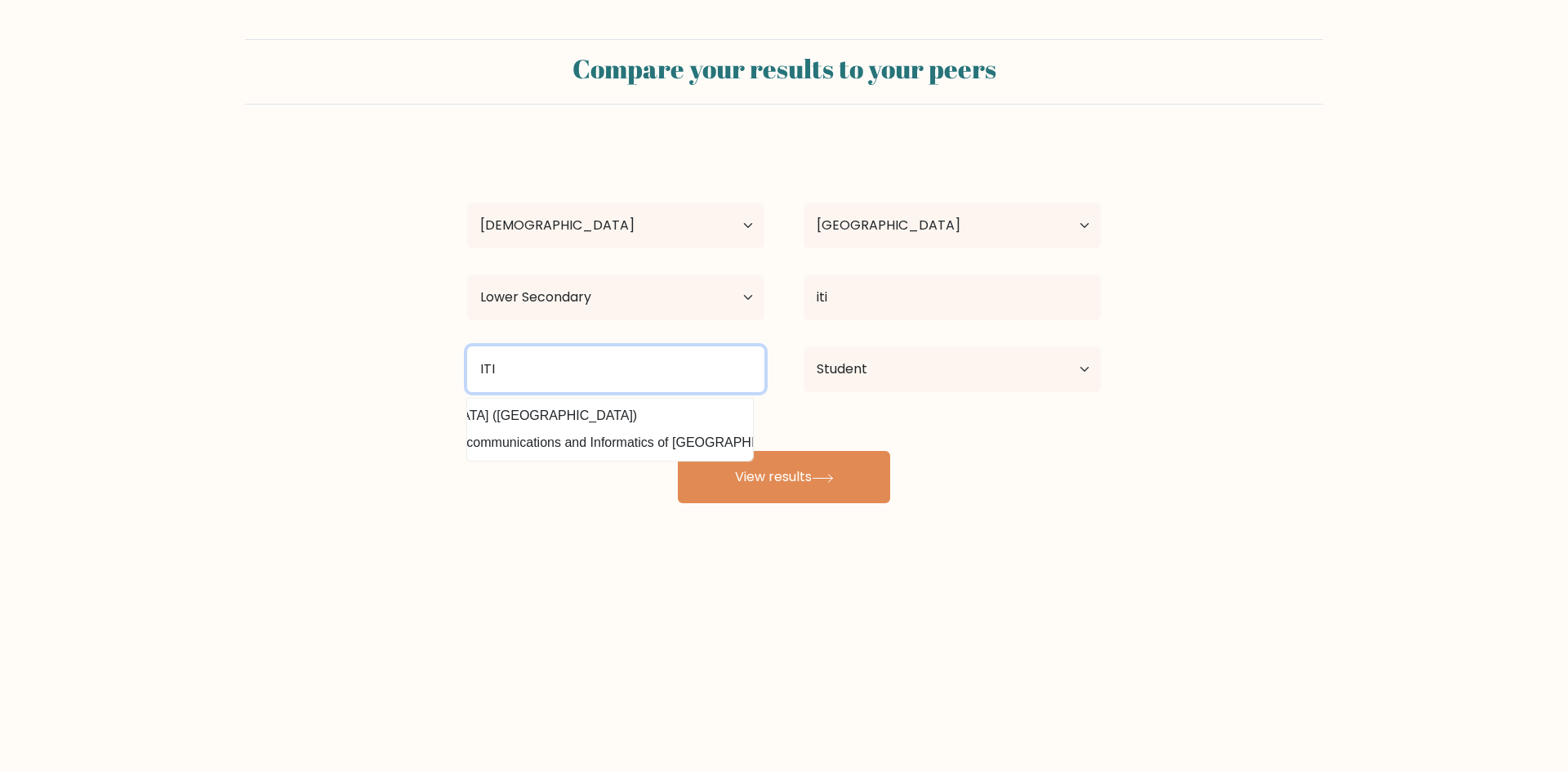
scroll to position [0, 164]
click at [641, 368] on input "ITI" at bounding box center [616, 370] width 298 height 46
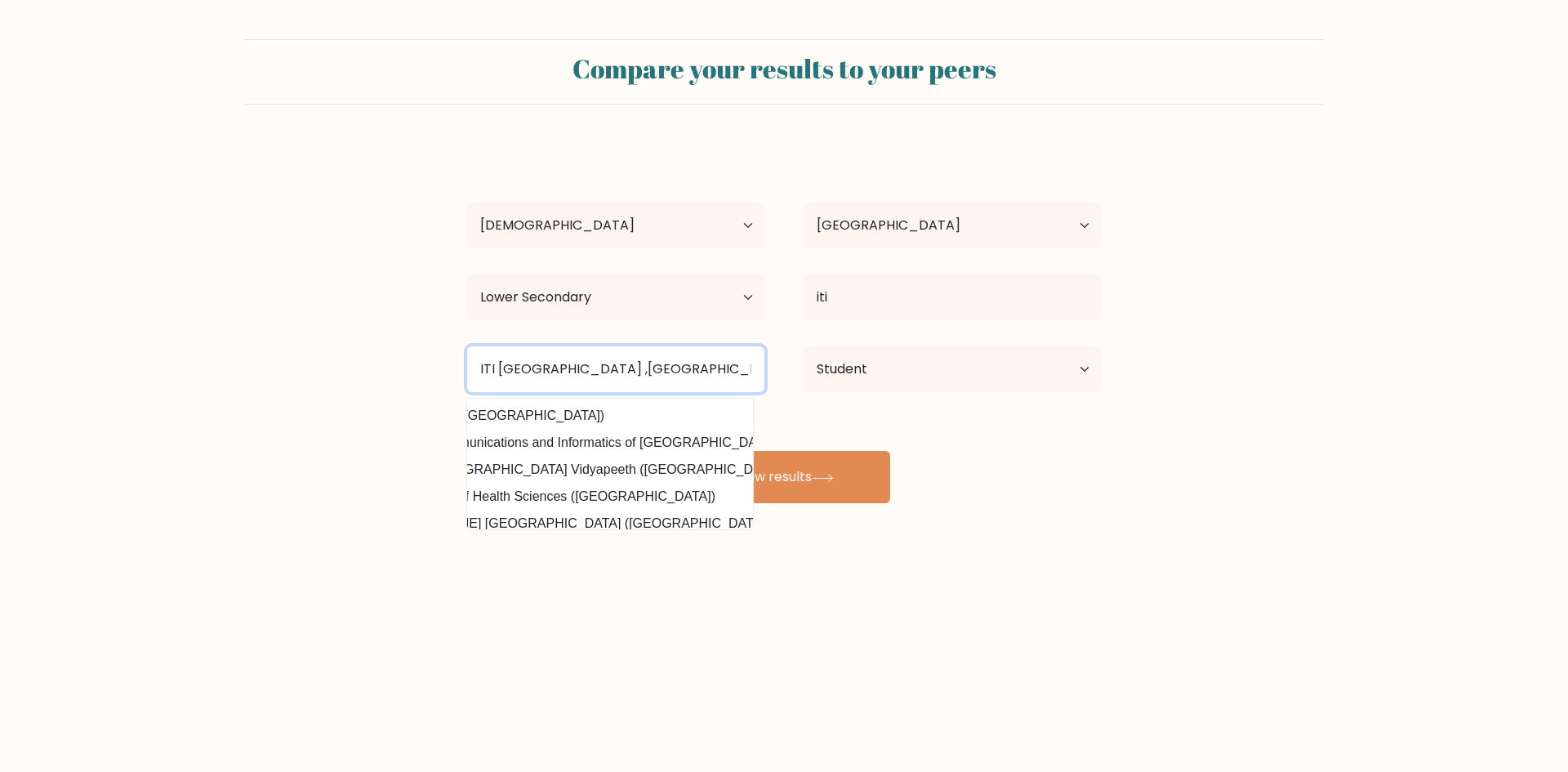
click at [715, 367] on input "ITI PULGAON ,MAHARASHTRA" at bounding box center [616, 370] width 298 height 46
type input "ITI PULGAON ,MAHARASHTRA"
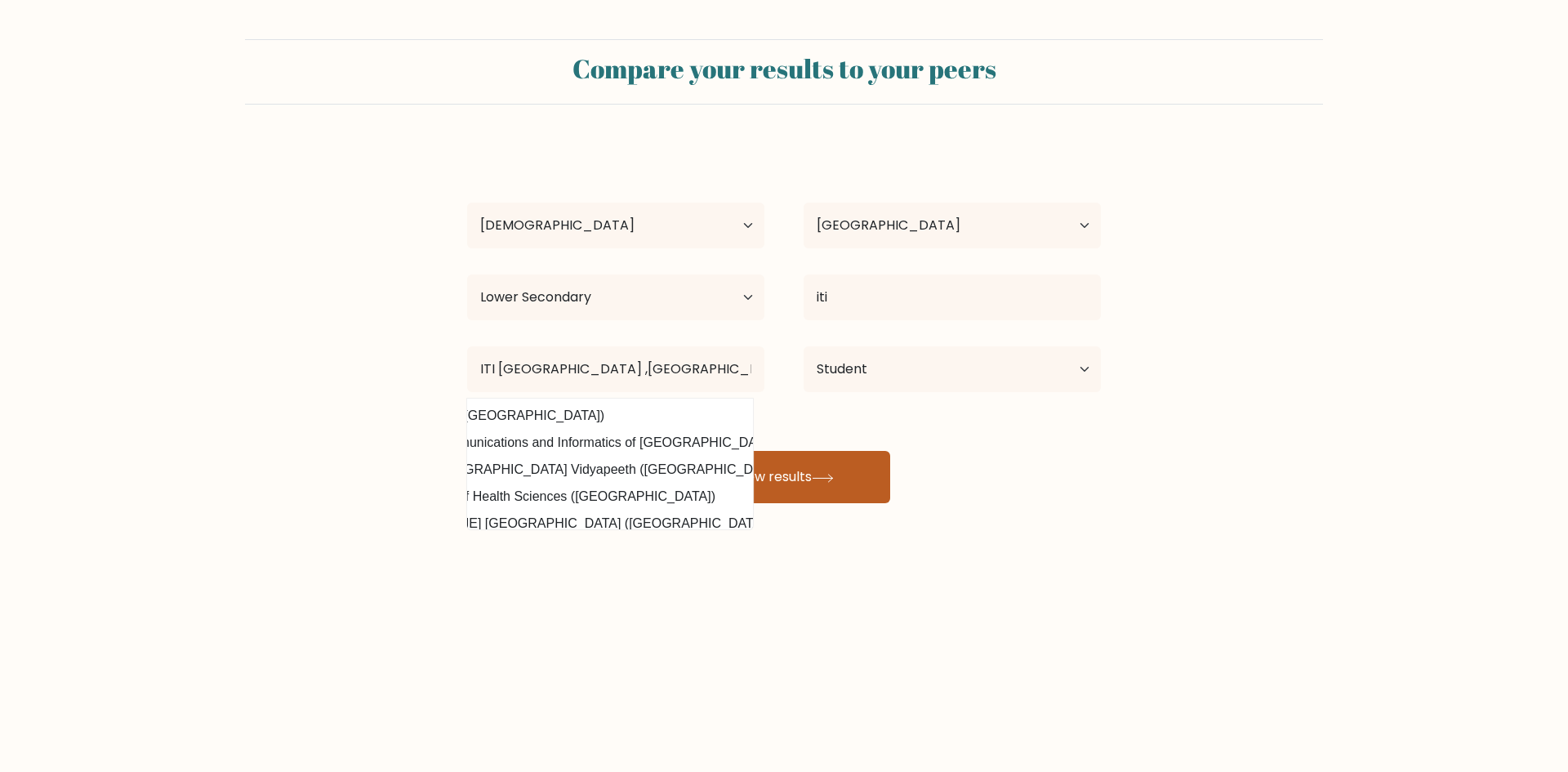
click at [870, 476] on button "View results" at bounding box center [784, 477] width 213 height 52
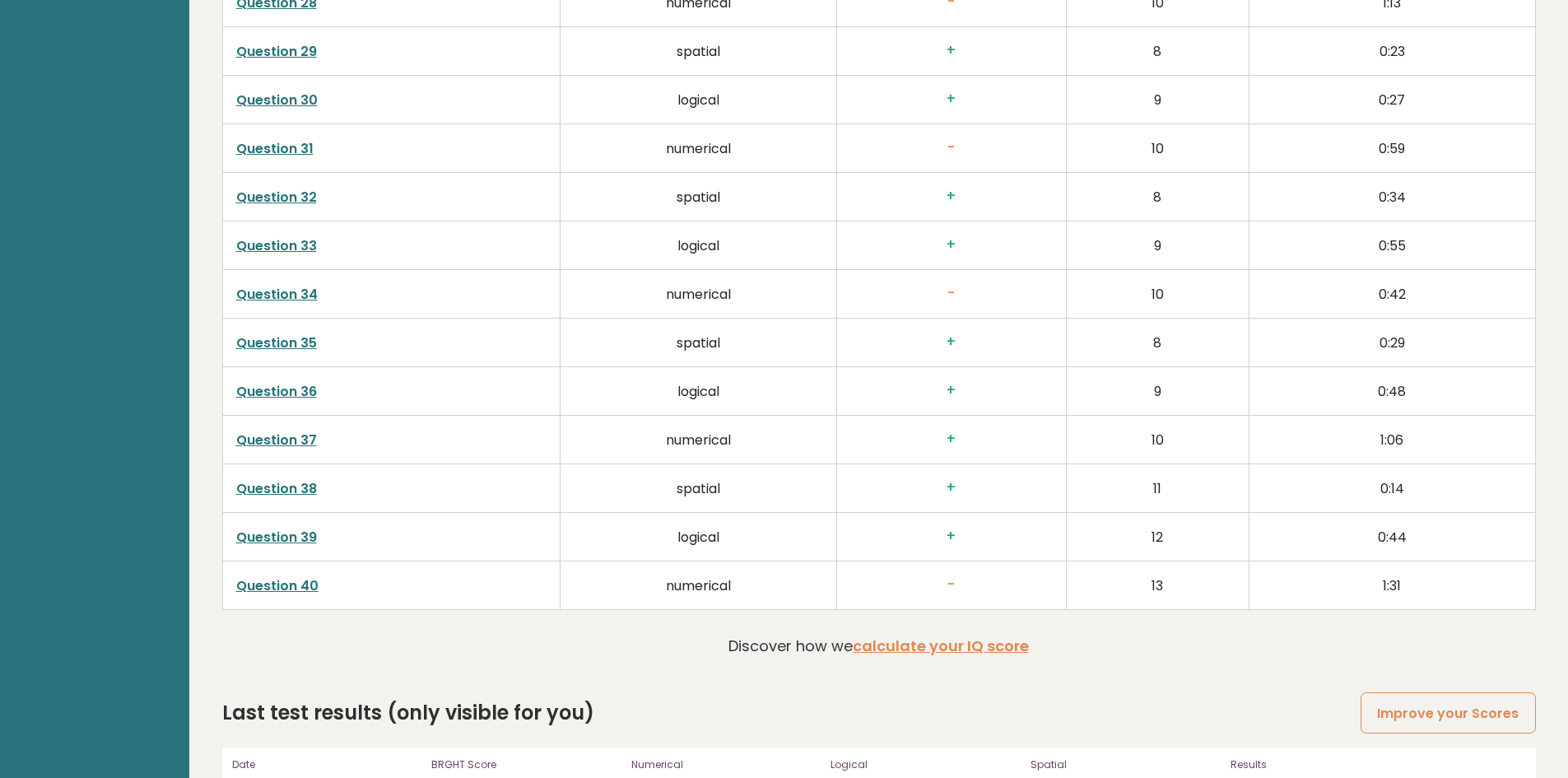
scroll to position [4179, 0]
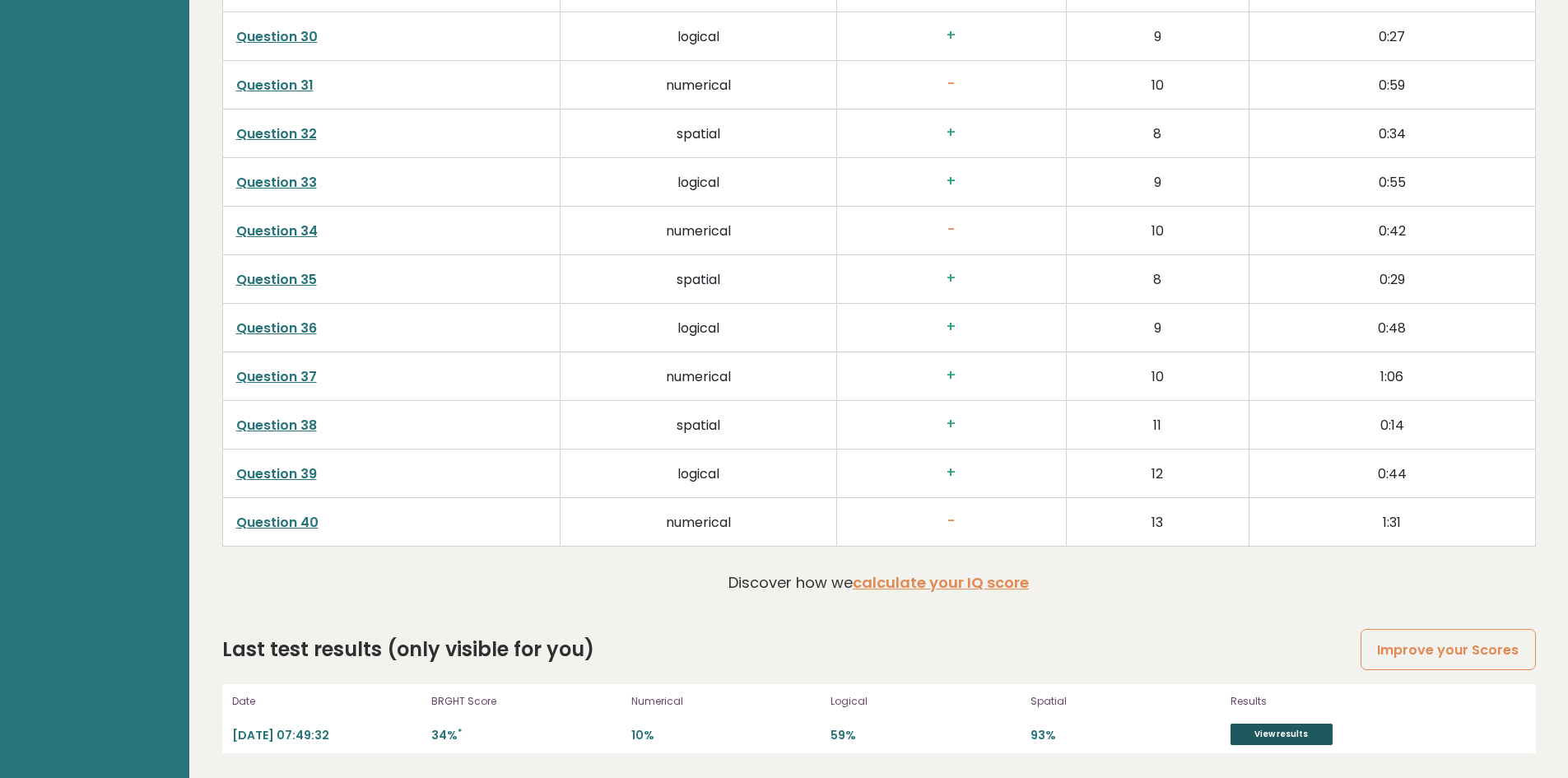
click at [1279, 727] on link "View results" at bounding box center [1281, 734] width 102 height 21
click at [1420, 651] on link "Improve your Scores" at bounding box center [1448, 649] width 175 height 42
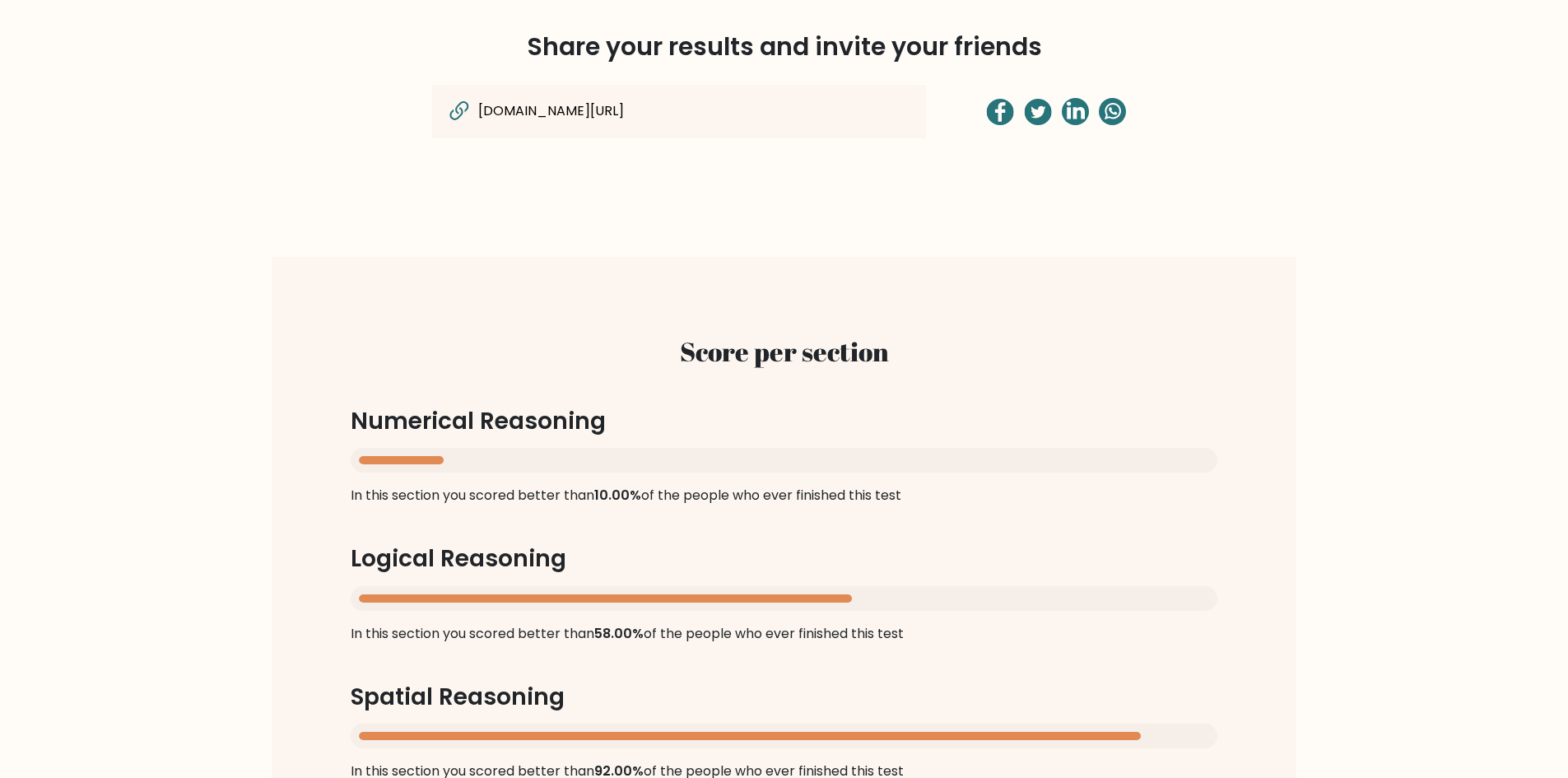
scroll to position [1471, 0]
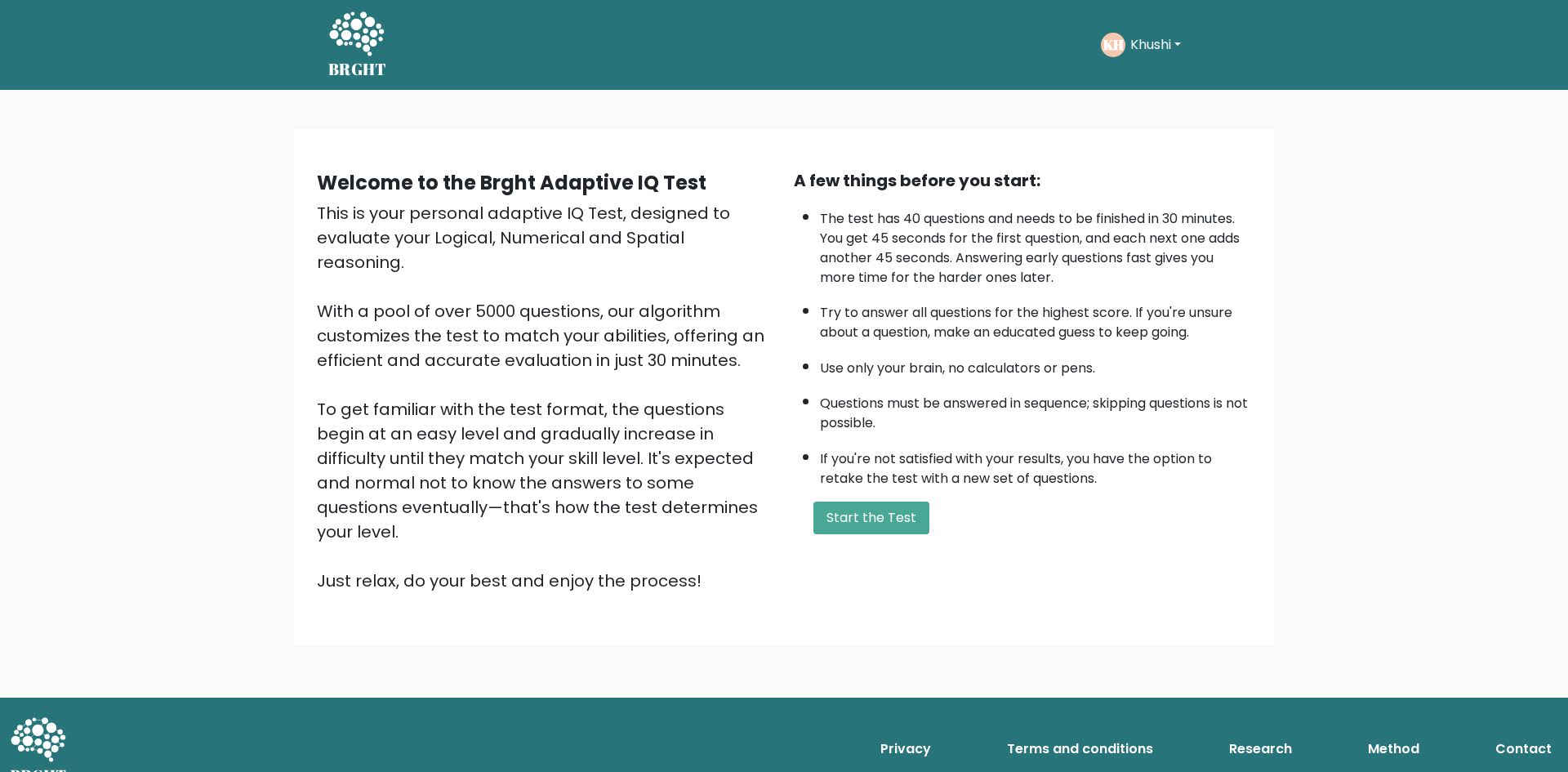
click at [1182, 37] on button "Khushi" at bounding box center [1155, 45] width 60 height 21
click at [1157, 189] on link "Logout" at bounding box center [1166, 189] width 129 height 26
